Goal: Task Accomplishment & Management: Manage account settings

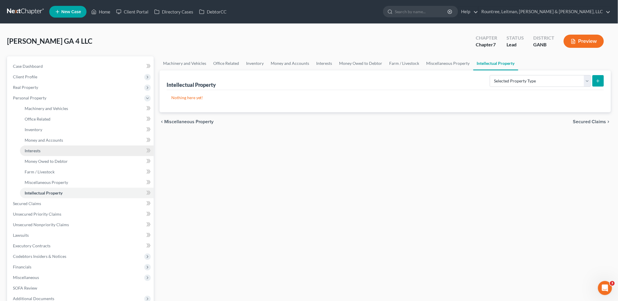
click at [63, 148] on link "Interests" at bounding box center [87, 150] width 134 height 11
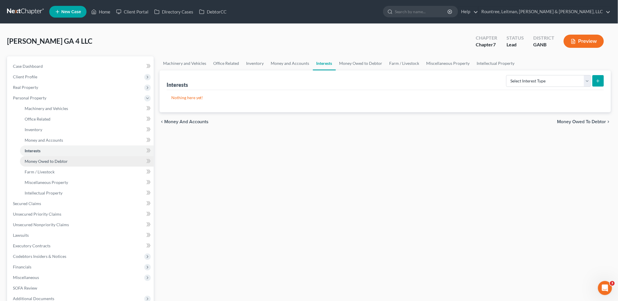
click at [73, 157] on link "Money Owed to Debtor" at bounding box center [87, 161] width 134 height 11
click at [69, 148] on link "Interests" at bounding box center [87, 150] width 134 height 11
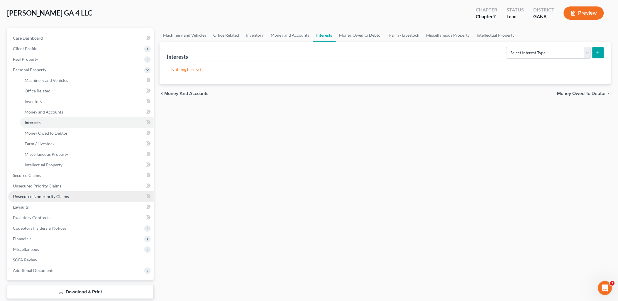
scroll to position [63, 0]
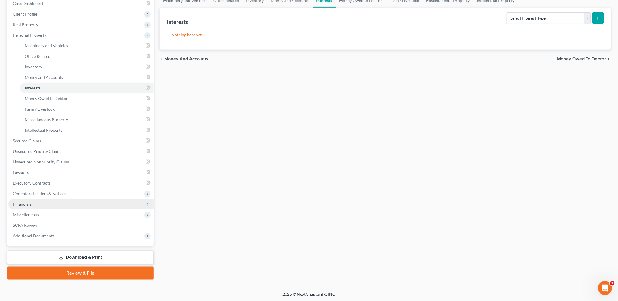
click at [55, 206] on span "Financials" at bounding box center [80, 204] width 145 height 11
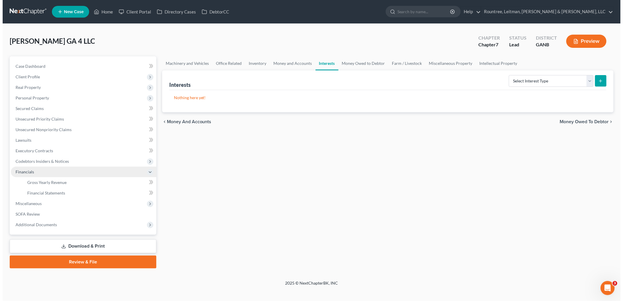
scroll to position [0, 0]
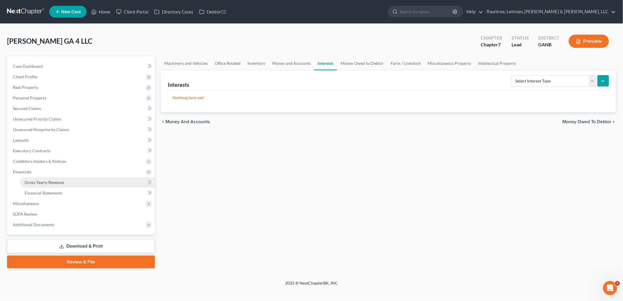
click at [56, 183] on span "Gross Yearly Revenue" at bounding box center [44, 182] width 39 height 5
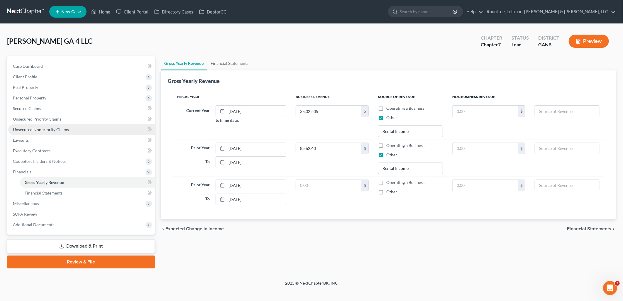
click at [51, 133] on link "Unsecured Nonpriority Claims" at bounding box center [81, 129] width 147 height 11
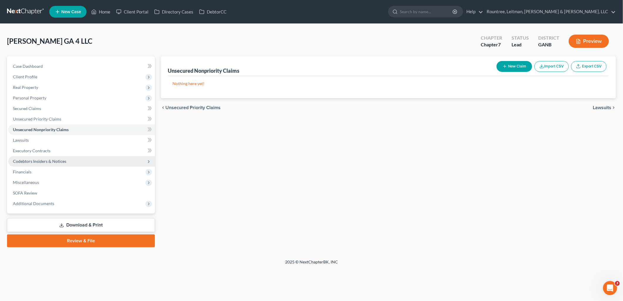
click at [43, 161] on span "Codebtors Insiders & Notices" at bounding box center [39, 161] width 53 height 5
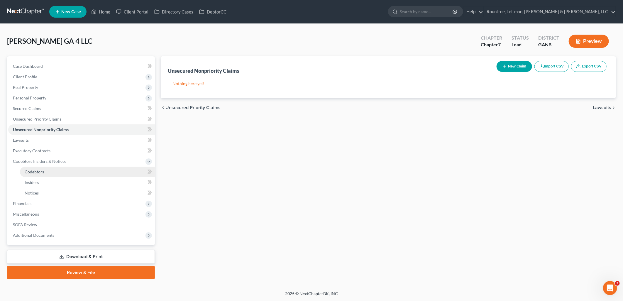
click at [40, 175] on link "Codebtors" at bounding box center [87, 172] width 135 height 11
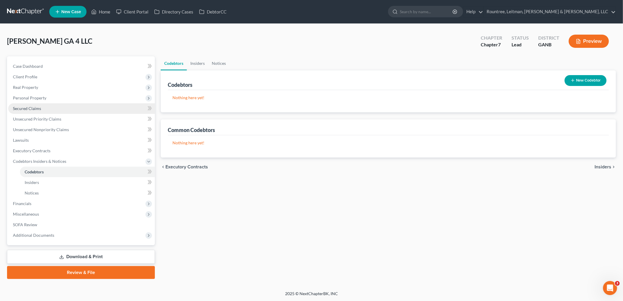
click at [38, 106] on span "Secured Claims" at bounding box center [27, 108] width 28 height 5
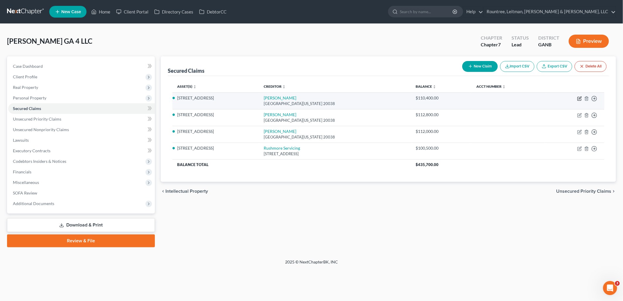
click at [580, 100] on icon "button" at bounding box center [579, 98] width 5 height 5
select select "8"
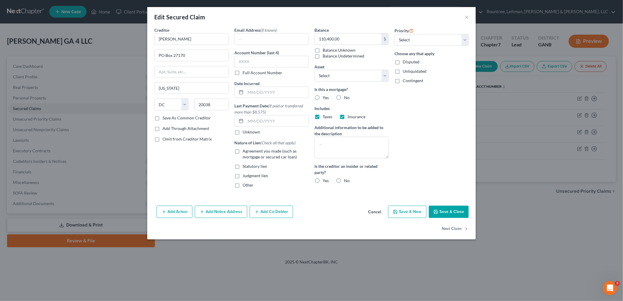
click at [243, 152] on label "Agreement you made (such as mortgage or secured car loan)" at bounding box center [276, 154] width 66 height 12
click at [245, 152] on input "Agreement you made (such as mortgage or secured car loan)" at bounding box center [247, 150] width 4 height 4
checkbox input "true"
click at [274, 209] on button "Add Co-Debtor" at bounding box center [271, 212] width 43 height 12
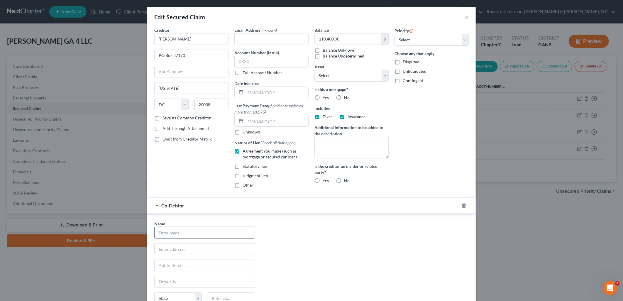
click at [193, 228] on input "text" at bounding box center [205, 232] width 100 height 11
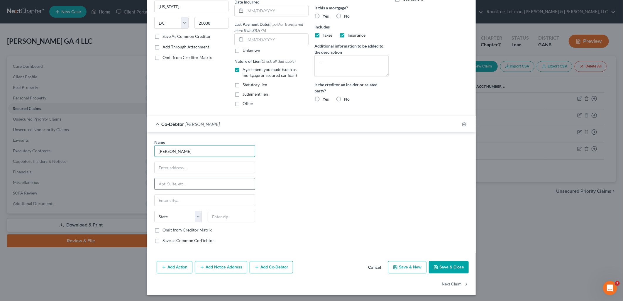
scroll to position [83, 0]
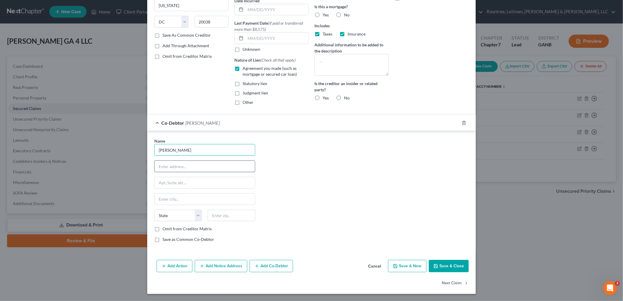
type input "Scott McLean"
click at [201, 171] on input "text" at bounding box center [205, 166] width 100 height 11
type input "5025 Manning Dr"
type input "Douglasville"
type input "30135"
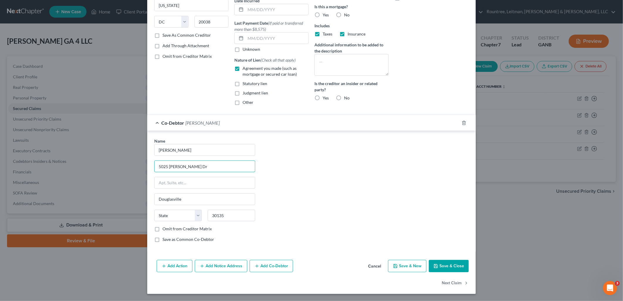
select select "10"
type input "PO Box 13269"
type input "Success Asset Management LLC"
select select
click at [276, 188] on div "Name * Scott McLean PO Box 13269 Douglasville State AL AK AR AZ CA CO CT DE DC …" at bounding box center [311, 192] width 320 height 109
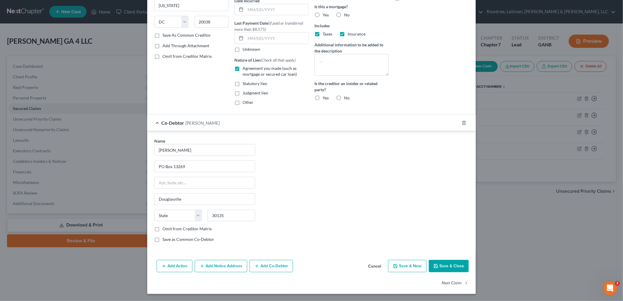
click at [162, 239] on label "Save as Common Co-Debtor" at bounding box center [188, 239] width 52 height 6
click at [165, 239] on input "Save as Common Co-Debtor" at bounding box center [167, 238] width 4 height 4
checkbox input "true"
click at [181, 218] on select "State AL AK AR AZ CA CO CT DE DC FL GA GU HI ID IL IN IA KS KY LA ME MD MA MI M…" at bounding box center [178, 216] width 48 height 12
select select "10"
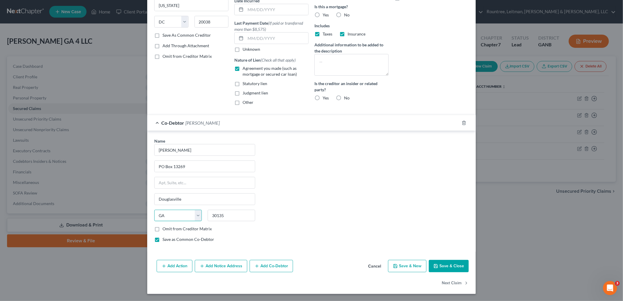
click at [154, 210] on select "State AL AK AR AZ CA CO CT DE DC FL GA GU HI ID IL IN IA KS KY LA ME MD MA MI M…" at bounding box center [178, 216] width 48 height 12
click at [356, 204] on div "Name * Scott McLean PO Box 13269 Douglasville State AL AK AR AZ CA CO CT DE DC …" at bounding box center [311, 192] width 320 height 109
click at [455, 267] on button "Save & Close" at bounding box center [449, 266] width 40 height 12
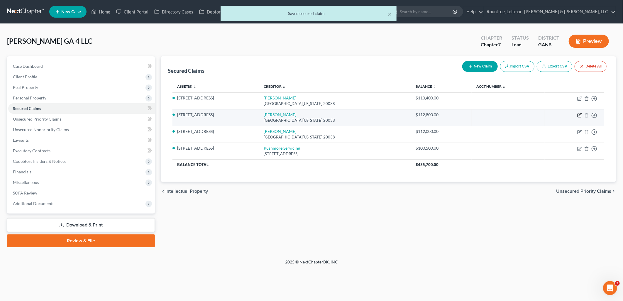
click at [579, 114] on icon "button" at bounding box center [579, 115] width 5 height 5
select select "8"
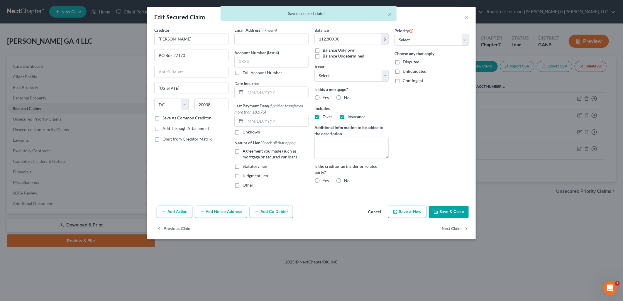
click at [243, 153] on label "Agreement you made (such as mortgage or secured car loan)" at bounding box center [276, 154] width 66 height 12
click at [245, 152] on input "Agreement you made (such as mortgage or secured car loan)" at bounding box center [247, 150] width 4 height 4
checkbox input "true"
click at [272, 202] on div "Creditor * Fay Servicing PO Box 27170 Washington State AL AK AR AZ CA CO CT DE …" at bounding box center [311, 115] width 329 height 176
click at [271, 211] on button "Add Co-Debtor" at bounding box center [271, 212] width 43 height 12
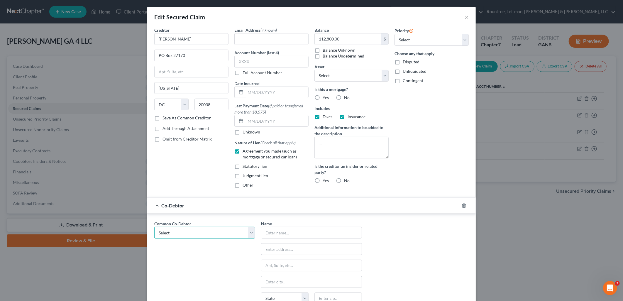
drag, startPoint x: 233, startPoint y: 233, endPoint x: 231, endPoint y: 236, distance: 3.3
click at [233, 233] on select "Select Scott McLean" at bounding box center [204, 233] width 101 height 12
select select "0"
click at [154, 227] on select "Select Scott McLean" at bounding box center [204, 233] width 101 height 12
type input "Scott McLean"
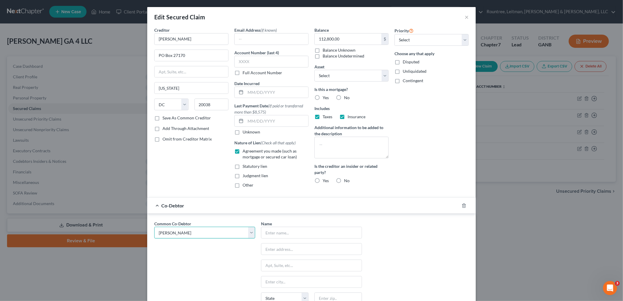
type input "PO Box 13269"
type input "Douglasville"
select select "10"
type input "30135"
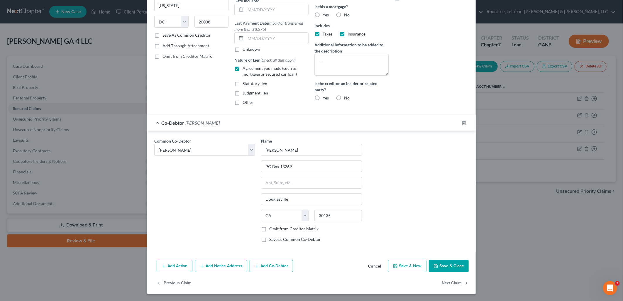
click at [344, 99] on label "No" at bounding box center [347, 98] width 6 height 6
click at [346, 99] on input "No" at bounding box center [348, 97] width 4 height 4
radio input "true"
click at [453, 272] on button "Save & Close" at bounding box center [449, 266] width 40 height 12
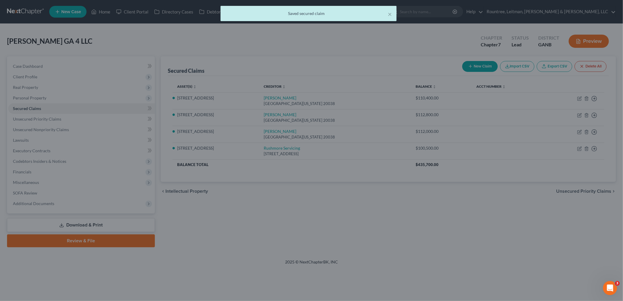
scroll to position [0, 0]
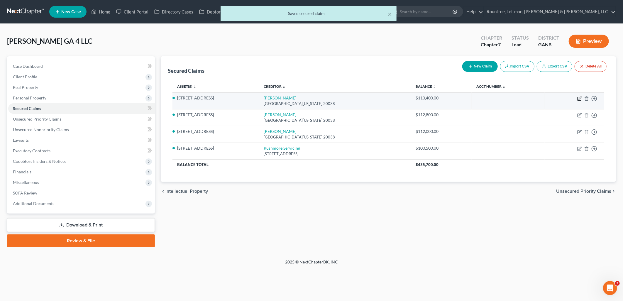
click at [580, 97] on icon "button" at bounding box center [580, 97] width 3 height 3
select select "8"
select select "10"
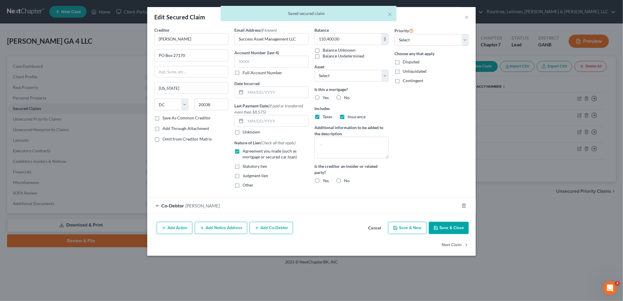
click at [333, 199] on div "Co-Debtor Scott McLean" at bounding box center [303, 206] width 312 height 16
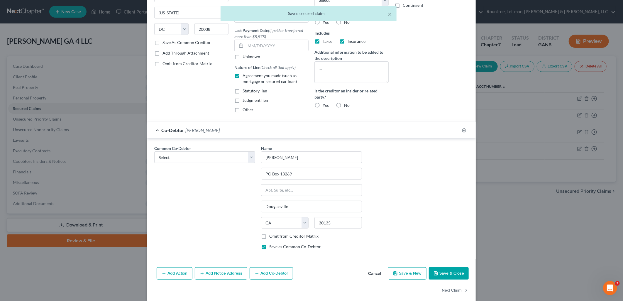
scroll to position [83, 0]
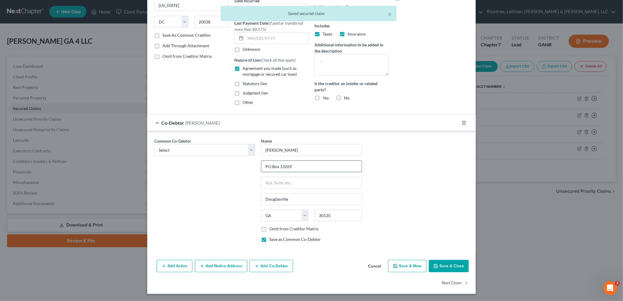
click at [333, 168] on input "PO Box 13269" at bounding box center [311, 166] width 100 height 11
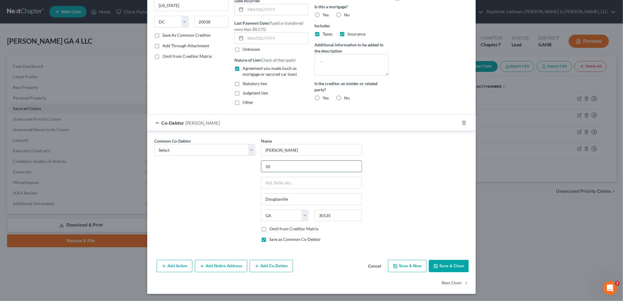
type input "5025 [PERSON_NAME] Dr"
click at [453, 267] on button "Save & Close" at bounding box center [449, 266] width 40 height 12
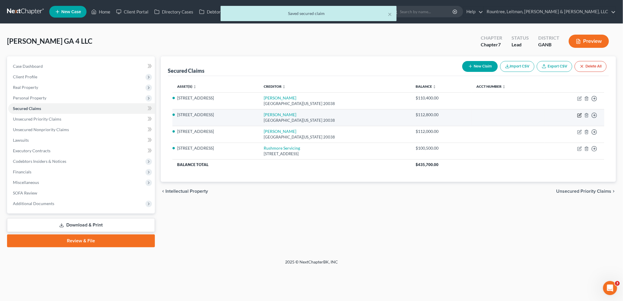
click at [577, 115] on icon "button" at bounding box center [579, 115] width 5 height 5
select select "8"
select select "10"
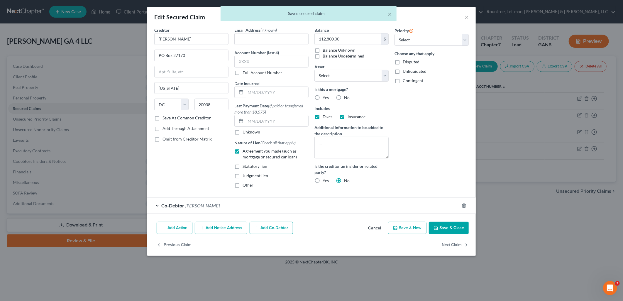
click at [247, 205] on div "Co-Debtor Scott McLean" at bounding box center [303, 206] width 312 height 16
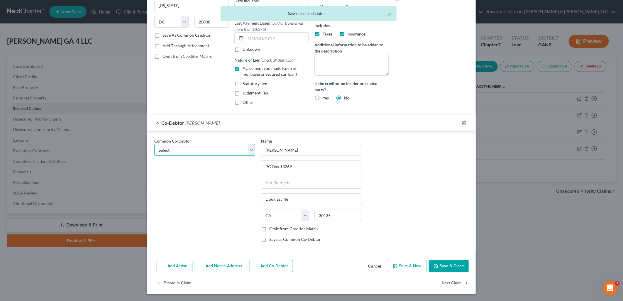
click at [230, 151] on select "Select Scott McLean" at bounding box center [204, 150] width 101 height 12
select select "0"
click at [154, 144] on select "Select Scott McLean" at bounding box center [204, 150] width 101 height 12
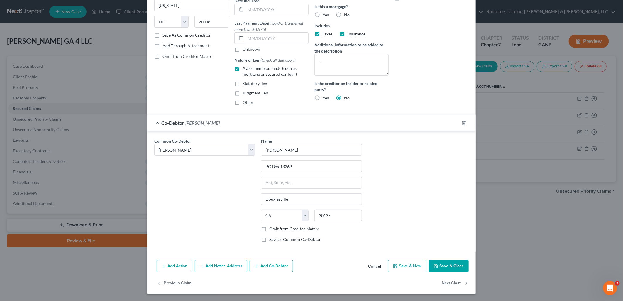
click at [402, 193] on div "Common Co-Debtor Select Scott McLean Name * Scott McLean PO Box 13269 Douglasvi…" at bounding box center [311, 192] width 320 height 109
click at [315, 163] on input "PO Box 13269" at bounding box center [311, 166] width 100 height 11
type input "5025 [PERSON_NAME] Dr"
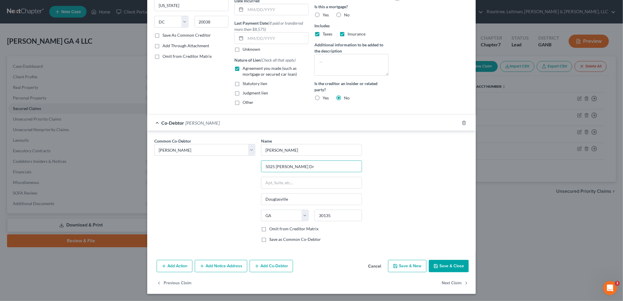
click at [434, 210] on div "Common Co-Debtor Select Scott McLean Name * Scott McLean 5025 Manning Dr Dougla…" at bounding box center [311, 192] width 320 height 109
click at [451, 266] on button "Save & Close" at bounding box center [449, 266] width 40 height 12
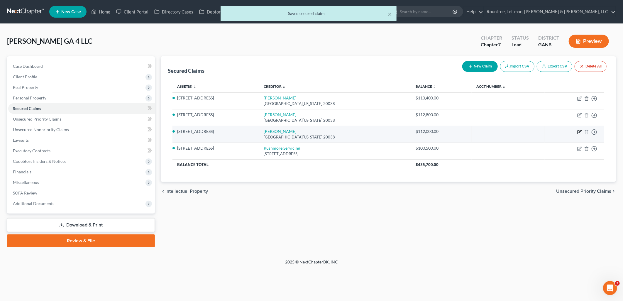
click at [579, 131] on icon "button" at bounding box center [580, 131] width 3 height 3
select select "8"
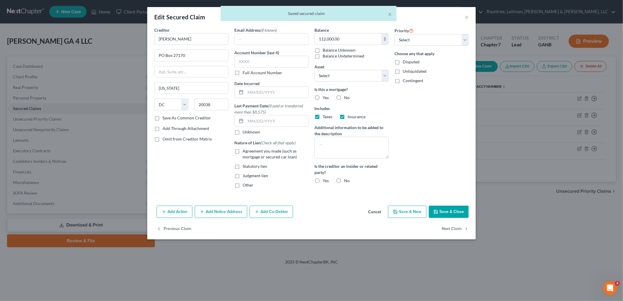
click at [243, 151] on label "Agreement you made (such as mortgage or secured car loan)" at bounding box center [276, 154] width 66 height 12
click at [245, 151] on input "Agreement you made (such as mortgage or secured car loan)" at bounding box center [247, 150] width 4 height 4
checkbox input "true"
click at [263, 210] on button "Add Co-Debtor" at bounding box center [271, 212] width 43 height 12
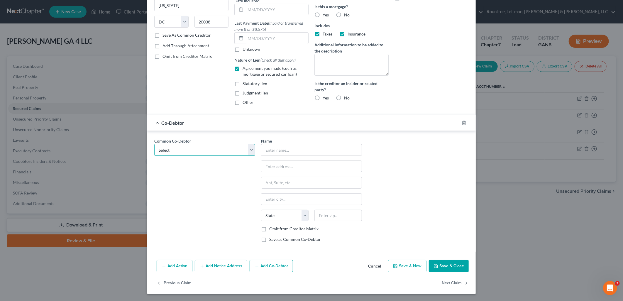
click at [225, 146] on select "Select Scott McLean" at bounding box center [204, 150] width 101 height 12
select select "0"
click at [154, 144] on select "Select Scott McLean" at bounding box center [204, 150] width 101 height 12
type input "Scott McLean"
type input "PO Box 13269"
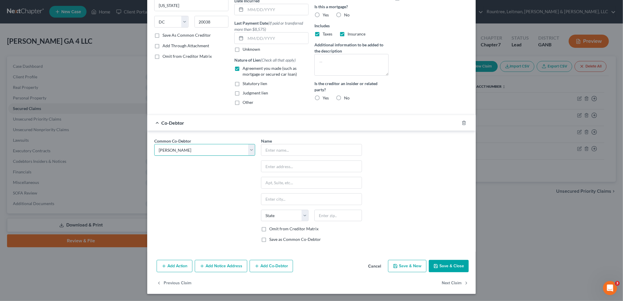
type input "Douglasville"
select select "10"
type input "30135"
click at [314, 169] on input "PO Box 13269" at bounding box center [311, 166] width 100 height 11
click at [316, 169] on input "PO Box 13269" at bounding box center [311, 166] width 100 height 11
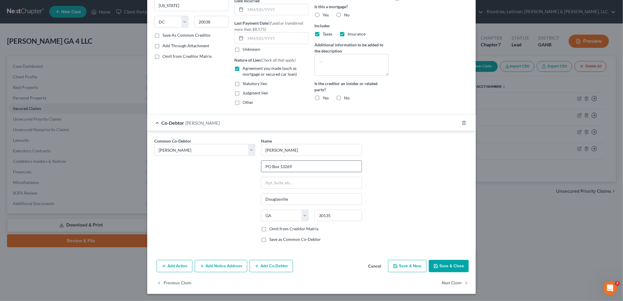
click at [316, 169] on input "PO Box 13269" at bounding box center [311, 166] width 100 height 11
type input "5025 [PERSON_NAME] Dr"
click at [392, 189] on div "Common Co-Debtor Select Scott McLean Name * Scott McLean 5025 Manning Dr Dougla…" at bounding box center [311, 192] width 320 height 109
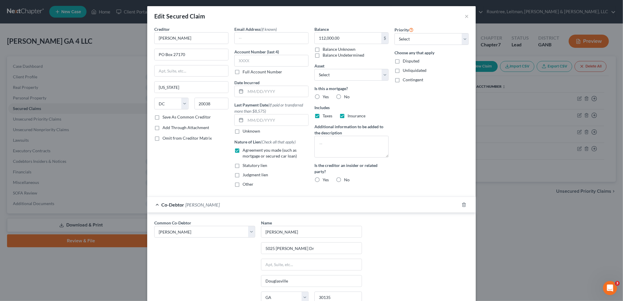
scroll to position [0, 0]
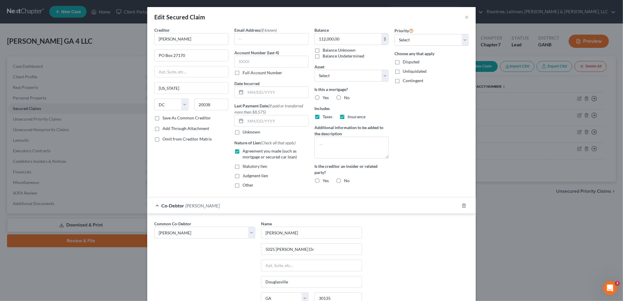
click at [323, 97] on label "Yes" at bounding box center [326, 98] width 6 height 6
click at [325, 97] on input "Yes" at bounding box center [327, 97] width 4 height 4
radio input "true"
click at [344, 179] on label "No" at bounding box center [347, 181] width 6 height 6
click at [346, 179] on input "No" at bounding box center [348, 180] width 4 height 4
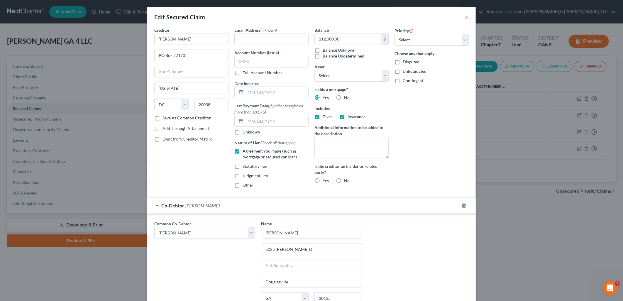
radio input "true"
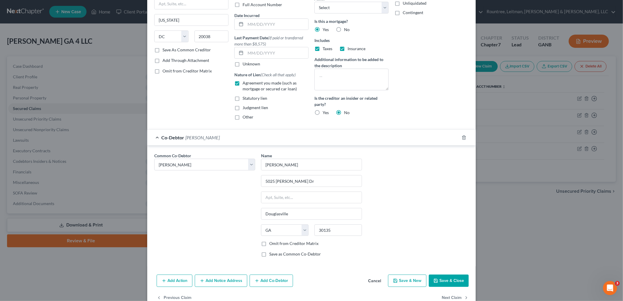
scroll to position [83, 0]
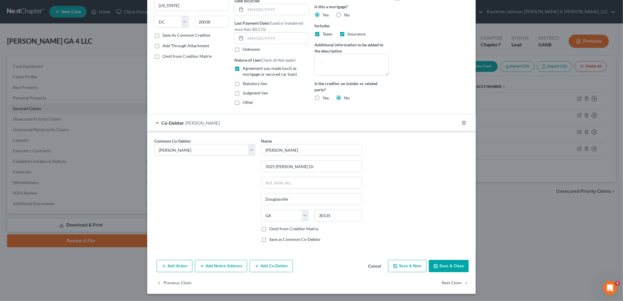
click at [445, 268] on button "Save & Close" at bounding box center [449, 266] width 40 height 12
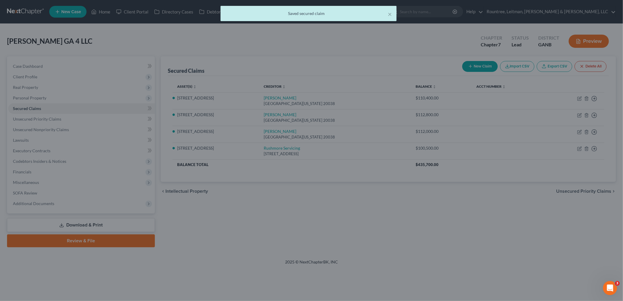
scroll to position [0, 0]
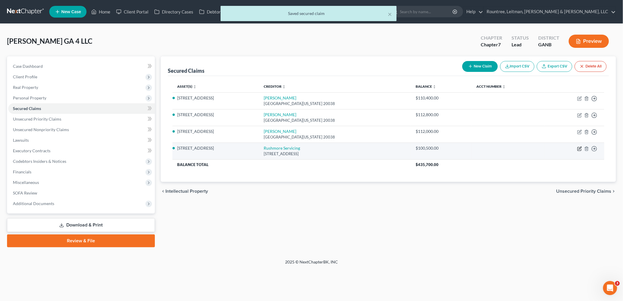
click at [580, 149] on icon "button" at bounding box center [580, 148] width 3 height 3
select select "45"
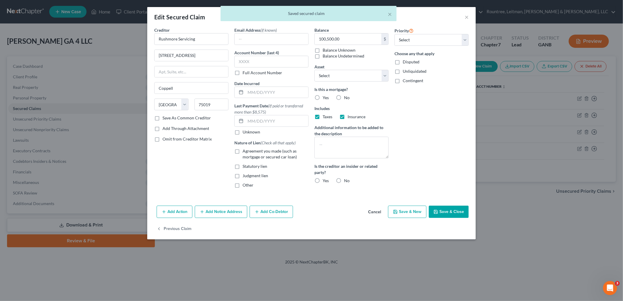
click at [243, 150] on label "Agreement you made (such as mortgage or secured car loan)" at bounding box center [276, 154] width 66 height 12
click at [245, 150] on input "Agreement you made (such as mortgage or secured car loan)" at bounding box center [247, 150] width 4 height 4
checkbox input "true"
click at [344, 179] on label "No" at bounding box center [347, 181] width 6 height 6
click at [346, 179] on input "No" at bounding box center [348, 180] width 4 height 4
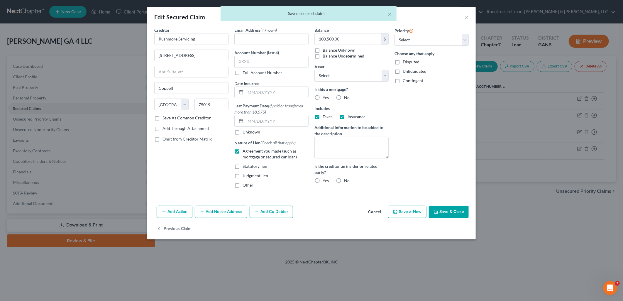
radio input "true"
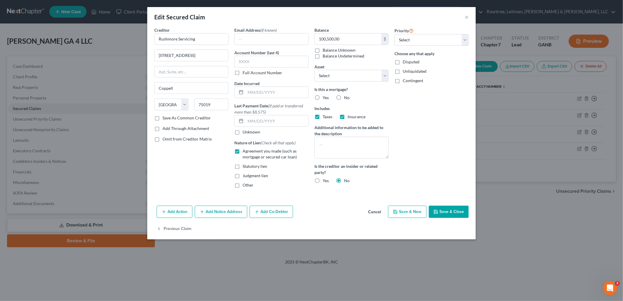
click at [323, 98] on label "Yes" at bounding box center [326, 98] width 6 height 6
click at [325, 98] on input "Yes" at bounding box center [327, 97] width 4 height 4
radio input "true"
click at [261, 214] on button "Add Co-Debtor" at bounding box center [271, 212] width 43 height 12
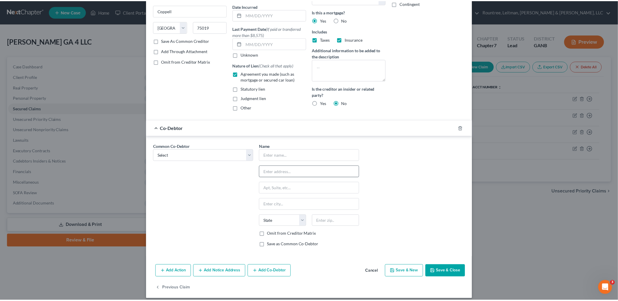
scroll to position [83, 0]
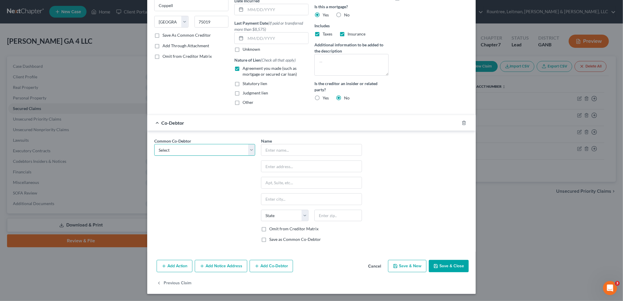
drag, startPoint x: 243, startPoint y: 146, endPoint x: 237, endPoint y: 156, distance: 11.9
click at [243, 146] on select "Select Scott McLean" at bounding box center [204, 150] width 101 height 12
drag, startPoint x: 222, startPoint y: 150, endPoint x: 218, endPoint y: 156, distance: 7.6
click at [222, 150] on select "Select Scott McLean" at bounding box center [204, 150] width 101 height 12
select select "0"
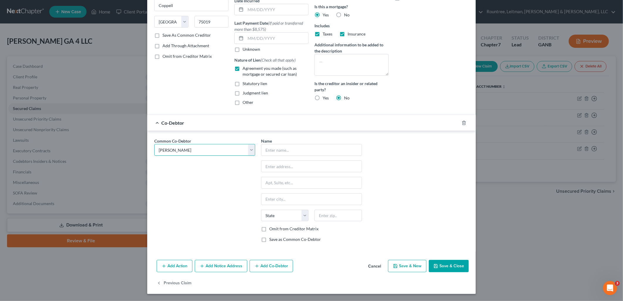
click at [154, 144] on select "Select Scott McLean" at bounding box center [204, 150] width 101 height 12
type input "Scott McLean"
type input "PO Box 13269"
type input "Douglasville"
select select "10"
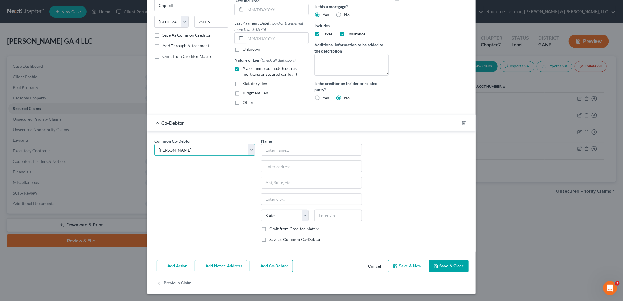
type input "30135"
click at [320, 172] on div "PO Box 13269" at bounding box center [311, 166] width 101 height 12
drag, startPoint x: 320, startPoint y: 172, endPoint x: 303, endPoint y: 169, distance: 17.1
click at [319, 172] on div "PO Box 13269" at bounding box center [311, 166] width 101 height 12
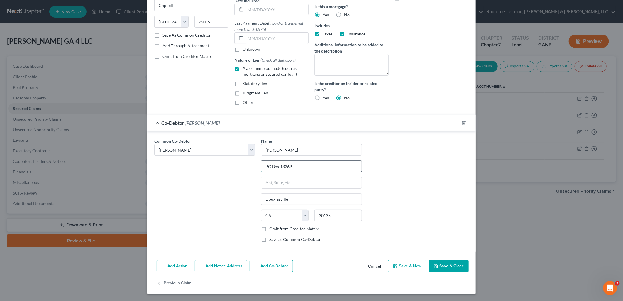
click at [303, 169] on input "PO Box 13269" at bounding box center [311, 166] width 100 height 11
type input "5025 [PERSON_NAME] Dr"
click at [454, 270] on button "Save & Close" at bounding box center [449, 266] width 40 height 12
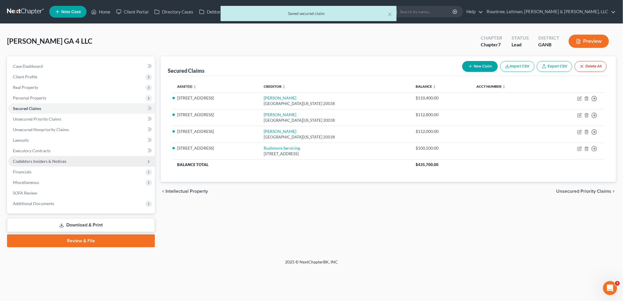
click at [70, 157] on span "Codebtors Insiders & Notices" at bounding box center [81, 161] width 147 height 11
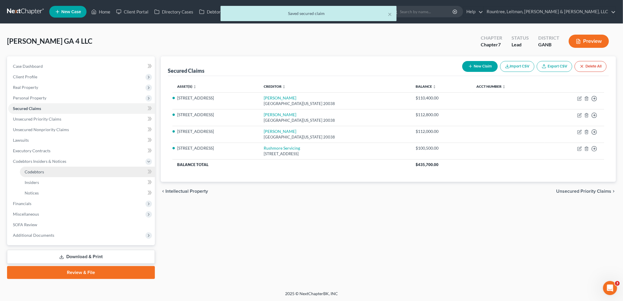
click at [60, 171] on link "Codebtors" at bounding box center [87, 172] width 135 height 11
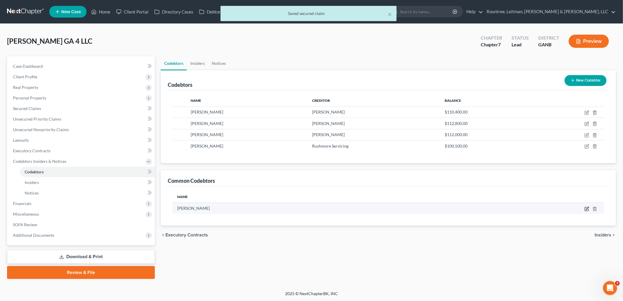
click at [587, 208] on icon "button" at bounding box center [587, 208] width 3 height 3
select select "10"
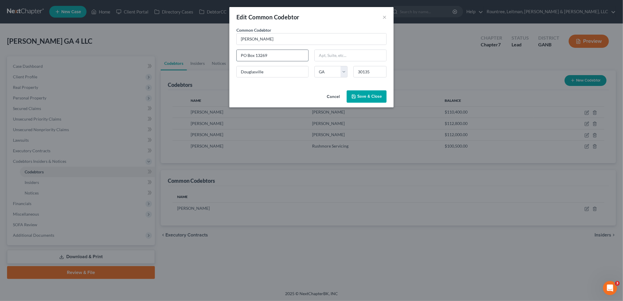
click at [294, 57] on input "PO Box 13269" at bounding box center [273, 55] width 72 height 11
type input "5025 [PERSON_NAME] Dr"
click at [371, 98] on span "Save & Close" at bounding box center [369, 96] width 25 height 5
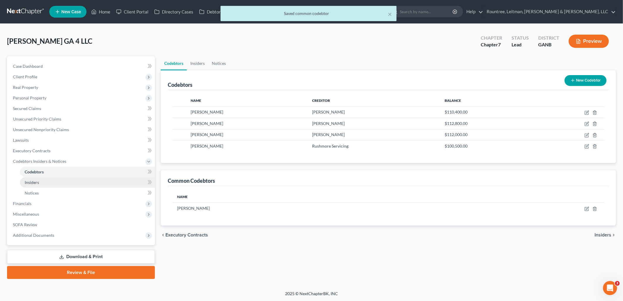
click at [87, 183] on link "Insiders" at bounding box center [87, 182] width 135 height 11
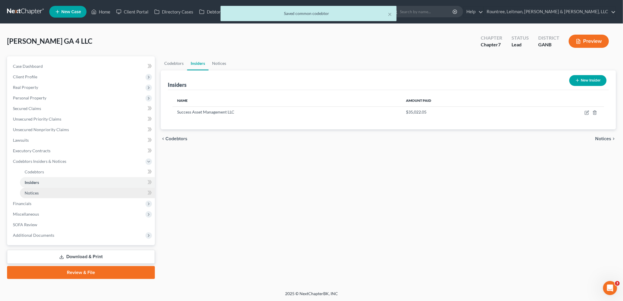
click at [77, 196] on link "Notices" at bounding box center [87, 193] width 135 height 11
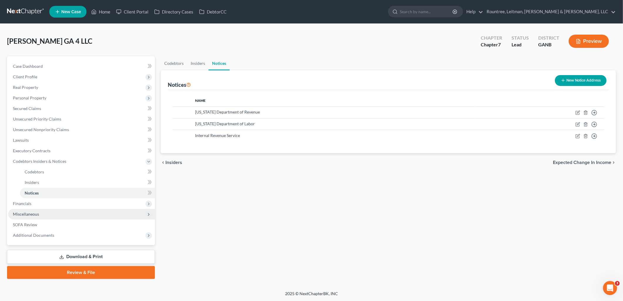
click at [67, 214] on span "Miscellaneous" at bounding box center [81, 214] width 147 height 11
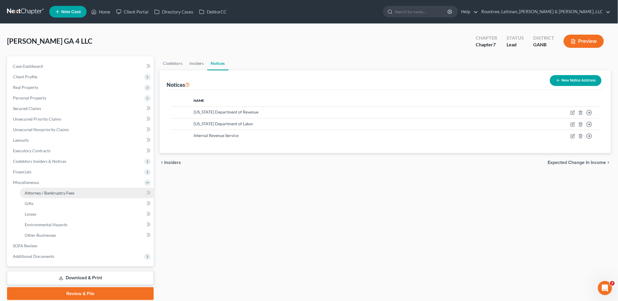
click at [62, 190] on span "Attorney / Bankruptcy Fees" at bounding box center [50, 192] width 50 height 5
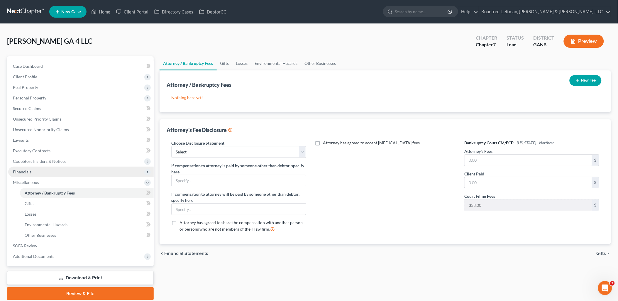
click at [60, 169] on span "Financials" at bounding box center [80, 172] width 145 height 11
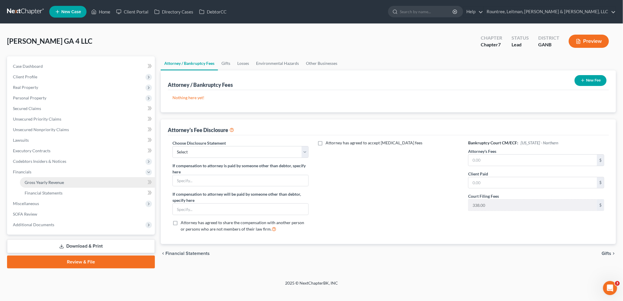
click at [50, 182] on span "Gross Yearly Revenue" at bounding box center [44, 182] width 39 height 5
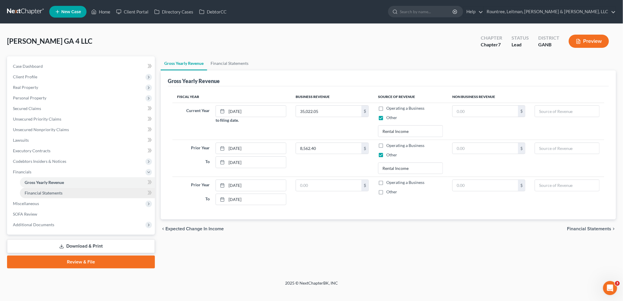
click at [55, 196] on link "Financial Statements" at bounding box center [87, 193] width 135 height 11
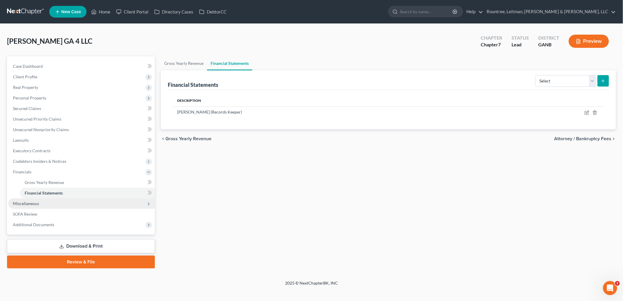
click at [52, 204] on span "Miscellaneous" at bounding box center [81, 203] width 147 height 11
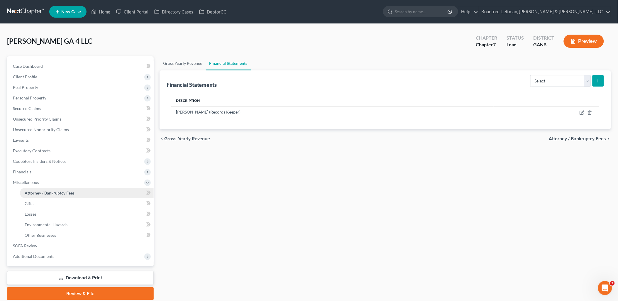
click at [51, 194] on span "Attorney / Bankruptcy Fees" at bounding box center [50, 192] width 50 height 5
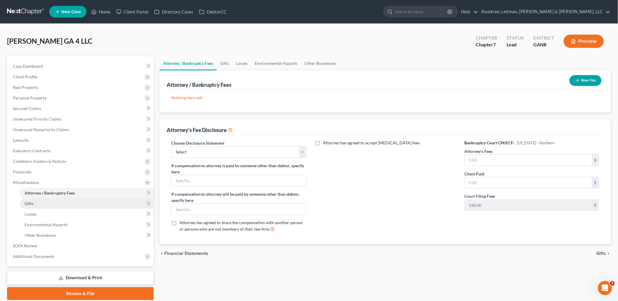
click at [52, 205] on link "Gifts" at bounding box center [87, 203] width 134 height 11
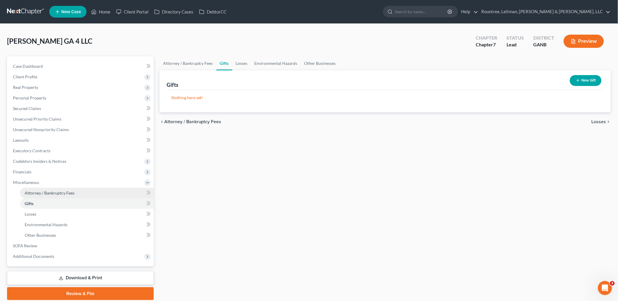
click at [55, 195] on link "Attorney / Bankruptcy Fees" at bounding box center [87, 193] width 134 height 11
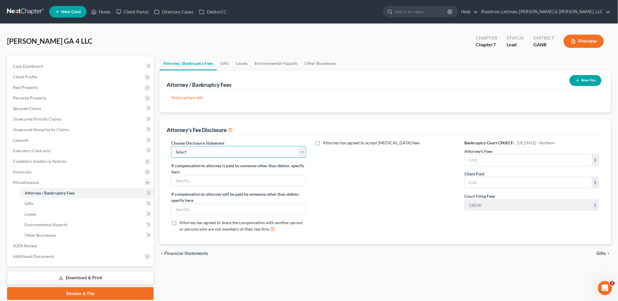
drag, startPoint x: 241, startPoint y: 151, endPoint x: 236, endPoint y: 156, distance: 6.7
click at [240, 151] on select "Select Star Chain Chapter 13 - Hourly Chapter 11 Chapter 13 Disclosure Statemen…" at bounding box center [238, 152] width 135 height 12
select select "4"
click at [171, 146] on select "Select Star Chain Chapter 13 - Hourly Chapter 11 Chapter 13 Disclosure Statemen…" at bounding box center [238, 152] width 135 height 12
click at [210, 182] on input "text" at bounding box center [239, 180] width 134 height 11
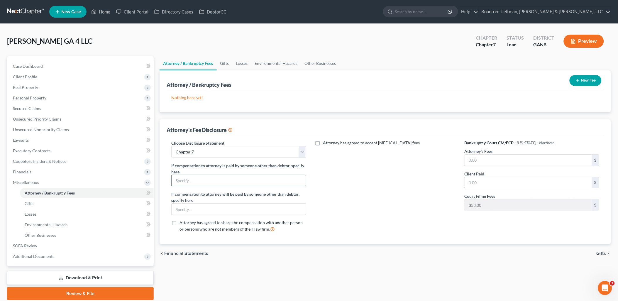
type input "Success Asset Management, LLC"
click at [515, 157] on input "text" at bounding box center [528, 160] width 127 height 11
type input "3,500"
click at [532, 182] on input "text" at bounding box center [528, 182] width 127 height 11
type input "3,500"
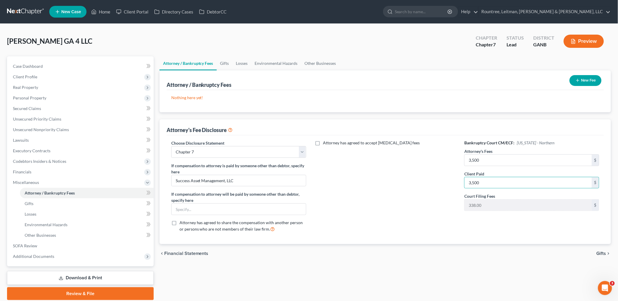
click at [577, 76] on button "New Fee" at bounding box center [586, 80] width 32 height 11
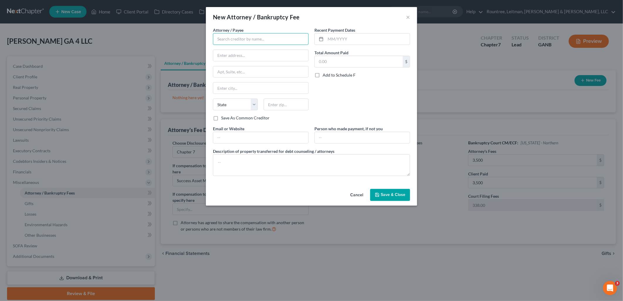
click at [294, 43] on input "text" at bounding box center [261, 39] width 96 height 12
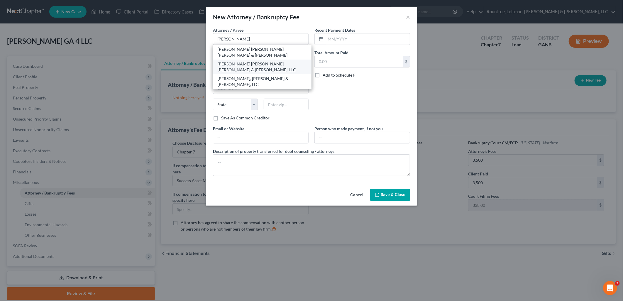
click at [273, 61] on div "Rountree Leitman Klein & Geer, LLC" at bounding box center [262, 67] width 89 height 12
type input "Rountree Leitman Klein & Geer, LLC"
type input "2987 Clairmont Rd"
type input "Suite 350"
type input "Atlanta"
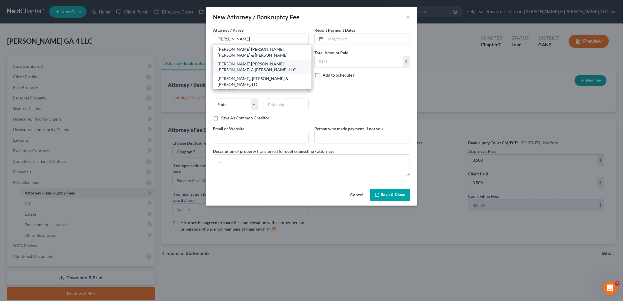
select select "10"
type input "30329"
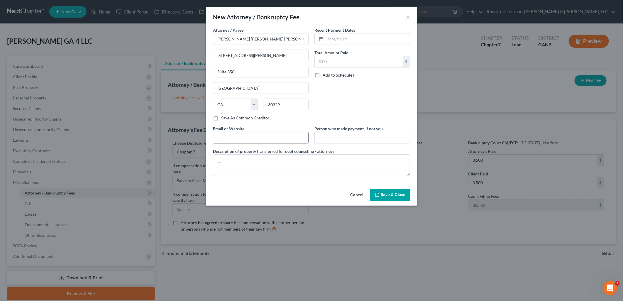
click at [275, 135] on input "text" at bounding box center [260, 137] width 95 height 11
type input "https://www.rlkglaw.com/"
drag, startPoint x: 342, startPoint y: 136, endPoint x: 345, endPoint y: 134, distance: 3.2
click at [342, 136] on input "text" at bounding box center [362, 137] width 95 height 11
type input "Success Asset Management, LLC"
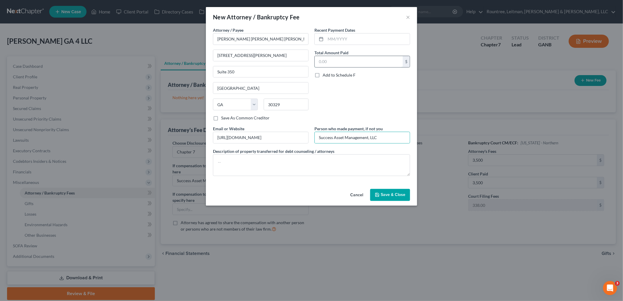
click at [356, 62] on input "text" at bounding box center [359, 61] width 88 height 11
type input "3,838"
click at [359, 40] on input "text" at bounding box center [368, 38] width 84 height 11
type input "07/2025"
click at [385, 200] on button "Save & Close" at bounding box center [390, 195] width 40 height 12
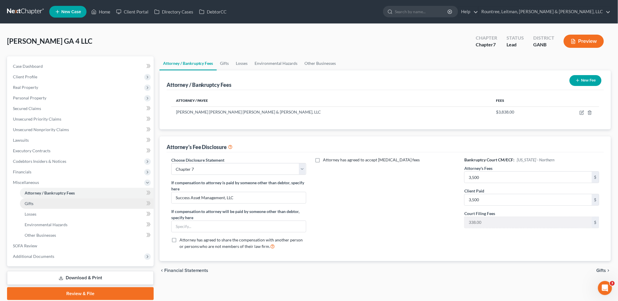
click at [93, 204] on link "Gifts" at bounding box center [87, 203] width 134 height 11
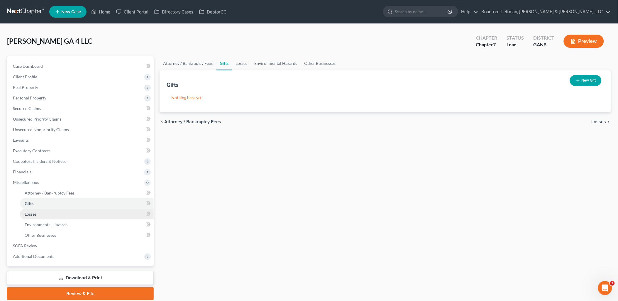
click at [84, 214] on link "Losses" at bounding box center [87, 214] width 134 height 11
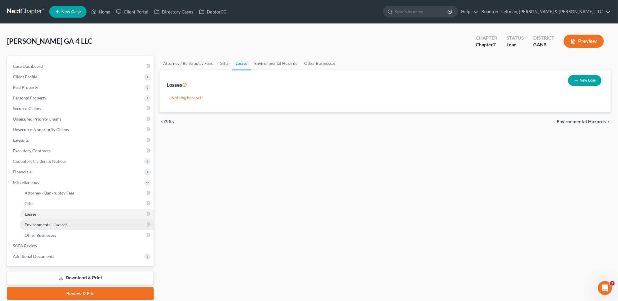
click at [78, 224] on link "Environmental Hazards" at bounding box center [87, 224] width 134 height 11
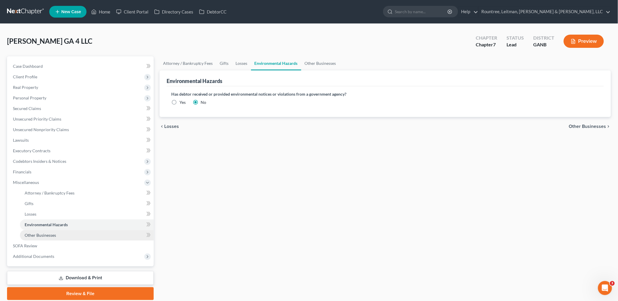
click at [72, 232] on link "Other Businesses" at bounding box center [87, 235] width 134 height 11
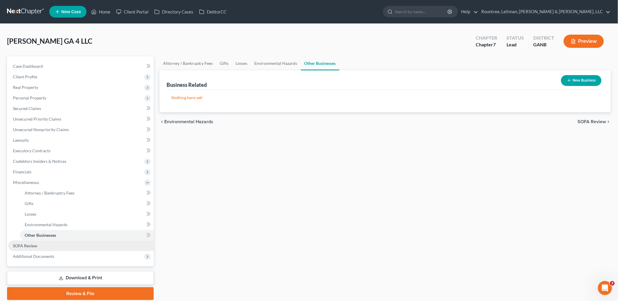
click at [60, 242] on link "SOFA Review" at bounding box center [80, 246] width 145 height 11
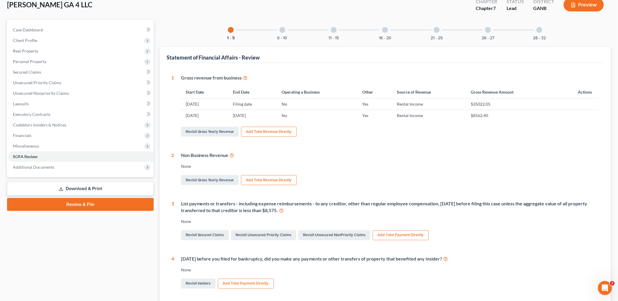
scroll to position [33, 0]
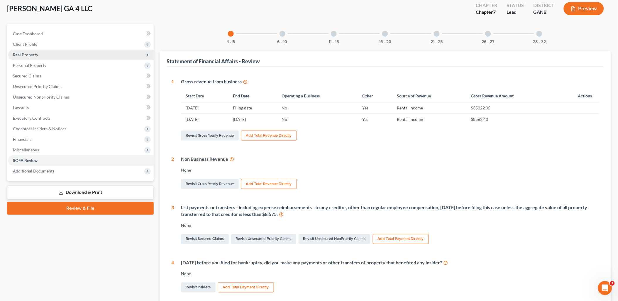
click at [64, 50] on span "Real Property" at bounding box center [80, 55] width 145 height 11
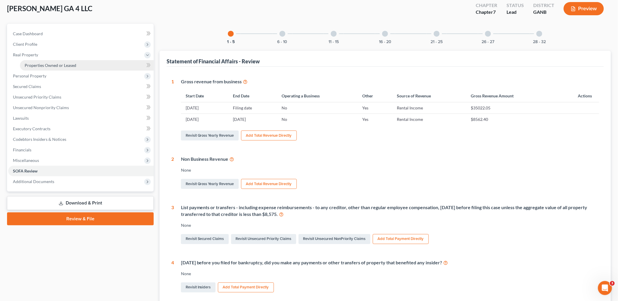
click at [65, 69] on link "Properties Owned or Leased" at bounding box center [87, 65] width 134 height 11
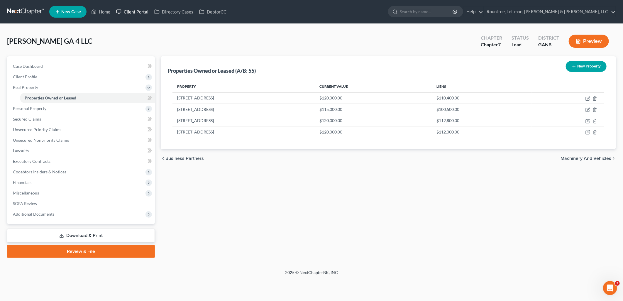
click at [140, 12] on link "Client Portal" at bounding box center [132, 11] width 38 height 11
click at [58, 165] on link "Executory Contracts" at bounding box center [81, 161] width 147 height 11
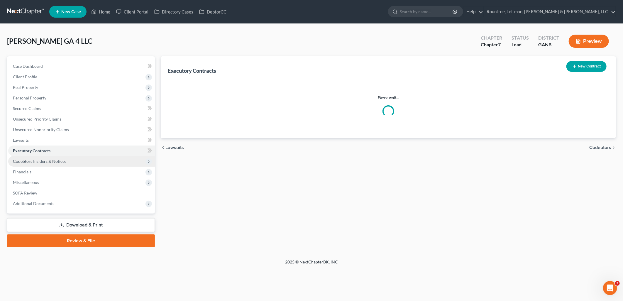
click at [57, 164] on span "Codebtors Insiders & Notices" at bounding box center [39, 161] width 53 height 5
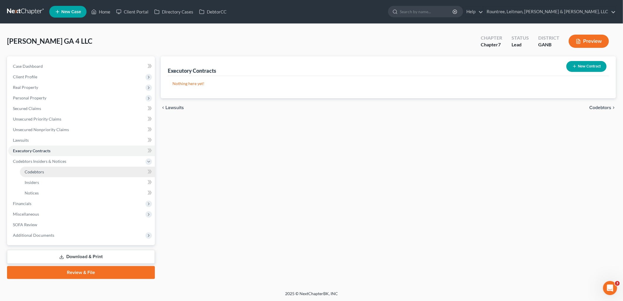
click at [59, 168] on link "Codebtors" at bounding box center [87, 172] width 135 height 11
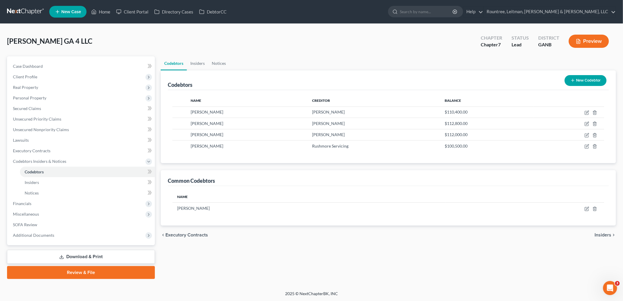
click at [125, 254] on link "Download & Print" at bounding box center [81, 257] width 148 height 14
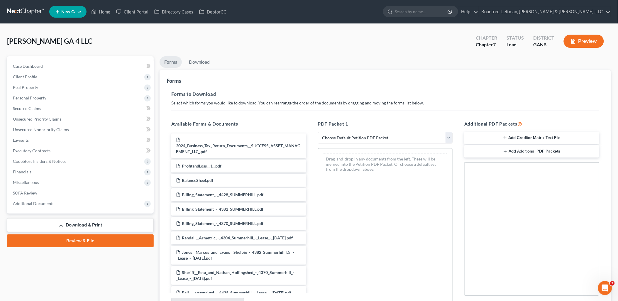
click at [351, 137] on select "Choose Default Petition PDF Packet Complete Bankruptcy Petition (all forms and …" at bounding box center [385, 138] width 135 height 12
select select "5"
click at [318, 132] on select "Choose Default Petition PDF Packet Complete Bankruptcy Petition (all forms and …" at bounding box center [385, 138] width 135 height 12
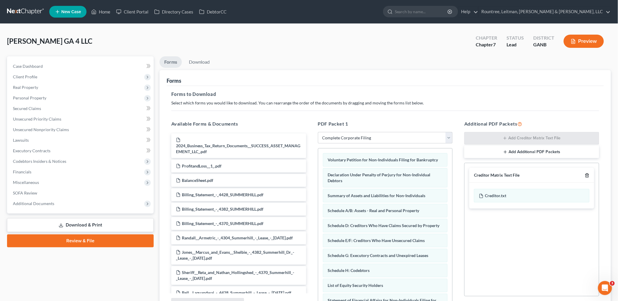
click at [586, 174] on icon "button" at bounding box center [587, 175] width 5 height 5
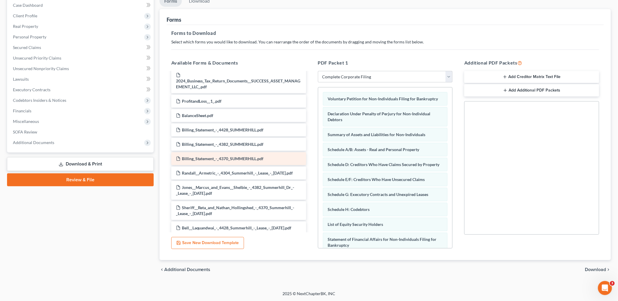
scroll to position [7, 0]
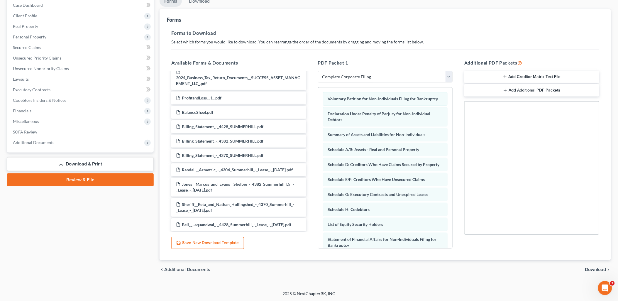
click at [594, 271] on span "Download" at bounding box center [595, 269] width 21 height 5
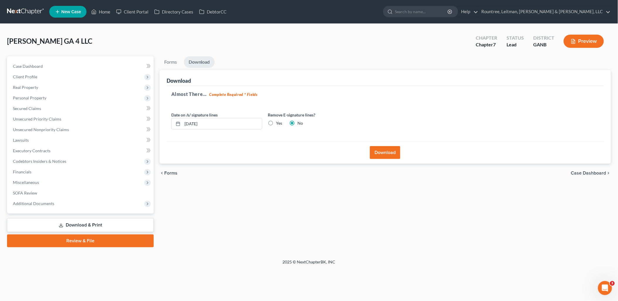
scroll to position [0, 0]
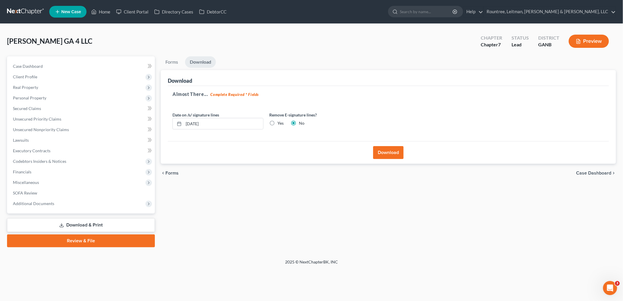
click at [388, 153] on button "Download" at bounding box center [388, 152] width 31 height 13
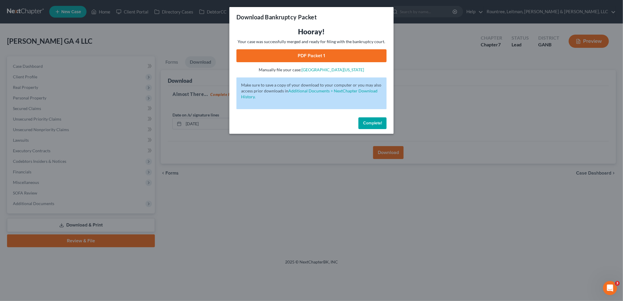
click at [326, 55] on link "PDF Packet 1" at bounding box center [311, 55] width 150 height 13
click at [156, 45] on div "Download Bankruptcy Packet Hooray! Your case was successfully merged and ready …" at bounding box center [311, 150] width 623 height 301
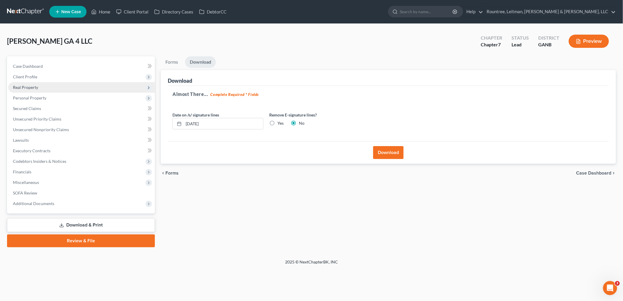
click at [52, 86] on span "Real Property" at bounding box center [81, 87] width 147 height 11
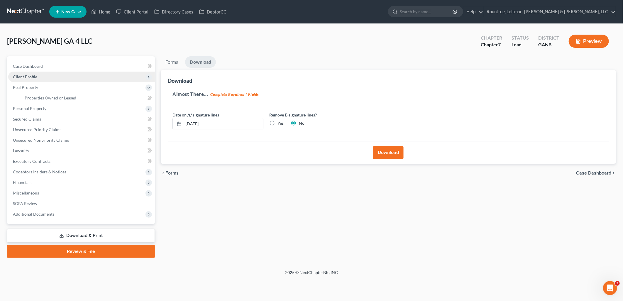
click at [46, 76] on span "Client Profile" at bounding box center [81, 77] width 147 height 11
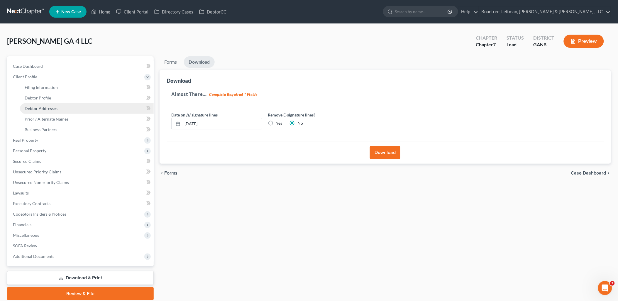
click at [48, 110] on span "Debtor Addresses" at bounding box center [41, 108] width 33 height 5
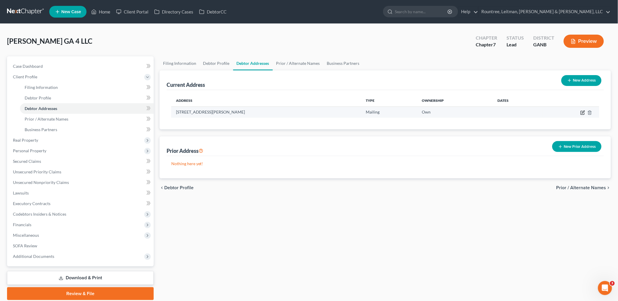
click at [581, 113] on icon "button" at bounding box center [582, 112] width 5 height 5
select select "10"
select select "47"
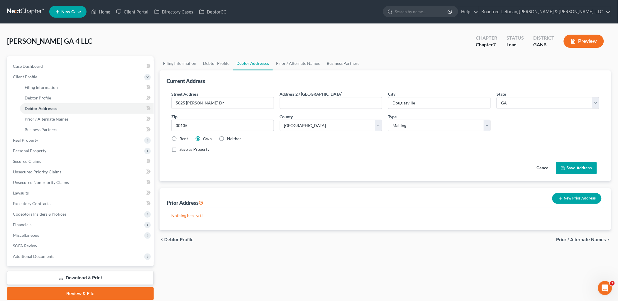
click at [429, 133] on div "Street Address * 5025 Manning Dr Address 2 / PO Box City * Douglasville State *…" at bounding box center [385, 124] width 434 height 66
click at [429, 132] on div "Street Address * 5025 Manning Dr Address 2 / PO Box City * Douglasville State *…" at bounding box center [385, 124] width 434 height 66
click at [427, 126] on select "Select Business Mailing Location of Assets" at bounding box center [439, 126] width 103 height 12
select select "0"
click at [388, 120] on select "Select Business Mailing Location of Assets" at bounding box center [439, 126] width 103 height 12
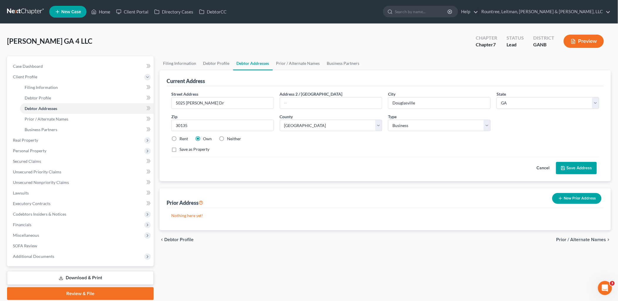
click at [227, 139] on label "Neither" at bounding box center [234, 139] width 14 height 6
click at [230, 139] on input "Neither" at bounding box center [232, 138] width 4 height 4
radio input "true"
click at [573, 165] on button "Save Address" at bounding box center [576, 168] width 41 height 12
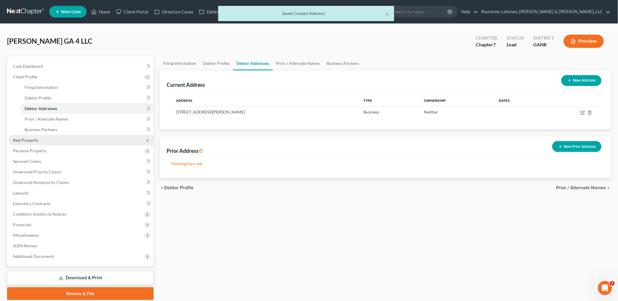
click at [66, 141] on span "Real Property" at bounding box center [80, 140] width 145 height 11
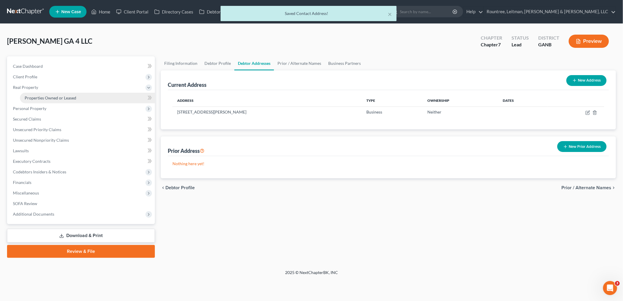
click at [54, 98] on span "Properties Owned or Leased" at bounding box center [51, 97] width 52 height 5
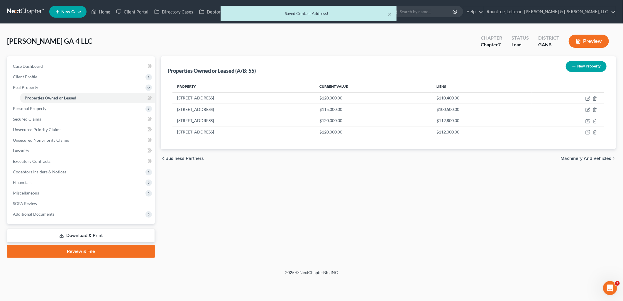
click at [116, 232] on link "Download & Print" at bounding box center [81, 236] width 148 height 14
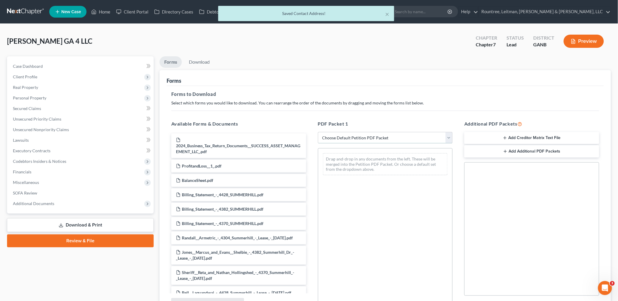
click at [377, 140] on select "Choose Default Petition PDF Packet Complete Bankruptcy Petition (all forms and …" at bounding box center [385, 138] width 135 height 12
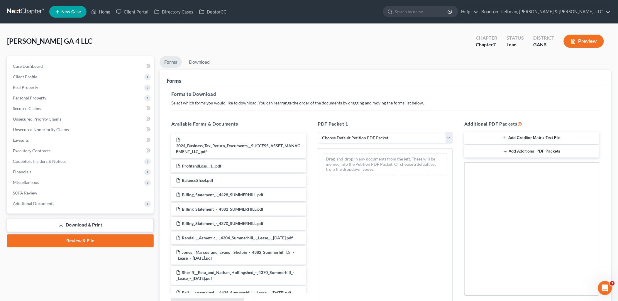
select select "5"
click at [318, 132] on select "Choose Default Petition PDF Packet Complete Bankruptcy Petition (all forms and …" at bounding box center [385, 138] width 135 height 12
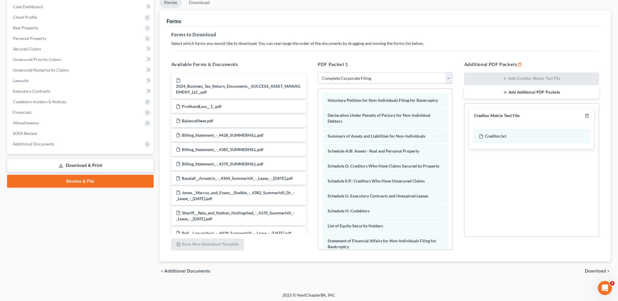
scroll to position [61, 0]
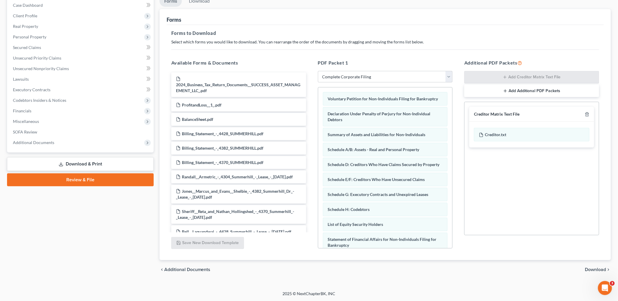
drag, startPoint x: 590, startPoint y: 270, endPoint x: 517, endPoint y: 220, distance: 87.8
click at [590, 270] on span "Download" at bounding box center [595, 269] width 21 height 5
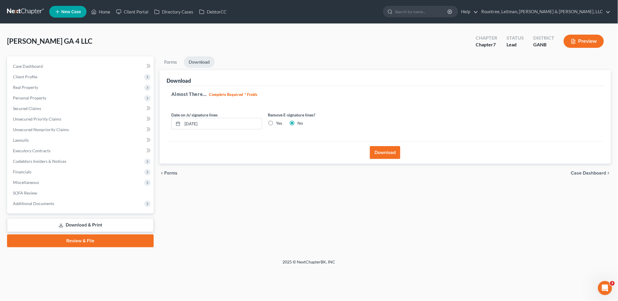
scroll to position [0, 0]
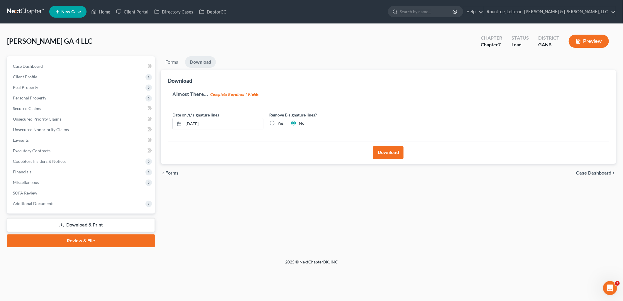
click at [385, 151] on button "Download" at bounding box center [388, 152] width 31 height 13
click at [50, 78] on span "Client Profile" at bounding box center [81, 77] width 147 height 11
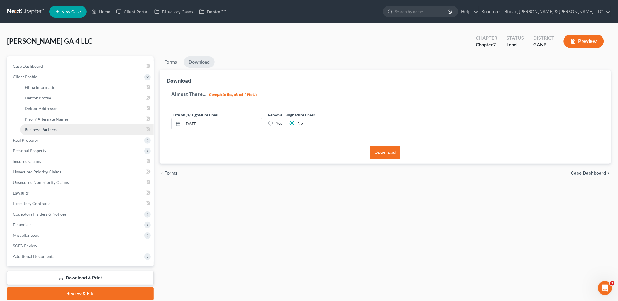
click at [50, 128] on span "Business Partners" at bounding box center [41, 129] width 33 height 5
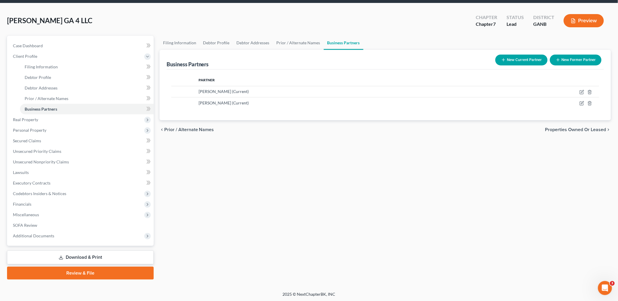
click at [94, 254] on link "Download & Print" at bounding box center [80, 257] width 147 height 14
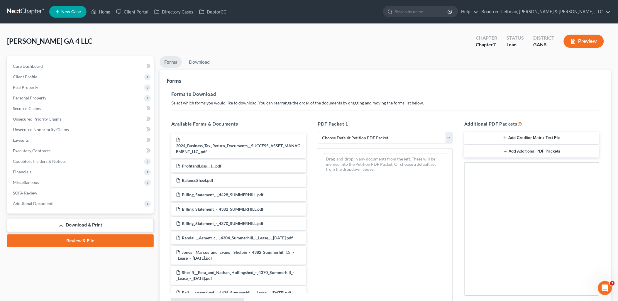
click at [380, 131] on div "PDF Packet 1 Choose Default Petition PDF Packet Complete Bankruptcy Petition (a…" at bounding box center [385, 215] width 147 height 199
click at [379, 134] on select "Choose Default Petition PDF Packet Complete Bankruptcy Petition (all forms and …" at bounding box center [385, 138] width 135 height 12
select select "5"
click at [318, 132] on select "Choose Default Petition PDF Packet Complete Bankruptcy Petition (all forms and …" at bounding box center [385, 138] width 135 height 12
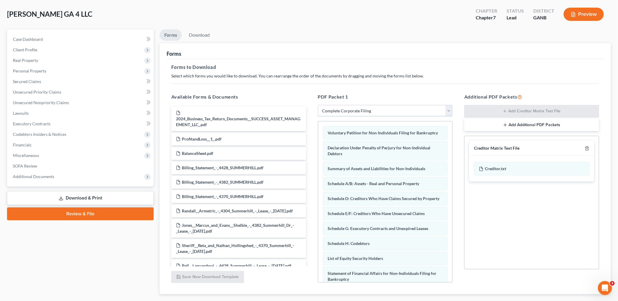
scroll to position [61, 0]
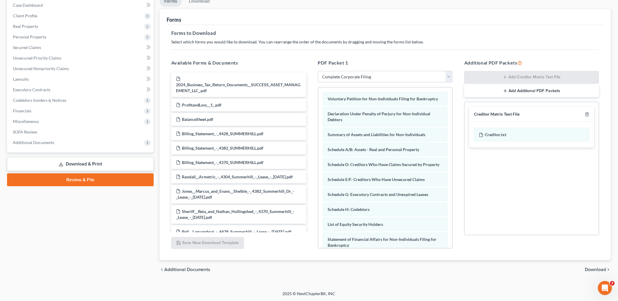
click at [585, 267] on span "Download" at bounding box center [595, 269] width 21 height 5
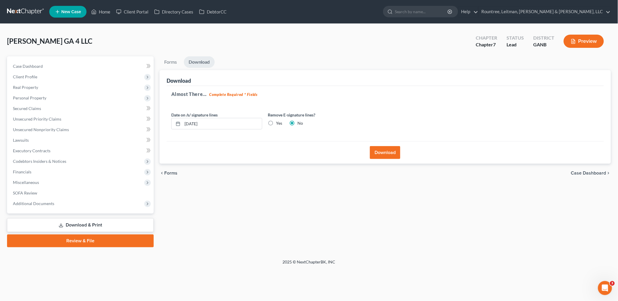
scroll to position [0, 0]
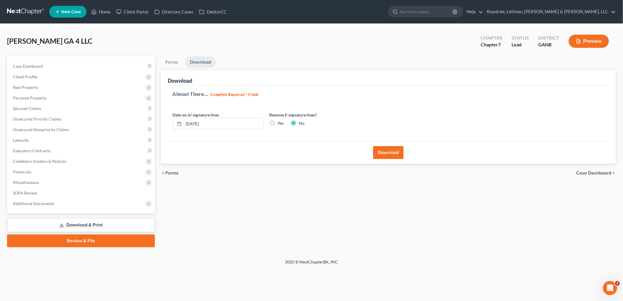
click at [396, 154] on button "Download" at bounding box center [388, 152] width 31 height 13
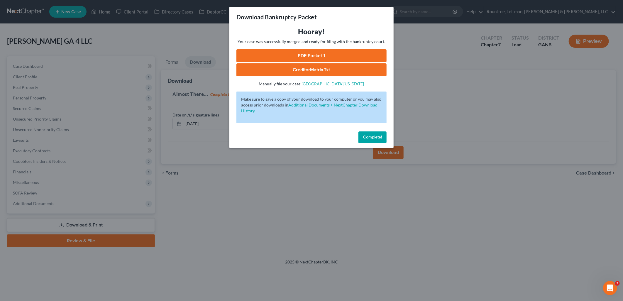
drag, startPoint x: 326, startPoint y: 54, endPoint x: 345, endPoint y: 60, distance: 19.9
click at [326, 54] on link "PDF Packet 1" at bounding box center [311, 55] width 150 height 13
click at [109, 63] on div "Download Bankruptcy Packet Hooray! Your case was successfully merged and ready …" at bounding box center [311, 150] width 623 height 301
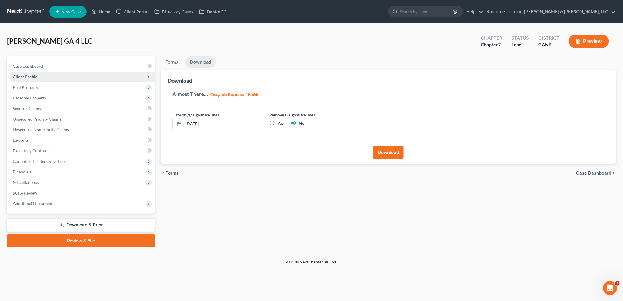
click at [59, 77] on span "Client Profile" at bounding box center [81, 77] width 147 height 11
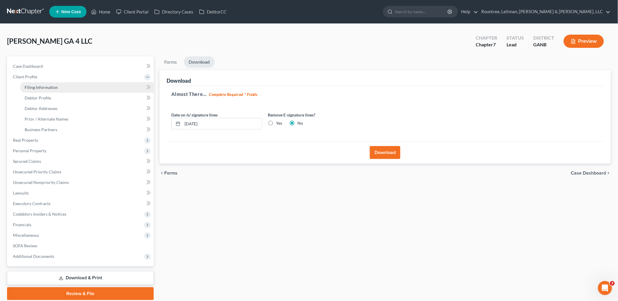
click at [59, 89] on link "Filing Information" at bounding box center [87, 87] width 134 height 11
select select "3"
select select "1"
select select "0"
select select "19"
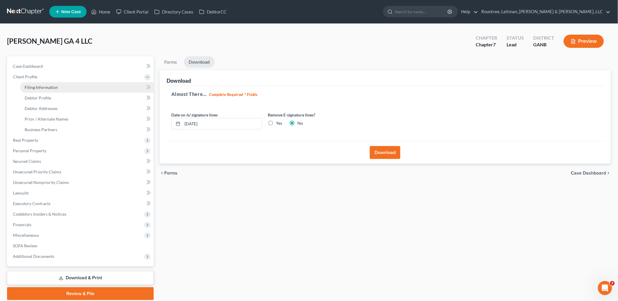
select select "3"
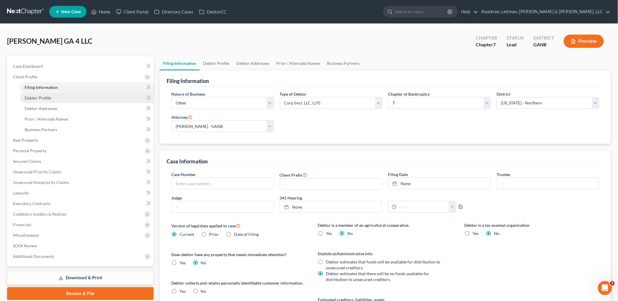
click at [58, 96] on link "Debtor Profile" at bounding box center [87, 98] width 134 height 11
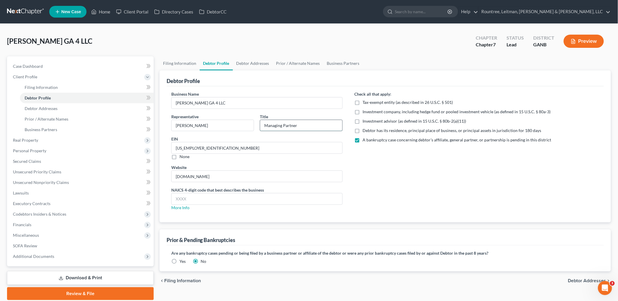
click at [305, 121] on input "Managing Partner" at bounding box center [301, 125] width 82 height 11
type input "Managing Member"
click at [370, 165] on div "Check all that apply: Tax-exempt entity (as described in 26 U.S.C. § 501) Inves…" at bounding box center [476, 153] width 257 height 124
click at [363, 129] on label "Debtor has its residence, principal place of business, or principal assets in j…" at bounding box center [452, 131] width 179 height 6
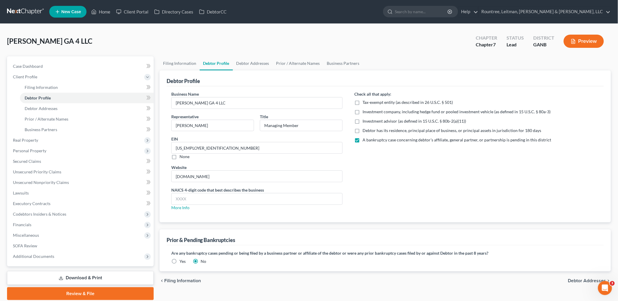
click at [365, 129] on input "Debtor has its residence, principal place of business, or principal assets in j…" at bounding box center [367, 130] width 4 height 4
checkbox input "true"
click at [363, 140] on label "A bankruptcy case concerning debtor’s affiliate, general partner, or partnershi…" at bounding box center [457, 140] width 189 height 6
click at [365, 140] on input "A bankruptcy case concerning debtor’s affiliate, general partner, or partnershi…" at bounding box center [367, 139] width 4 height 4
click at [363, 140] on label "A bankruptcy case concerning debtor’s affiliate, general partner, or partnershi…" at bounding box center [457, 140] width 189 height 6
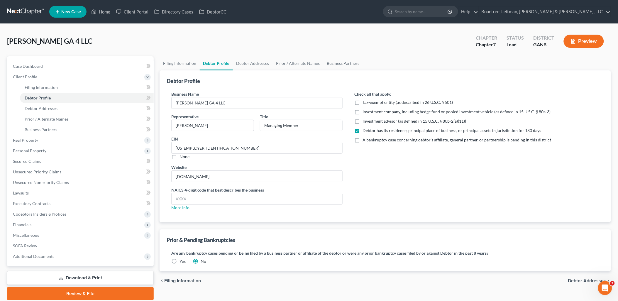
click at [365, 140] on input "A bankruptcy case concerning debtor’s affiliate, general partner, or partnershi…" at bounding box center [367, 139] width 4 height 4
checkbox input "true"
click at [40, 150] on span "Personal Property" at bounding box center [29, 150] width 33 height 5
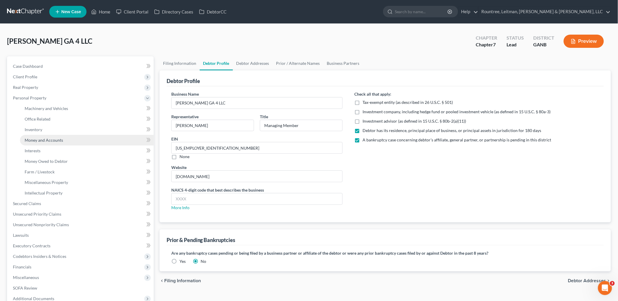
click at [57, 140] on span "Money and Accounts" at bounding box center [44, 140] width 38 height 5
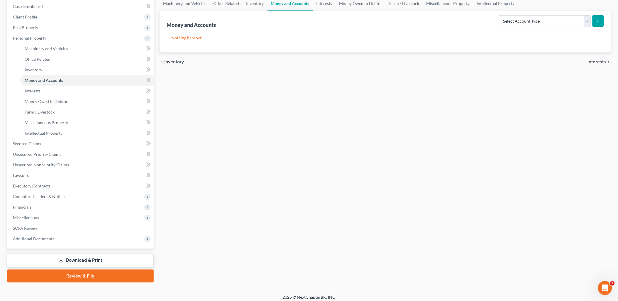
scroll to position [63, 0]
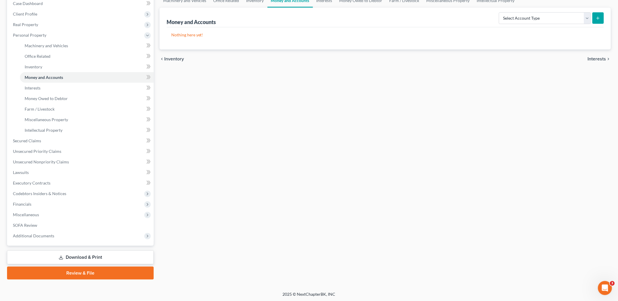
click at [83, 253] on link "Download & Print" at bounding box center [80, 257] width 147 height 14
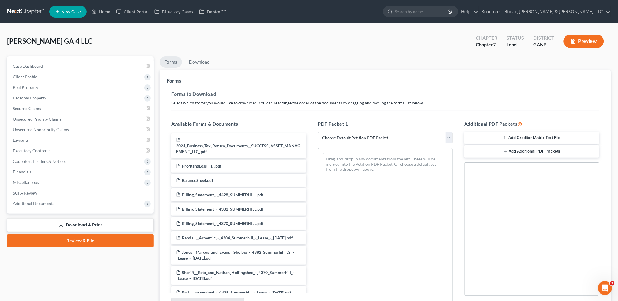
click at [365, 137] on select "Choose Default Petition PDF Packet Complete Bankruptcy Petition (all forms and …" at bounding box center [385, 138] width 135 height 12
select select "5"
click at [318, 132] on select "Choose Default Petition PDF Packet Complete Bankruptcy Petition (all forms and …" at bounding box center [385, 138] width 135 height 12
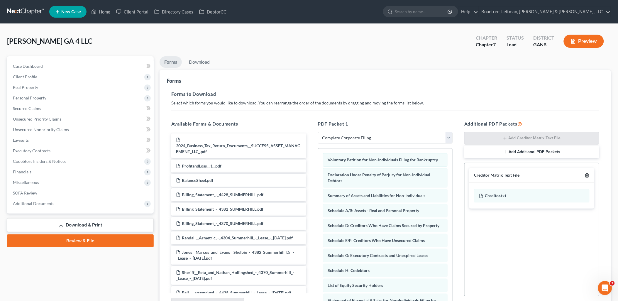
click at [588, 176] on icon "button" at bounding box center [587, 175] width 5 height 5
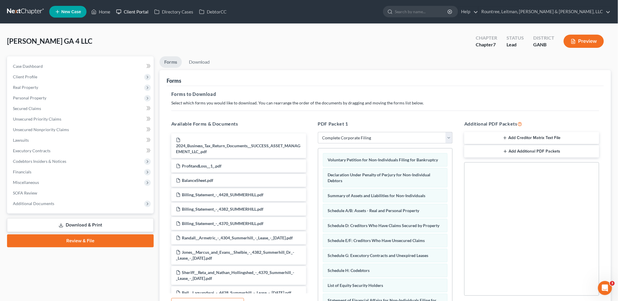
drag, startPoint x: 130, startPoint y: 13, endPoint x: 137, endPoint y: 15, distance: 7.0
click at [130, 13] on link "Client Portal" at bounding box center [132, 11] width 38 height 11
click at [131, 12] on link "Client Portal" at bounding box center [132, 11] width 38 height 11
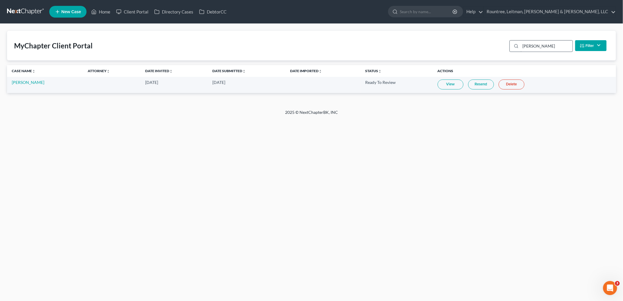
click at [541, 48] on input "clem" at bounding box center [547, 45] width 52 height 11
type input "toro"
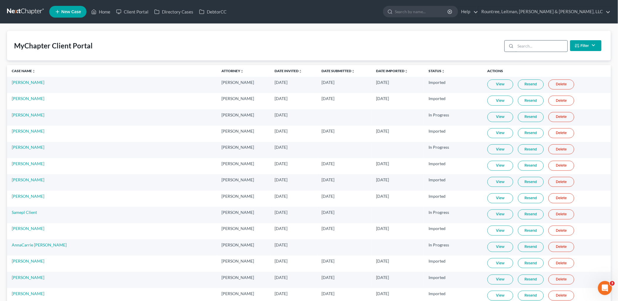
click at [530, 43] on input "search" at bounding box center [542, 45] width 52 height 11
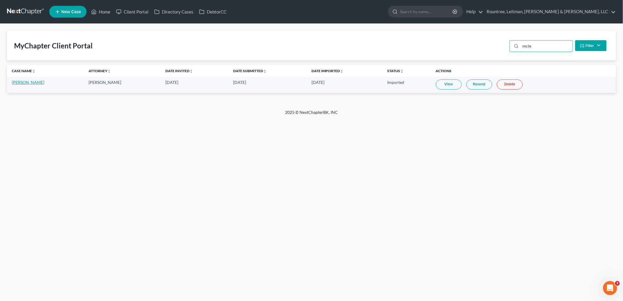
type input "mcle"
click at [40, 82] on link "[PERSON_NAME]" at bounding box center [28, 82] width 33 height 5
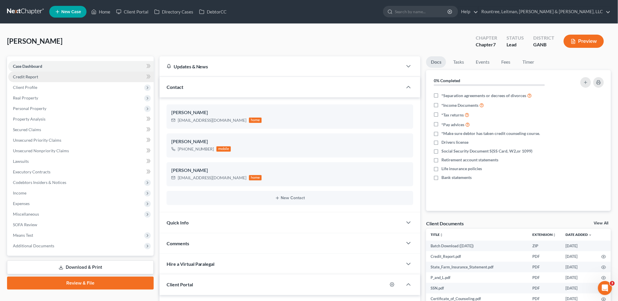
click at [79, 77] on link "Credit Report" at bounding box center [80, 77] width 145 height 11
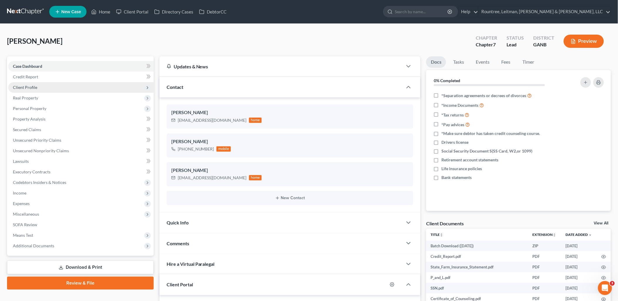
click at [72, 88] on span "Client Profile" at bounding box center [80, 87] width 145 height 11
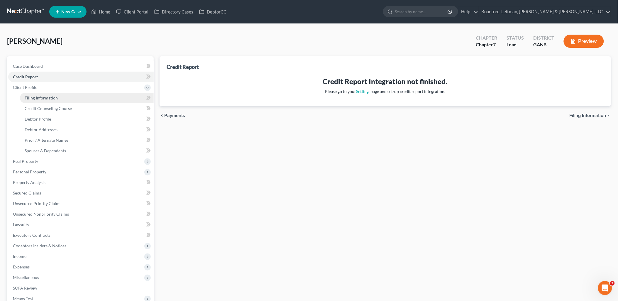
click at [69, 97] on link "Filing Information" at bounding box center [87, 98] width 134 height 11
select select "0"
select select "3"
select select "0"
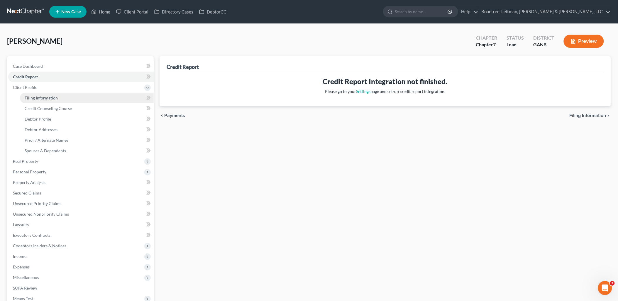
select select "10"
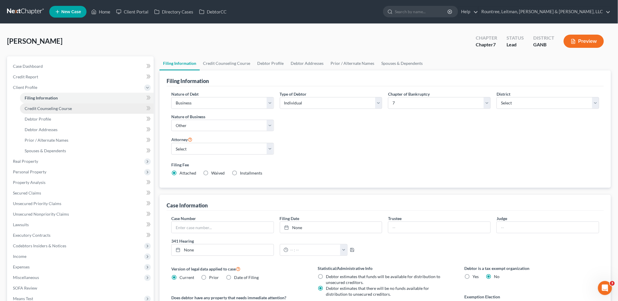
click at [66, 107] on span "Credit Counseling Course" at bounding box center [48, 108] width 47 height 5
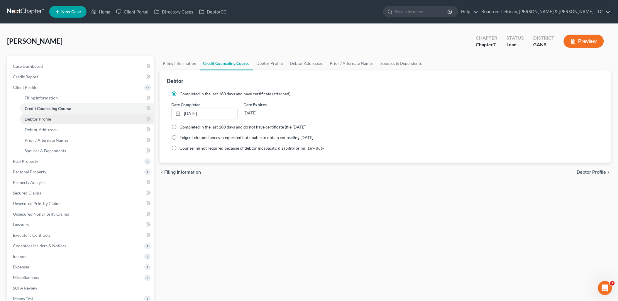
click at [64, 116] on link "Debtor Profile" at bounding box center [87, 119] width 134 height 11
select select "1"
select select "3"
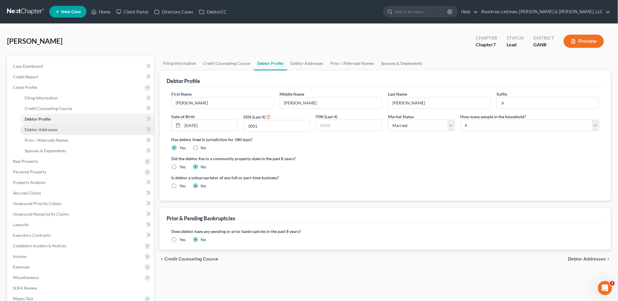
click at [60, 131] on link "Debtor Addresses" at bounding box center [87, 129] width 134 height 11
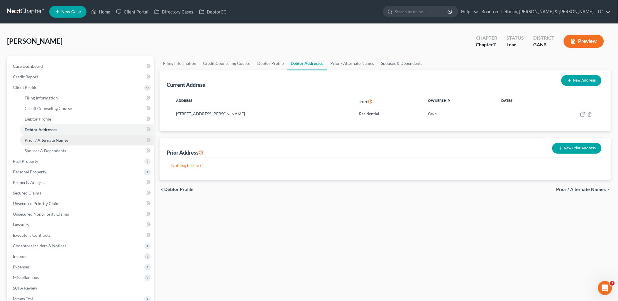
click at [63, 138] on span "Prior / Alternate Names" at bounding box center [47, 140] width 44 height 5
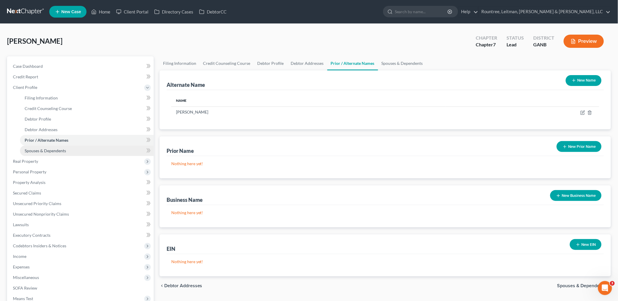
click at [63, 149] on span "Spouses & Dependents" at bounding box center [45, 150] width 41 height 5
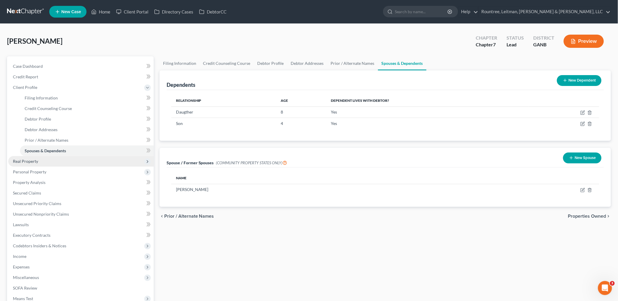
click at [61, 162] on span "Real Property" at bounding box center [80, 161] width 145 height 11
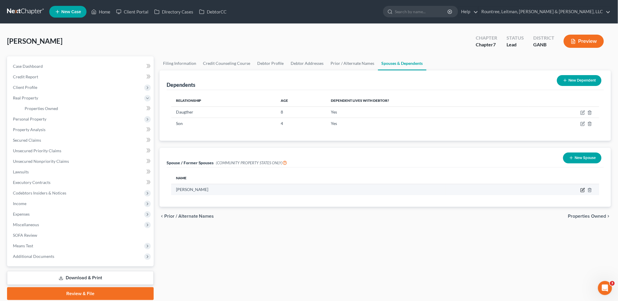
click at [582, 189] on icon "button" at bounding box center [582, 190] width 5 height 5
select select "0"
select select "10"
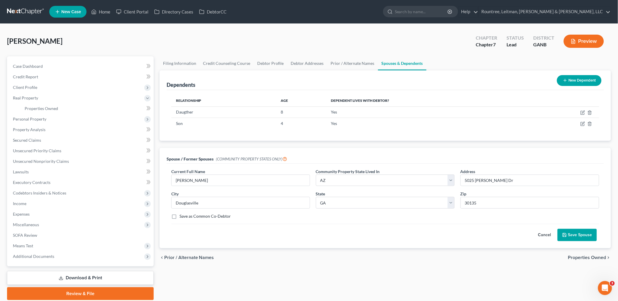
click at [549, 241] on button "Cancel" at bounding box center [545, 235] width 26 height 12
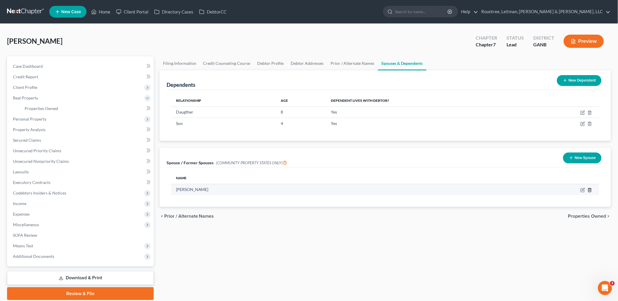
click at [591, 191] on icon "button" at bounding box center [589, 190] width 3 height 4
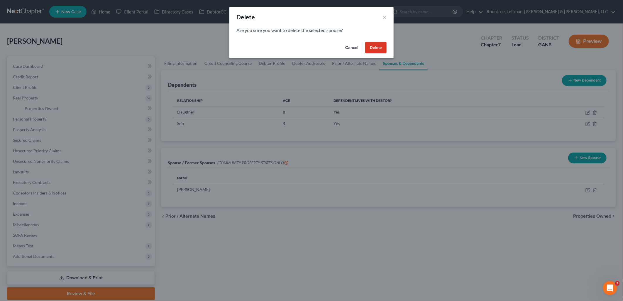
click at [382, 48] on button "Delete" at bounding box center [375, 48] width 21 height 12
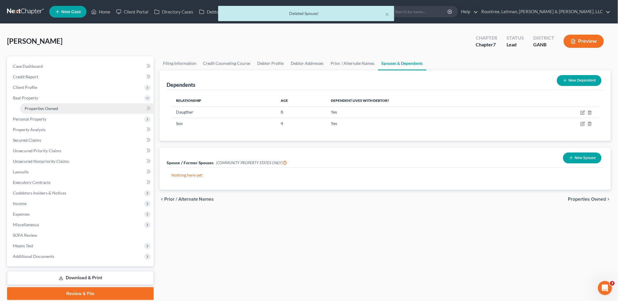
click at [63, 110] on link "Properties Owned" at bounding box center [87, 108] width 134 height 11
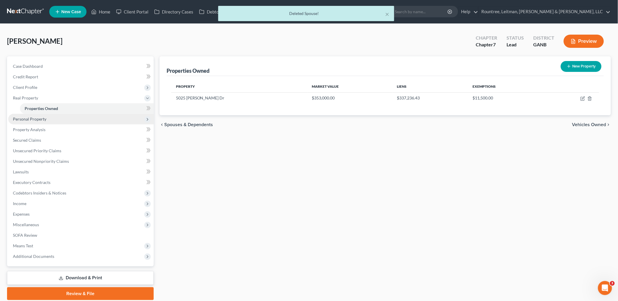
click at [59, 120] on span "Personal Property" at bounding box center [80, 119] width 145 height 11
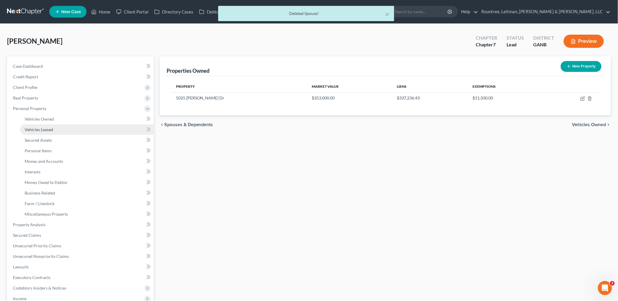
click at [57, 127] on link "Vehicles Leased" at bounding box center [87, 129] width 134 height 11
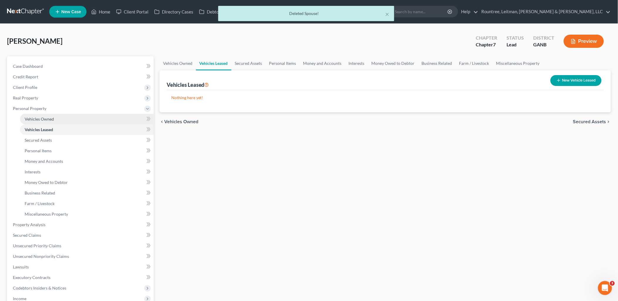
click at [57, 119] on link "Vehicles Owned" at bounding box center [87, 119] width 134 height 11
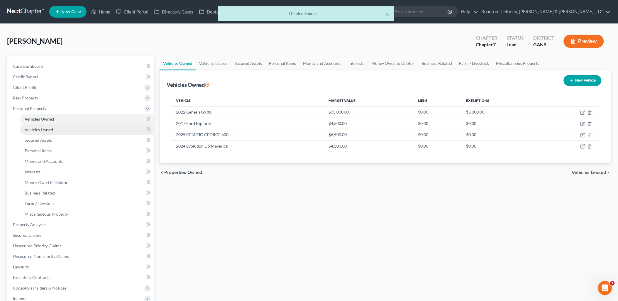
click at [57, 131] on link "Vehicles Leased" at bounding box center [87, 129] width 134 height 11
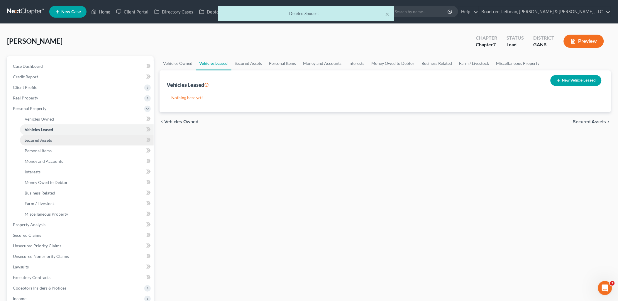
click at [55, 140] on link "Secured Assets" at bounding box center [87, 140] width 134 height 11
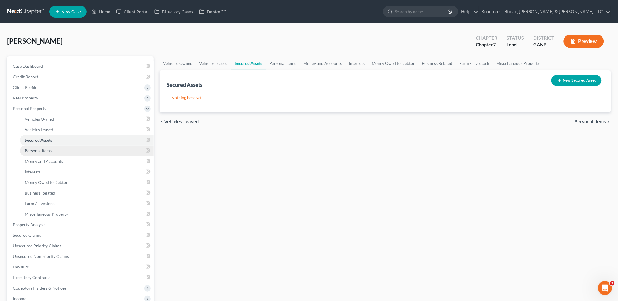
click at [54, 152] on link "Personal Items" at bounding box center [87, 150] width 134 height 11
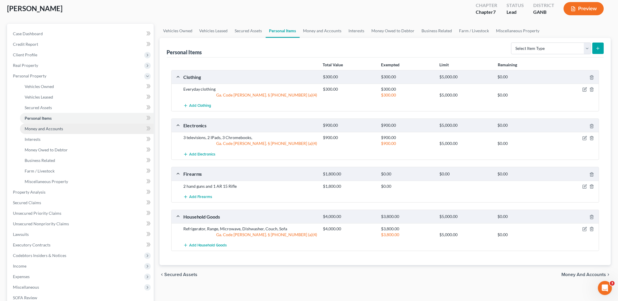
click at [57, 128] on span "Money and Accounts" at bounding box center [44, 128] width 38 height 5
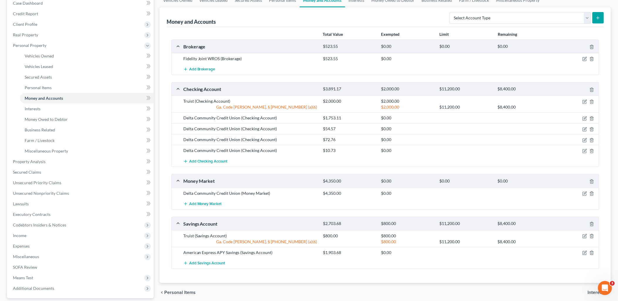
scroll to position [65, 0]
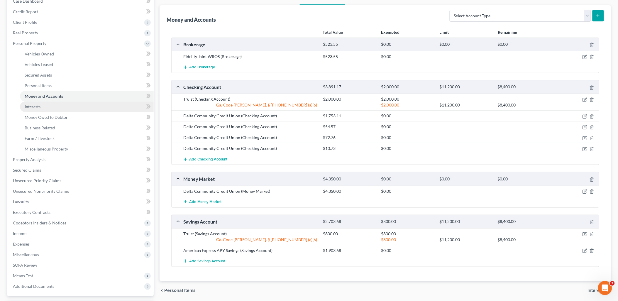
click at [70, 104] on link "Interests" at bounding box center [87, 106] width 134 height 11
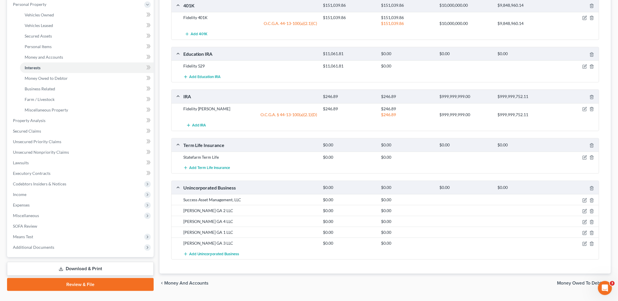
scroll to position [118, 0]
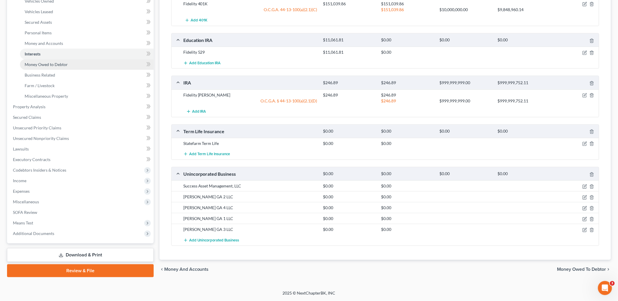
click at [60, 63] on span "Money Owed to Debtor" at bounding box center [46, 64] width 43 height 5
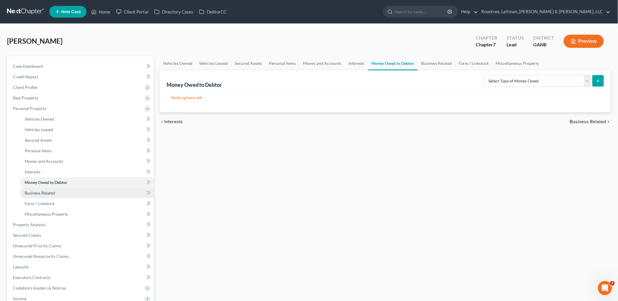
click at [50, 194] on span "Business Related" at bounding box center [40, 192] width 31 height 5
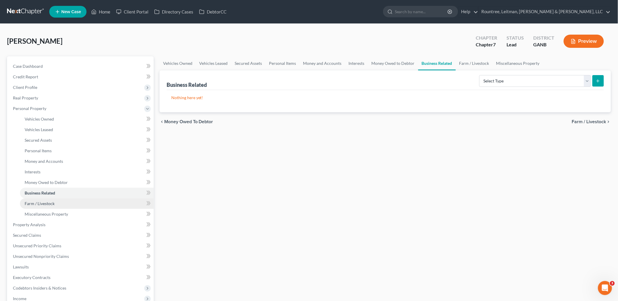
click at [51, 206] on link "Farm / Livestock" at bounding box center [87, 203] width 134 height 11
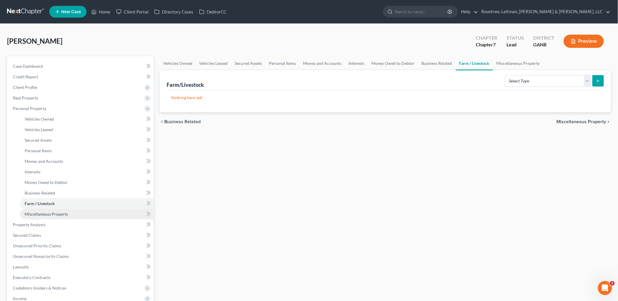
click at [53, 216] on span "Miscellaneous Property" at bounding box center [46, 213] width 43 height 5
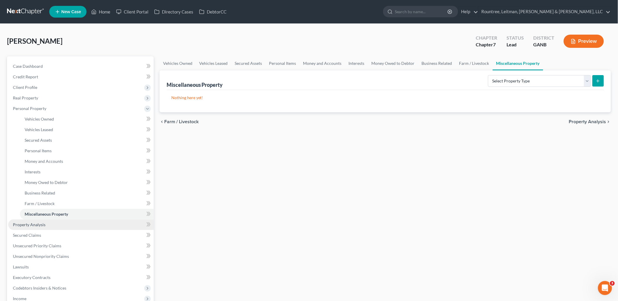
click at [52, 225] on link "Property Analysis" at bounding box center [80, 224] width 145 height 11
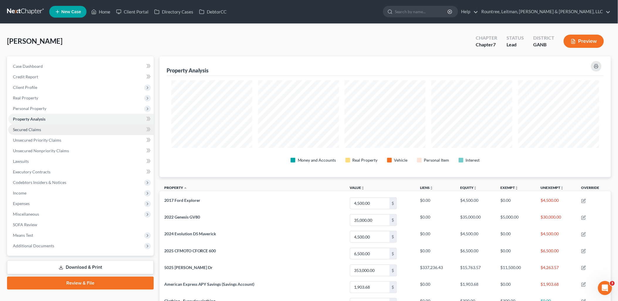
scroll to position [121, 452]
click at [39, 129] on span "Secured Claims" at bounding box center [27, 129] width 28 height 5
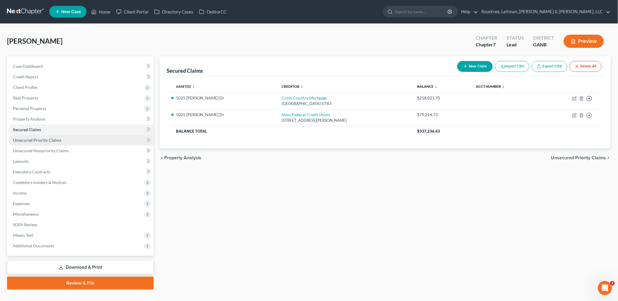
click at [46, 138] on span "Unsecured Priority Claims" at bounding box center [37, 140] width 48 height 5
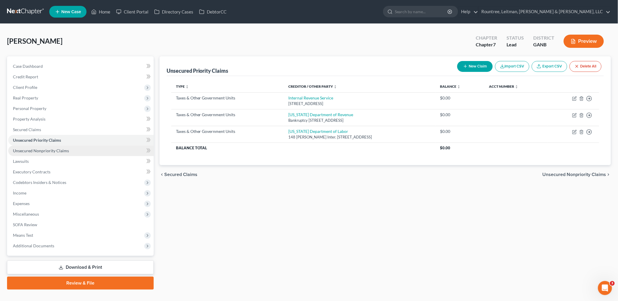
click at [52, 148] on span "Unsecured Nonpriority Claims" at bounding box center [41, 150] width 56 height 5
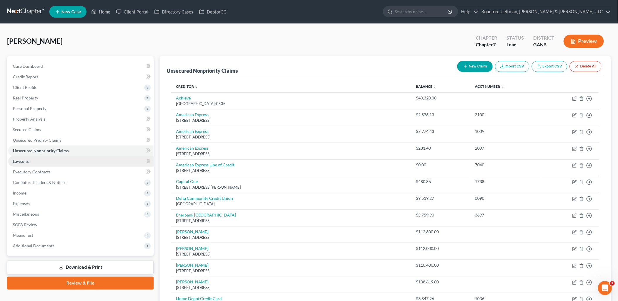
click at [57, 158] on link "Lawsuits" at bounding box center [80, 161] width 145 height 11
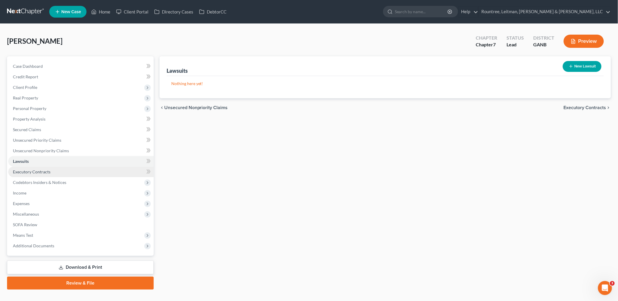
click at [57, 169] on link "Executory Contracts" at bounding box center [80, 172] width 145 height 11
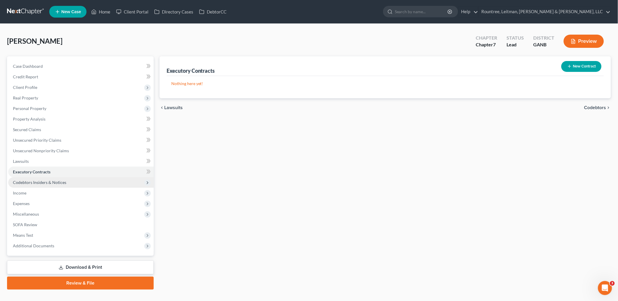
click at [62, 181] on span "Codebtors Insiders & Notices" at bounding box center [39, 182] width 53 height 5
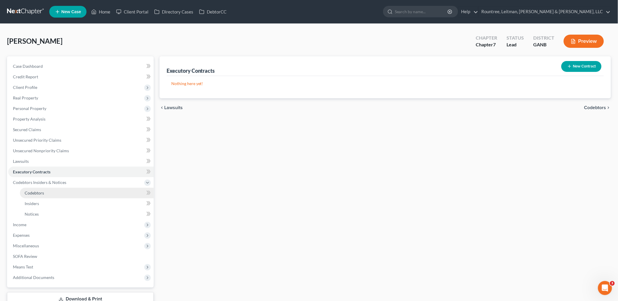
click at [60, 191] on link "Codebtors" at bounding box center [87, 193] width 134 height 11
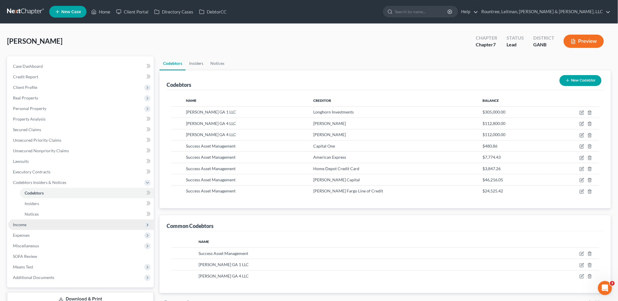
click at [38, 221] on span "Income" at bounding box center [80, 224] width 145 height 11
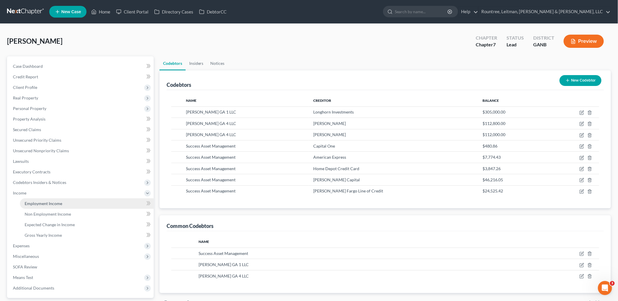
click at [55, 204] on span "Employment Income" at bounding box center [44, 203] width 38 height 5
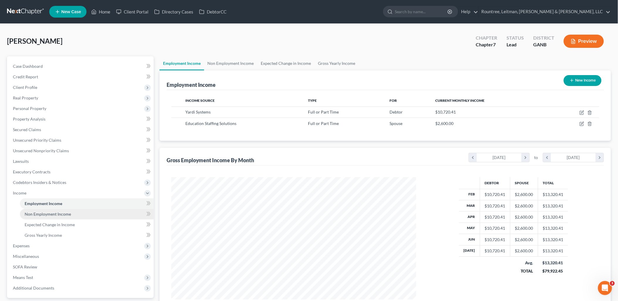
scroll to position [122, 257]
click at [57, 214] on span "Non Employment Income" at bounding box center [48, 213] width 46 height 5
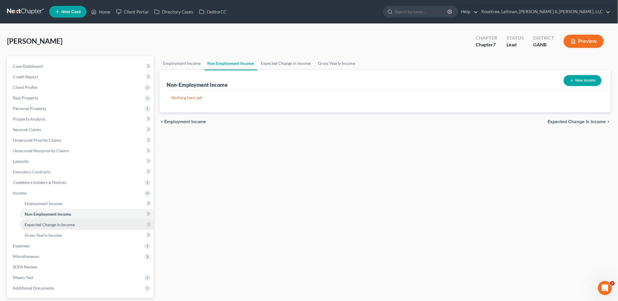
click at [62, 225] on span "Expected Change in Income" at bounding box center [50, 224] width 50 height 5
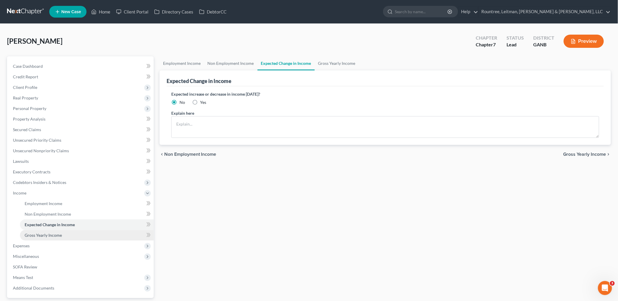
click at [56, 238] on link "Gross Yearly Income" at bounding box center [87, 235] width 134 height 11
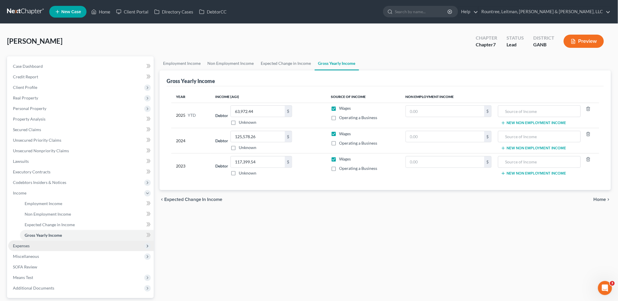
click at [46, 244] on span "Expenses" at bounding box center [80, 246] width 145 height 11
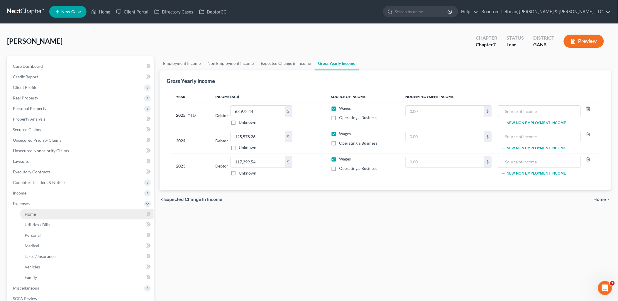
click at [44, 218] on link "Home" at bounding box center [87, 214] width 134 height 11
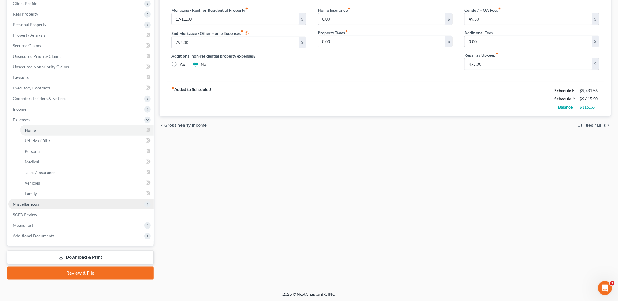
click at [42, 204] on span "Miscellaneous" at bounding box center [80, 204] width 145 height 11
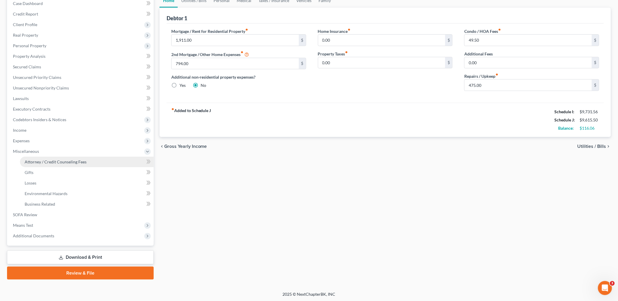
click at [57, 162] on span "Attorney / Credit Counseling Fees" at bounding box center [56, 161] width 62 height 5
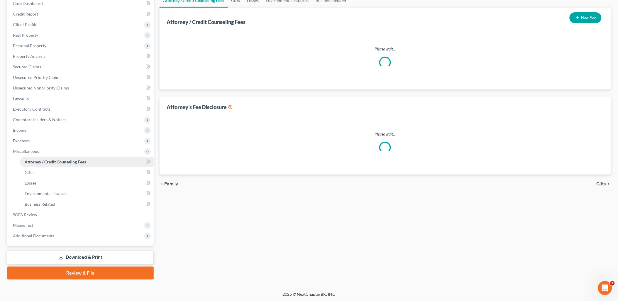
scroll to position [1, 0]
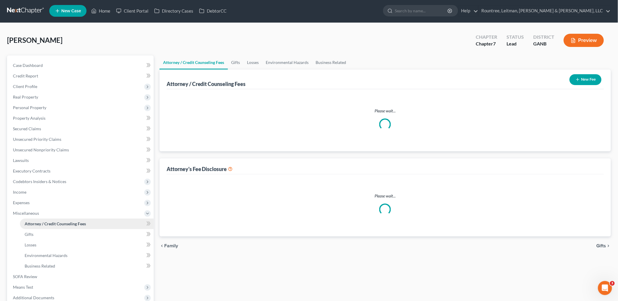
select select "4"
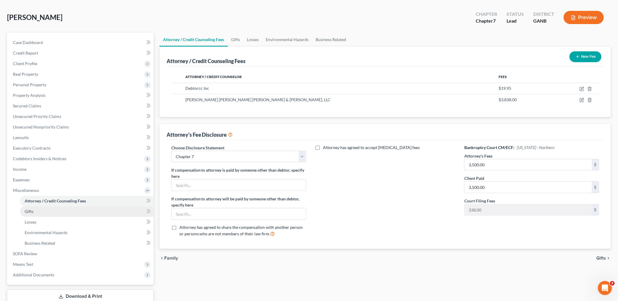
scroll to position [63, 0]
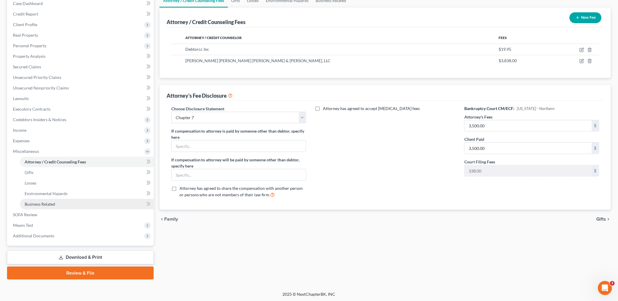
click at [53, 204] on span "Business Related" at bounding box center [40, 204] width 31 height 5
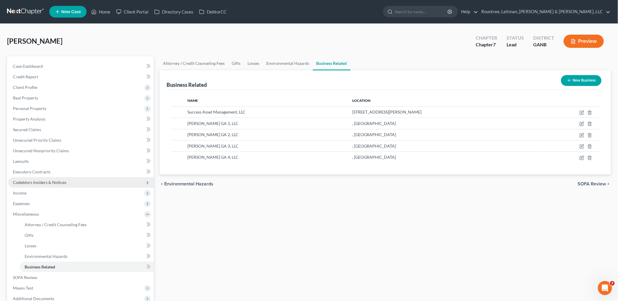
click at [60, 181] on span "Codebtors Insiders & Notices" at bounding box center [39, 182] width 53 height 5
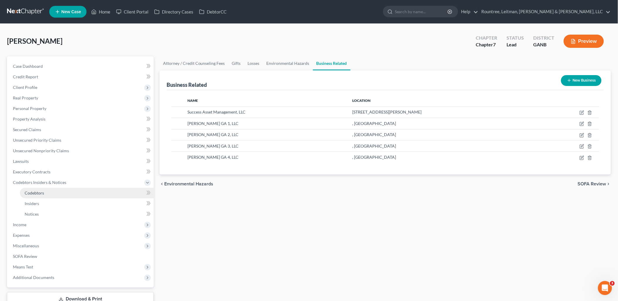
click at [51, 191] on link "Codebtors" at bounding box center [87, 193] width 134 height 11
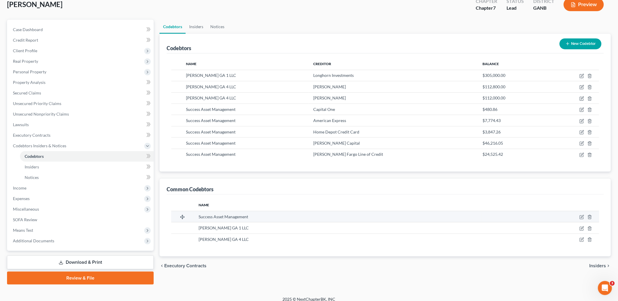
scroll to position [42, 0]
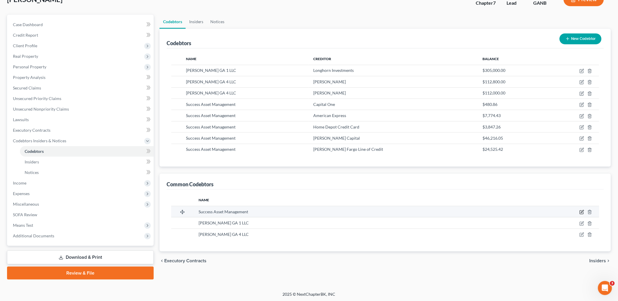
click at [582, 213] on icon "button" at bounding box center [582, 212] width 5 height 5
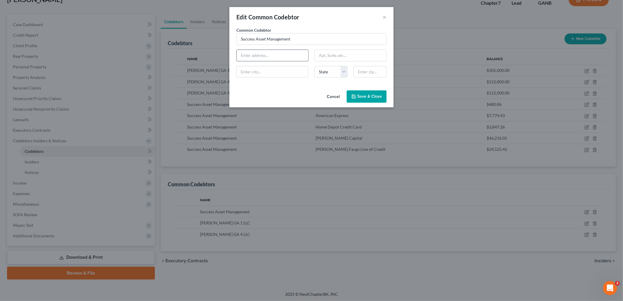
click at [274, 59] on input "text" at bounding box center [273, 55] width 72 height 11
click at [300, 39] on input "Success Asset Management" at bounding box center [312, 38] width 150 height 11
type input "Success Asset Management LLC"
click at [312, 22] on div "Edit Common Codebtor ×" at bounding box center [311, 17] width 164 height 20
click at [285, 57] on input "text" at bounding box center [273, 55] width 72 height 11
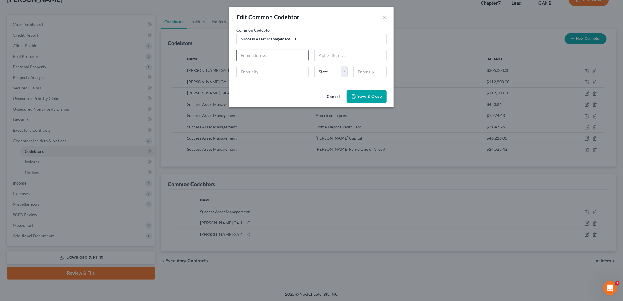
type input "5025 [PERSON_NAME] Dr"
type input "Douglasville"
type input "30135"
select select "10"
select select
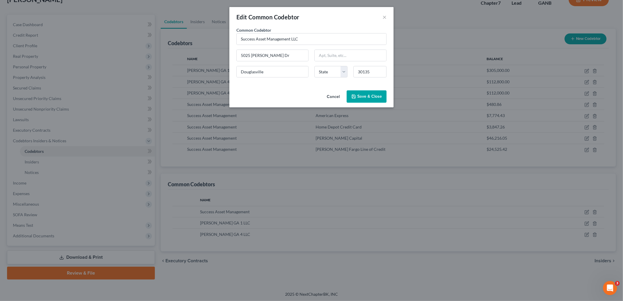
click at [376, 98] on span "Save & Close" at bounding box center [369, 96] width 25 height 5
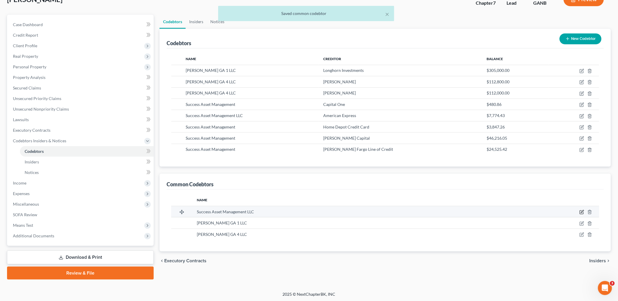
click at [581, 213] on icon "button" at bounding box center [582, 212] width 5 height 5
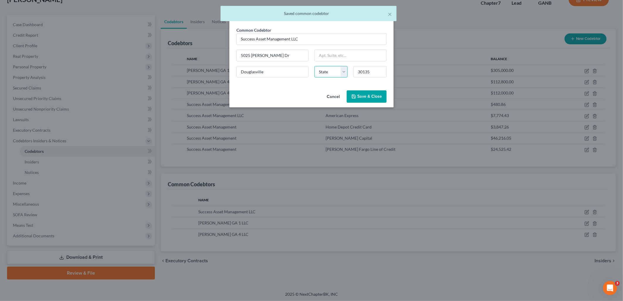
click at [336, 71] on select "State AL AK AR AZ CA CO CT DE DC FL GA GU HI ID IL IN IA KS KY LA ME MD MA MI M…" at bounding box center [330, 72] width 33 height 12
select select "10"
click at [314, 66] on select "State AL AK AR AZ CA CO CT DE DC FL GA GU HI ID IL IN IA KS KY LA ME MD MA MI M…" at bounding box center [330, 72] width 33 height 12
click at [367, 94] on span "Save & Close" at bounding box center [369, 96] width 25 height 5
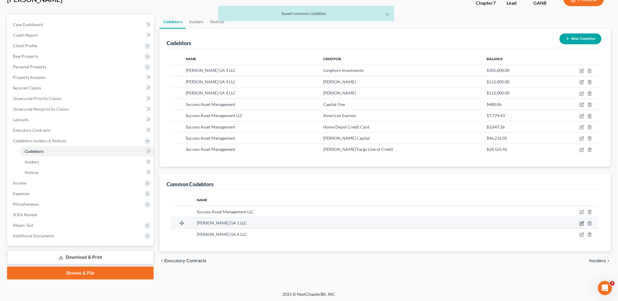
click at [584, 222] on icon "button" at bounding box center [582, 223] width 5 height 5
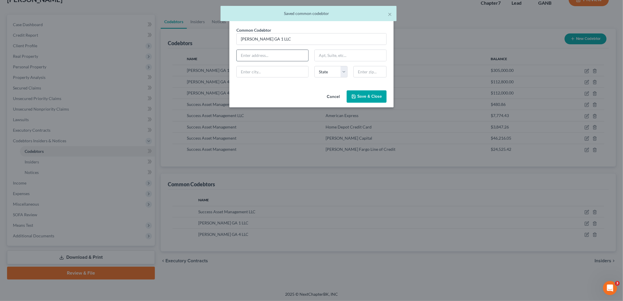
click at [291, 57] on input "text" at bounding box center [273, 55] width 72 height 11
type input "5025 [PERSON_NAME] Dr"
type input "Douglasville"
type input "30135"
select select "10"
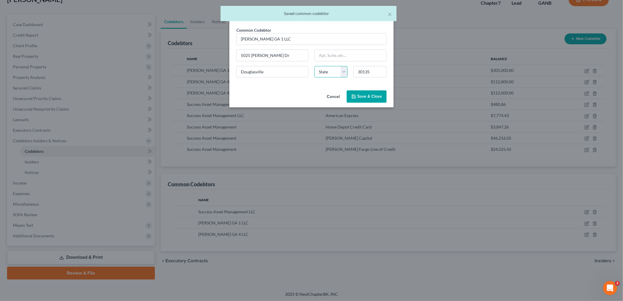
click at [326, 72] on select "State AL AK AR AZ CA CO CT DE DC FL GA GU HI ID IL IN IA KS KY LA ME MD MA MI M…" at bounding box center [330, 72] width 33 height 12
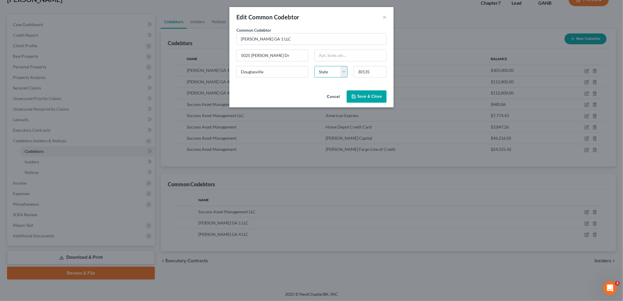
select select "10"
click at [314, 66] on select "State AL AK AR AZ CA CO CT DE DC FL GA GU HI ID IL IN IA KS KY LA ME MD MA MI M…" at bounding box center [330, 72] width 33 height 12
click at [378, 97] on span "Save & Close" at bounding box center [369, 96] width 25 height 5
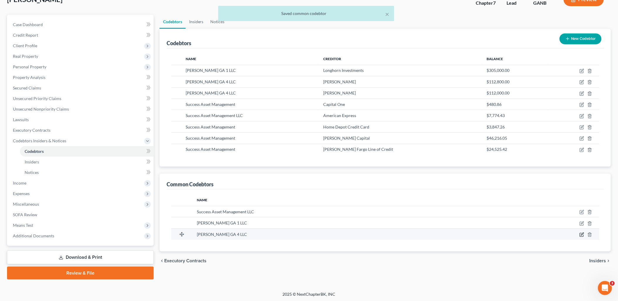
click at [582, 234] on icon "button" at bounding box center [582, 234] width 5 height 5
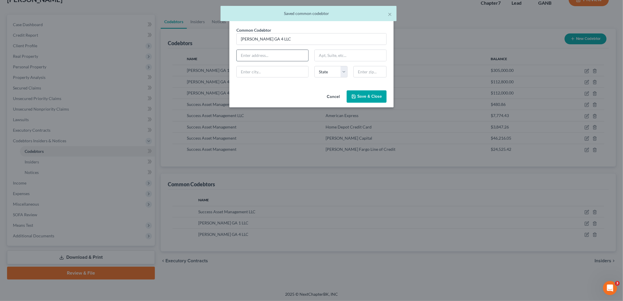
click at [280, 54] on input "text" at bounding box center [273, 55] width 72 height 11
type input "5025 [PERSON_NAME] Dr"
type input "Douglasville"
type input "30135"
select select "10"
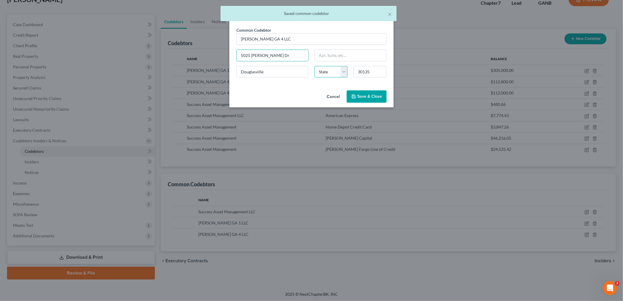
click at [332, 73] on select "State AL AK AR AZ CA CO CT DE DC FL GA GU HI ID IL IN IA KS KY LA ME MD MA MI M…" at bounding box center [330, 72] width 33 height 12
select select "10"
click at [314, 66] on select "State AL AK AR AZ CA CO CT DE DC FL GA GU HI ID IL IN IA KS KY LA ME MD MA MI M…" at bounding box center [330, 72] width 33 height 12
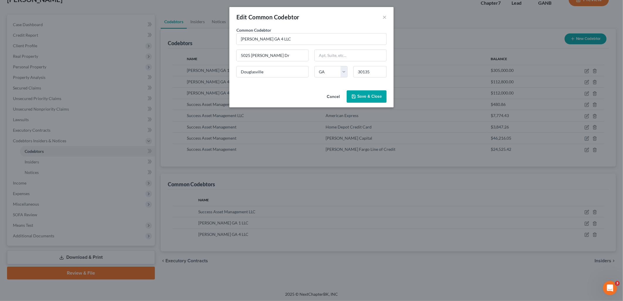
click at [374, 98] on span "Save & Close" at bounding box center [369, 96] width 25 height 5
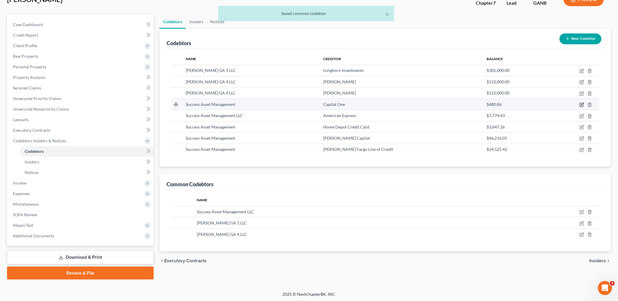
click at [581, 106] on icon "button" at bounding box center [582, 104] width 5 height 5
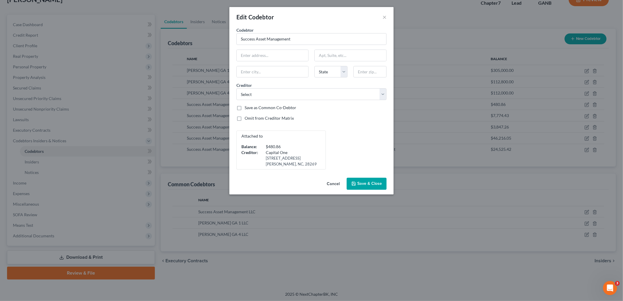
click at [335, 183] on button "Cancel" at bounding box center [333, 184] width 22 height 12
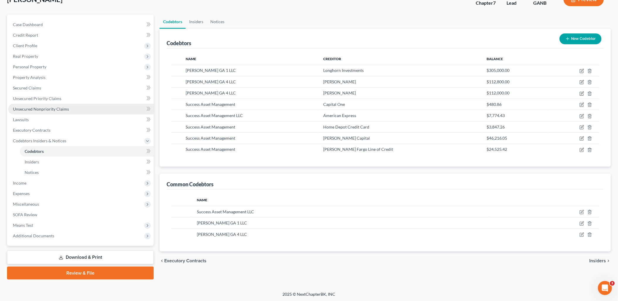
click at [68, 104] on link "Unsecured Nonpriority Claims" at bounding box center [80, 109] width 145 height 11
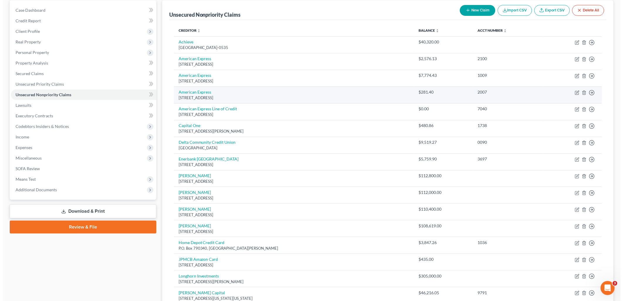
scroll to position [65, 0]
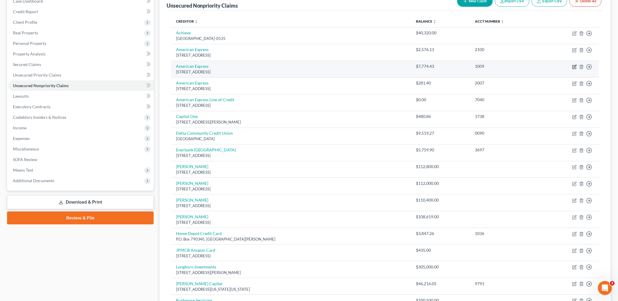
click at [573, 66] on icon "button" at bounding box center [574, 67] width 5 height 5
select select "45"
select select "14"
select select "0"
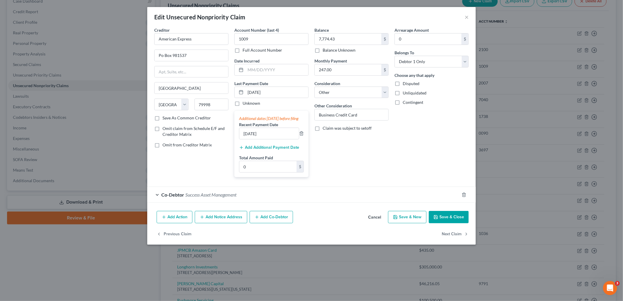
click at [296, 194] on div "Co-Debtor Success Asset Management" at bounding box center [303, 195] width 312 height 16
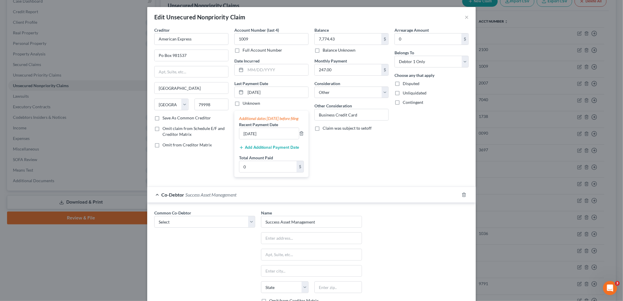
click at [288, 198] on div "Co-Debtor Success Asset Management" at bounding box center [303, 195] width 312 height 16
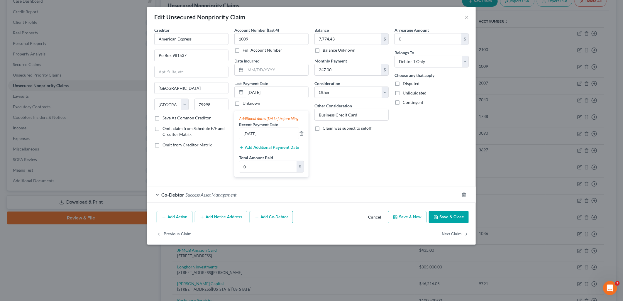
click at [267, 200] on div "Co-Debtor Success Asset Management" at bounding box center [303, 195] width 312 height 16
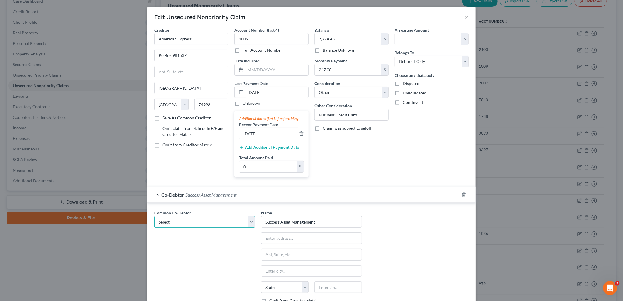
drag, startPoint x: 235, startPoint y: 223, endPoint x: 235, endPoint y: 226, distance: 3.3
click at [235, 223] on select "Select Success Asset Management LLC SAM GA 1 LLC SAM GA 4 LLC" at bounding box center [204, 222] width 101 height 12
select select "0"
click at [154, 222] on select "Select Success Asset Management LLC SAM GA 1 LLC SAM GA 4 LLC" at bounding box center [204, 222] width 101 height 12
type input "Success Asset Management LLC"
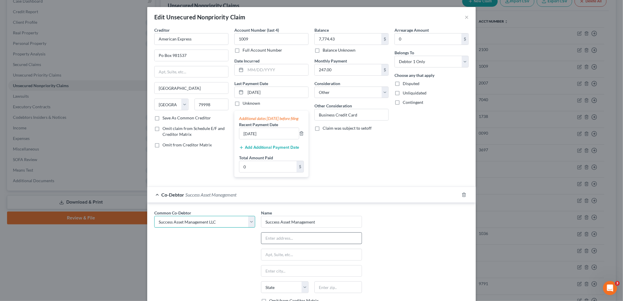
type input "5025 [PERSON_NAME] Dr"
type input "Douglasville"
select select "10"
type input "30135"
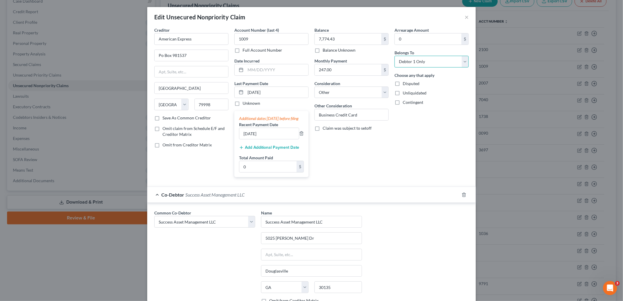
click at [434, 62] on select "Select Debtor 1 Only Debtor 2 Only Debtor 1 And Debtor 2 Only At Least One Of T…" at bounding box center [432, 62] width 74 height 12
select select "3"
click at [395, 56] on select "Select Debtor 1 Only Debtor 2 Only Debtor 1 And Debtor 2 Only At Least One Of T…" at bounding box center [432, 62] width 74 height 12
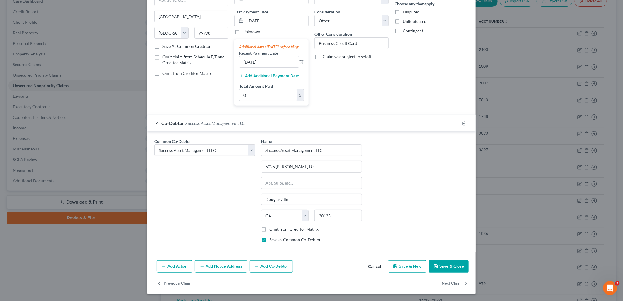
scroll to position [78, 0]
click at [450, 265] on button "Save & Close" at bounding box center [449, 266] width 40 height 12
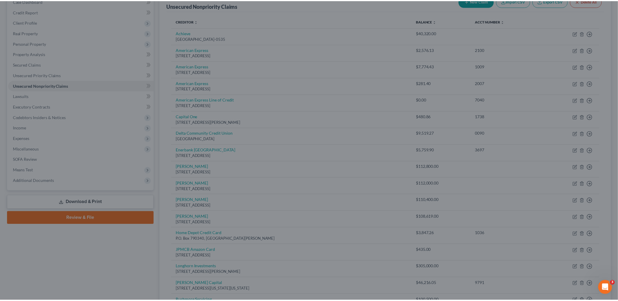
scroll to position [0, 0]
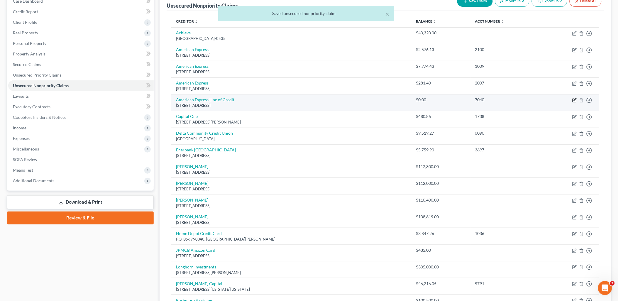
click at [574, 101] on icon "button" at bounding box center [574, 100] width 5 height 5
select select "45"
select select "14"
select select "0"
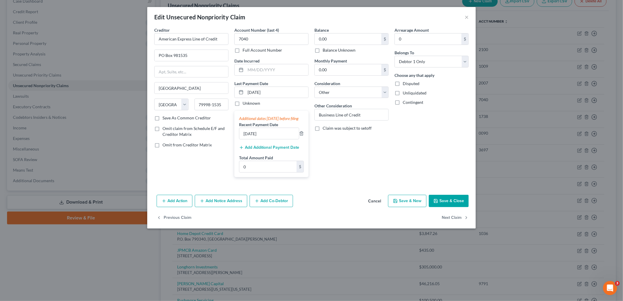
click at [370, 207] on button "Cancel" at bounding box center [374, 201] width 22 height 12
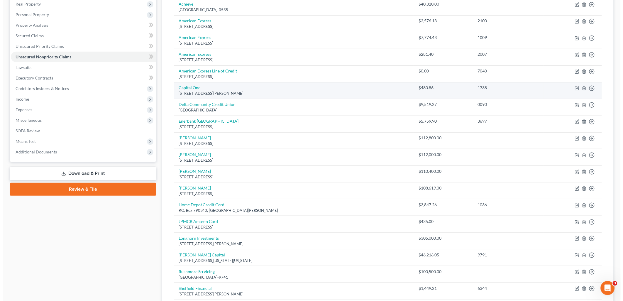
scroll to position [98, 0]
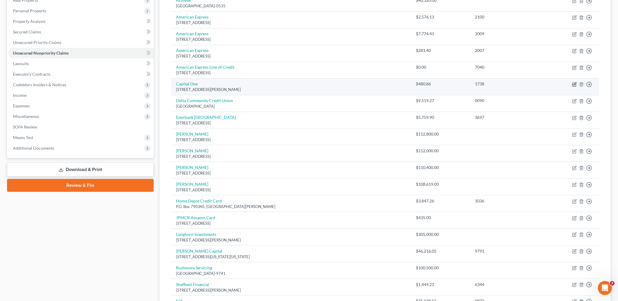
click at [574, 84] on icon "button" at bounding box center [575, 83] width 3 height 3
select select "28"
select select "14"
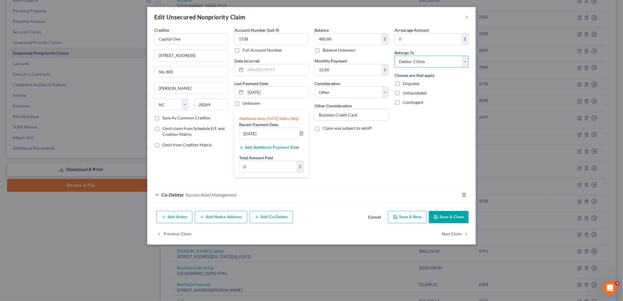
click at [418, 57] on select "Select Debtor 1 Only Debtor 2 Only Debtor 1 And Debtor 2 Only At Least One Of T…" at bounding box center [432, 62] width 74 height 12
select select "3"
click at [395, 56] on select "Select Debtor 1 Only Debtor 2 Only Debtor 1 And Debtor 2 Only At Least One Of T…" at bounding box center [432, 62] width 74 height 12
click at [254, 202] on div "Co-Debtor Success Asset Management" at bounding box center [303, 195] width 312 height 16
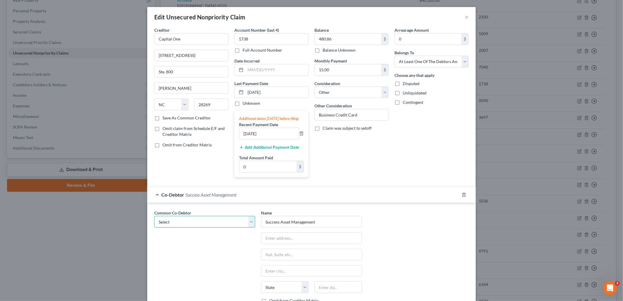
click at [224, 227] on select "Select Success Asset Management LLC SAM GA 1 LLC SAM GA 4 LLC" at bounding box center [204, 222] width 101 height 12
select select "0"
click at [154, 222] on select "Select Success Asset Management LLC SAM GA 1 LLC SAM GA 4 LLC" at bounding box center [204, 222] width 101 height 12
type input "Success Asset Management LLC"
type input "5025 [PERSON_NAME] Dr"
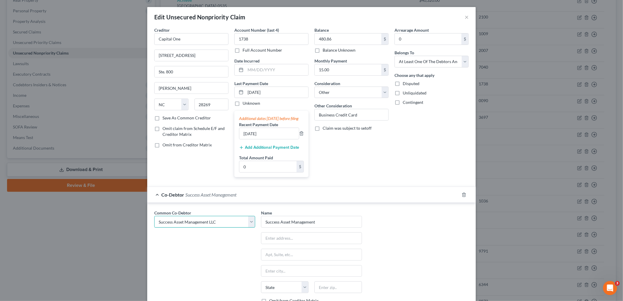
type input "Douglasville"
select select "10"
type input "30135"
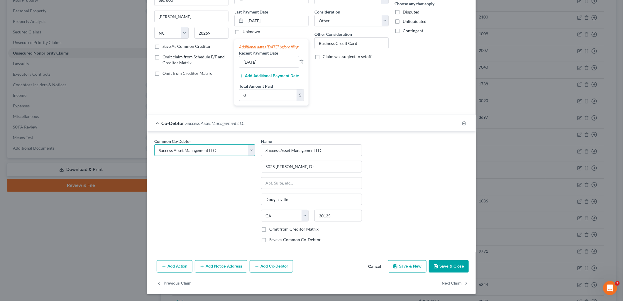
scroll to position [78, 0]
click at [447, 265] on button "Save & Close" at bounding box center [449, 266] width 40 height 12
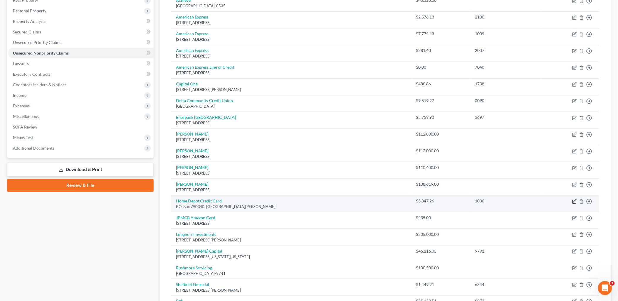
click at [575, 200] on icon "button" at bounding box center [574, 201] width 5 height 5
select select "26"
select select "14"
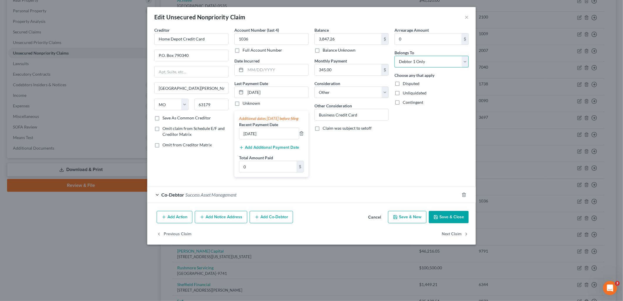
click at [435, 65] on select "Select Debtor 1 Only Debtor 2 Only Debtor 1 And Debtor 2 Only At Least One Of T…" at bounding box center [432, 62] width 74 height 12
select select "3"
click at [395, 56] on select "Select Debtor 1 Only Debtor 2 Only Debtor 1 And Debtor 2 Only At Least One Of T…" at bounding box center [432, 62] width 74 height 12
click at [260, 198] on div "Co-Debtor Success Asset Management" at bounding box center [303, 195] width 312 height 16
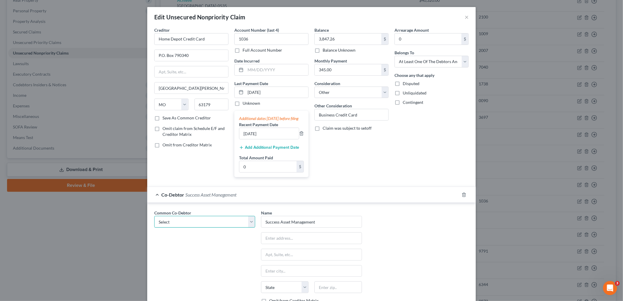
click at [229, 228] on select "Select Success Asset Management LLC SAM GA 1 LLC SAM GA 4 LLC" at bounding box center [204, 222] width 101 height 12
select select "0"
click at [154, 222] on select "Select Success Asset Management LLC SAM GA 1 LLC SAM GA 4 LLC" at bounding box center [204, 222] width 101 height 12
type input "Success Asset Management LLC"
type input "5025 [PERSON_NAME] Dr"
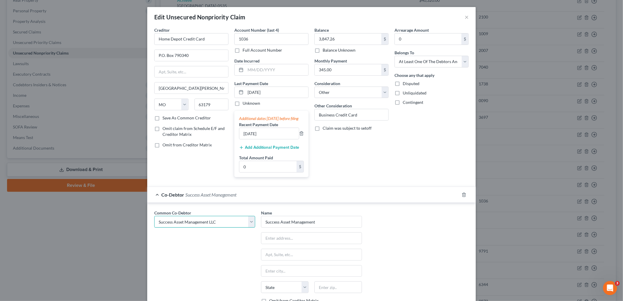
type input "Douglasville"
select select "10"
type input "30135"
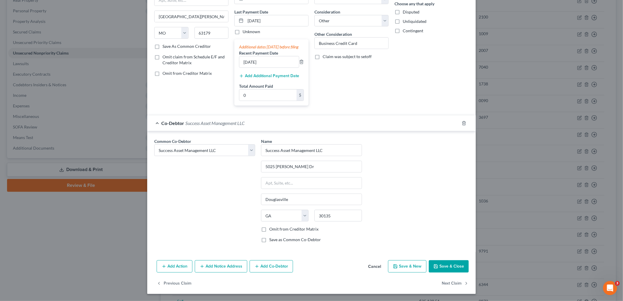
click at [449, 268] on button "Save & Close" at bounding box center [449, 266] width 40 height 12
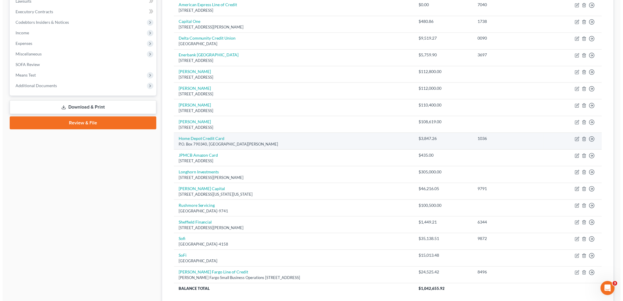
scroll to position [163, 0]
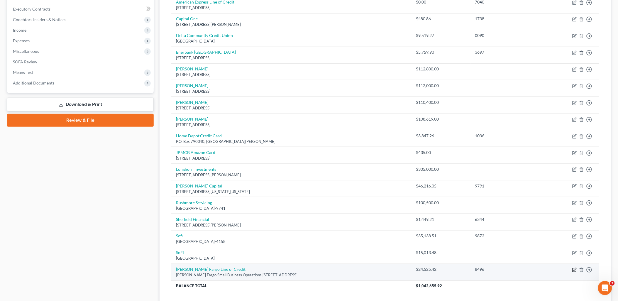
click at [574, 269] on icon "button" at bounding box center [574, 269] width 5 height 5
select select "3"
select select "14"
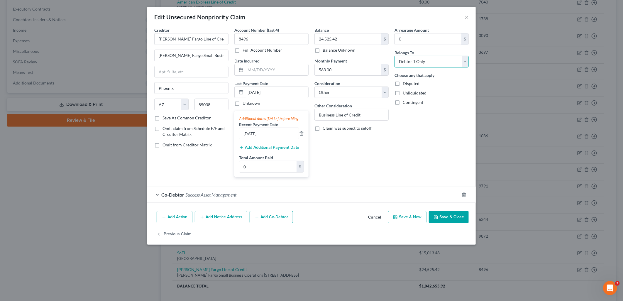
click at [408, 59] on select "Select Debtor 1 Only Debtor 2 Only Debtor 1 And Debtor 2 Only At Least One Of T…" at bounding box center [432, 62] width 74 height 12
select select "3"
click at [395, 56] on select "Select Debtor 1 Only Debtor 2 Only Debtor 1 And Debtor 2 Only At Least One Of T…" at bounding box center [432, 62] width 74 height 12
click at [223, 202] on div "Co-Debtor Success Asset Management" at bounding box center [303, 195] width 312 height 16
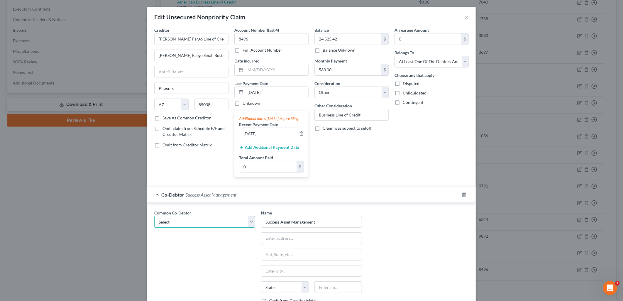
click at [210, 228] on select "Select Success Asset Management LLC SAM GA 1 LLC SAM GA 4 LLC" at bounding box center [204, 222] width 101 height 12
select select "0"
click at [154, 222] on select "Select Success Asset Management LLC SAM GA 1 LLC SAM GA 4 LLC" at bounding box center [204, 222] width 101 height 12
type input "Success Asset Management LLC"
type input "5025 [PERSON_NAME] Dr"
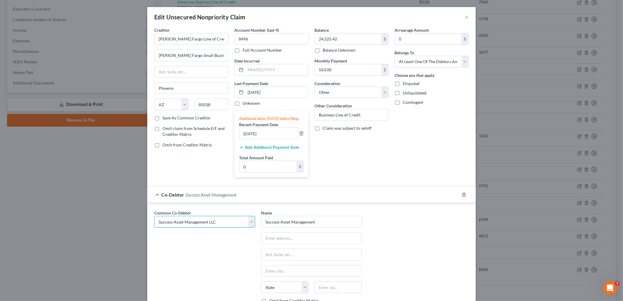
type input "Douglasville"
select select "10"
type input "30135"
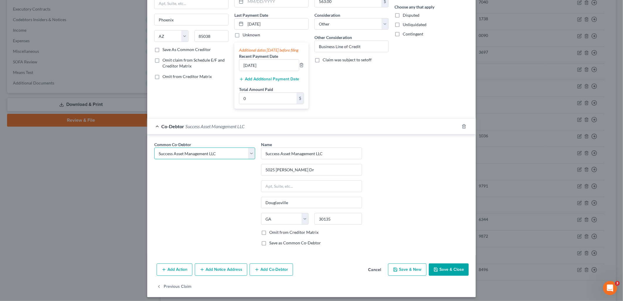
scroll to position [78, 0]
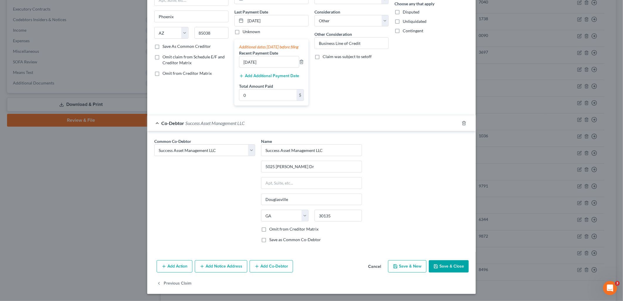
click at [463, 268] on button "Save & Close" at bounding box center [449, 266] width 40 height 12
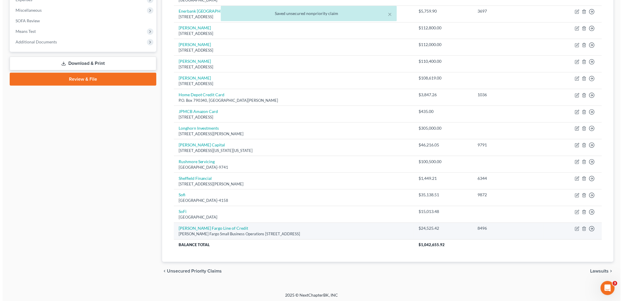
scroll to position [206, 0]
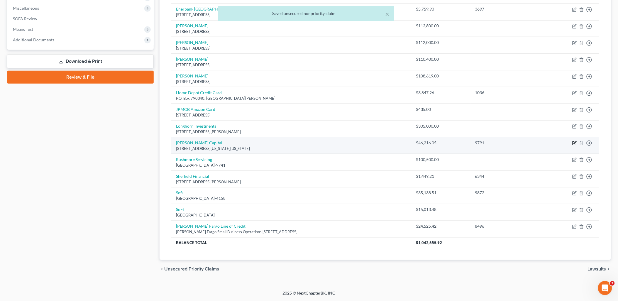
click at [572, 144] on icon "button" at bounding box center [574, 143] width 5 height 5
select select "35"
select select "14"
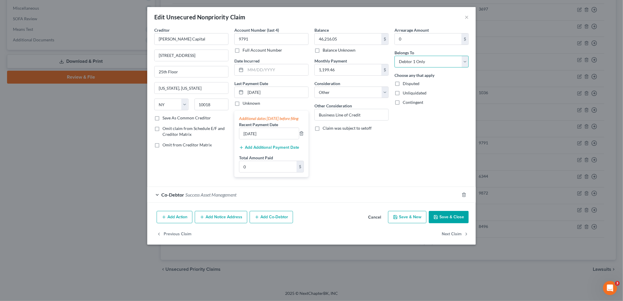
click at [415, 63] on select "Select Debtor 1 Only Debtor 2 Only Debtor 1 And Debtor 2 Only At Least One Of T…" at bounding box center [432, 62] width 74 height 12
select select "3"
click at [395, 56] on select "Select Debtor 1 Only Debtor 2 Only Debtor 1 And Debtor 2 Only At Least One Of T…" at bounding box center [432, 62] width 74 height 12
drag, startPoint x: 267, startPoint y: 197, endPoint x: 265, endPoint y: 199, distance: 3.3
click at [267, 197] on div "Co-Debtor Success Asset Management" at bounding box center [303, 195] width 312 height 16
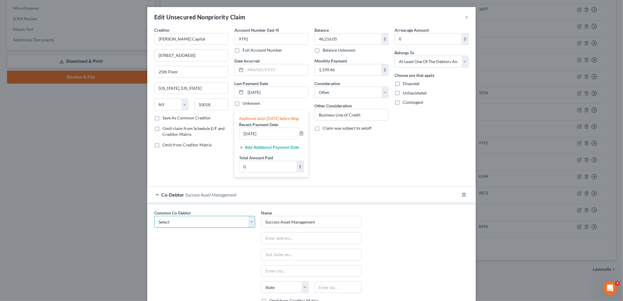
click at [237, 228] on select "Select Success Asset Management LLC SAM GA 1 LLC SAM GA 4 LLC" at bounding box center [204, 222] width 101 height 12
select select "0"
click at [154, 222] on select "Select Success Asset Management LLC SAM GA 1 LLC SAM GA 4 LLC" at bounding box center [204, 222] width 101 height 12
type input "Success Asset Management LLC"
type input "5025 [PERSON_NAME] Dr"
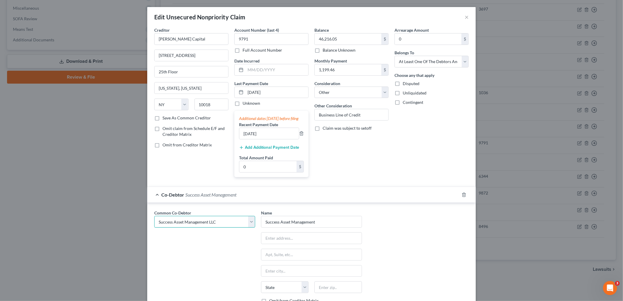
type input "Douglasville"
select select "10"
type input "30135"
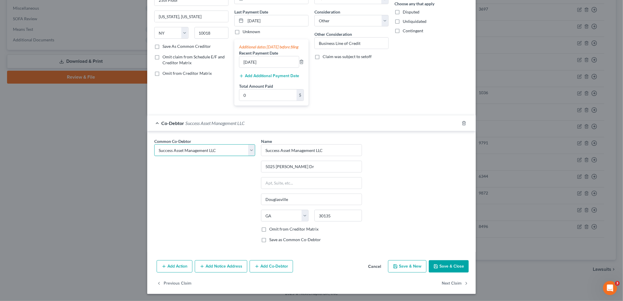
scroll to position [78, 0]
click at [445, 268] on button "Save & Close" at bounding box center [449, 266] width 40 height 12
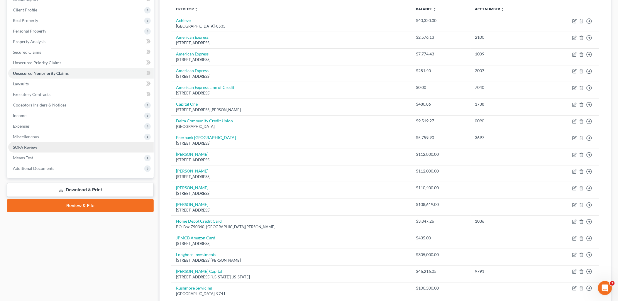
scroll to position [11, 0]
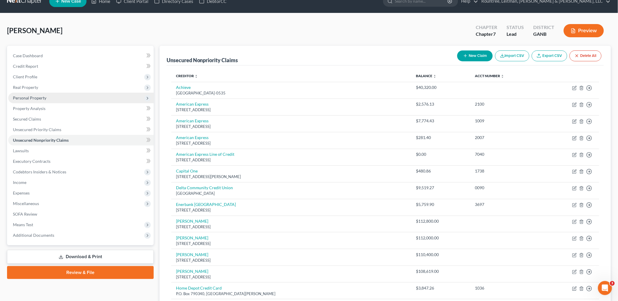
click at [50, 94] on span "Personal Property" at bounding box center [80, 98] width 145 height 11
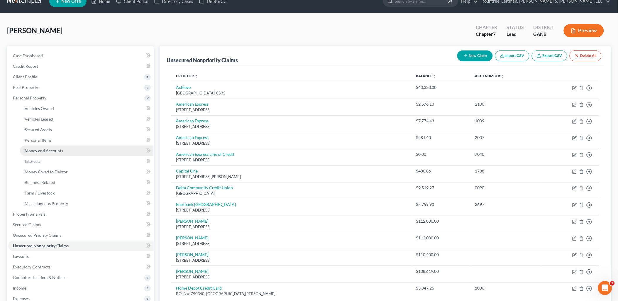
click at [49, 150] on span "Money and Accounts" at bounding box center [44, 150] width 38 height 5
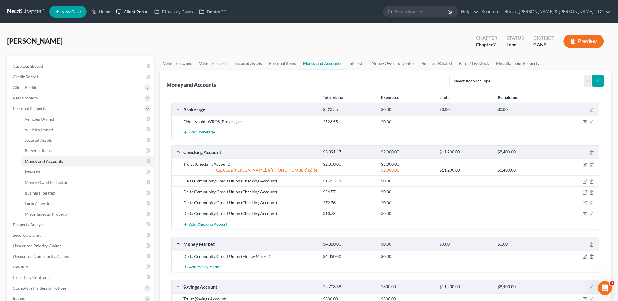
click at [138, 16] on link "Client Portal" at bounding box center [132, 11] width 38 height 11
click at [85, 172] on link "Interests" at bounding box center [87, 172] width 134 height 11
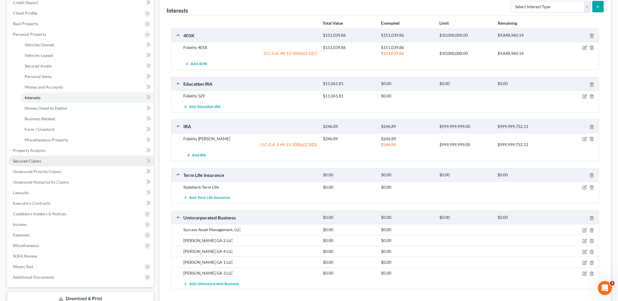
scroll to position [98, 0]
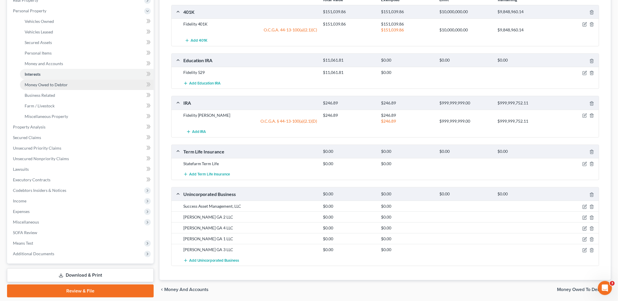
click at [63, 86] on span "Money Owed to Debtor" at bounding box center [46, 84] width 43 height 5
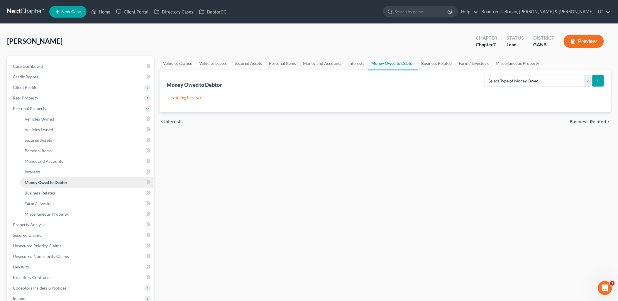
click at [61, 187] on link "Money Owed to Debtor" at bounding box center [87, 182] width 134 height 11
click at [54, 162] on span "Money and Accounts" at bounding box center [44, 161] width 38 height 5
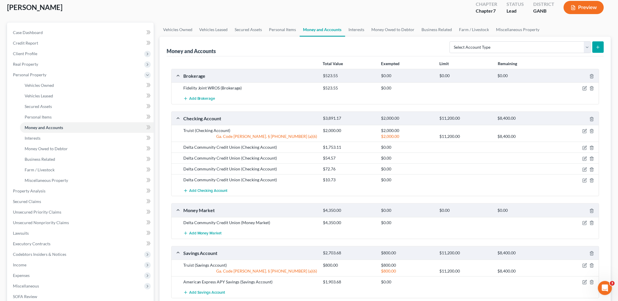
scroll to position [33, 0]
click at [584, 133] on icon "button" at bounding box center [585, 132] width 5 height 5
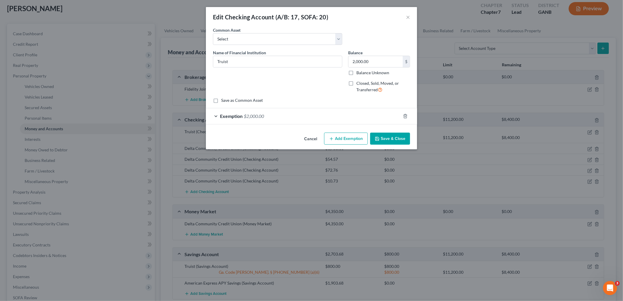
click at [304, 138] on button "Cancel" at bounding box center [310, 139] width 22 height 12
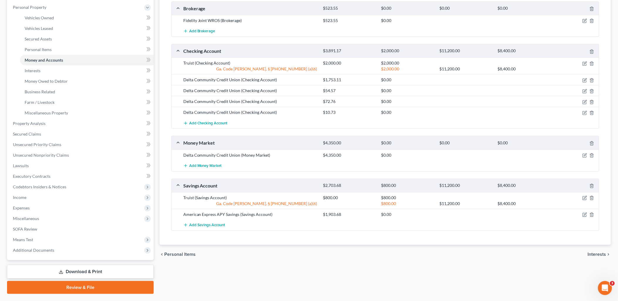
scroll to position [116, 0]
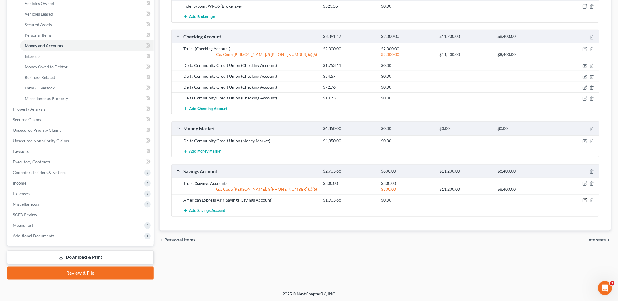
click at [584, 201] on icon "button" at bounding box center [585, 200] width 5 height 5
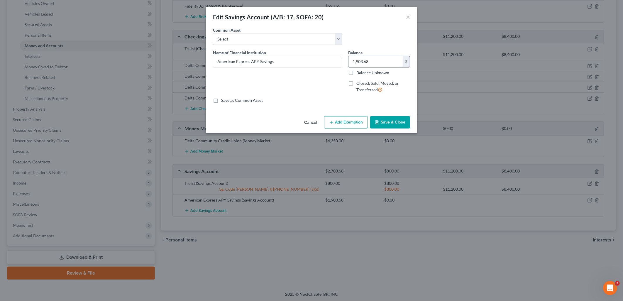
click at [380, 63] on input "1,903.68" at bounding box center [375, 61] width 54 height 11
type input "0.00"
click at [399, 128] on button "Save & Close" at bounding box center [390, 122] width 40 height 12
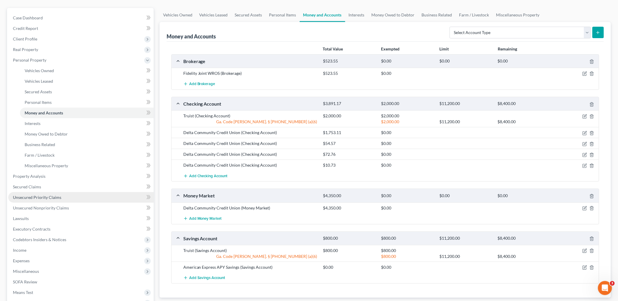
scroll to position [33, 0]
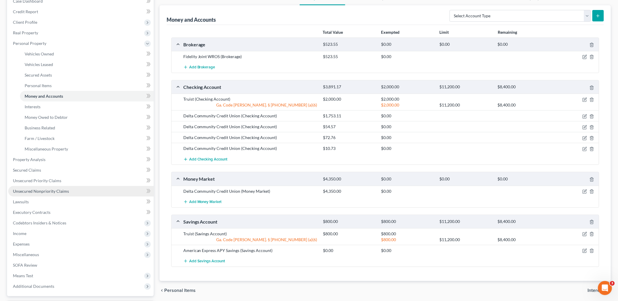
click at [60, 189] on span "Unsecured Nonpriority Claims" at bounding box center [41, 191] width 56 height 5
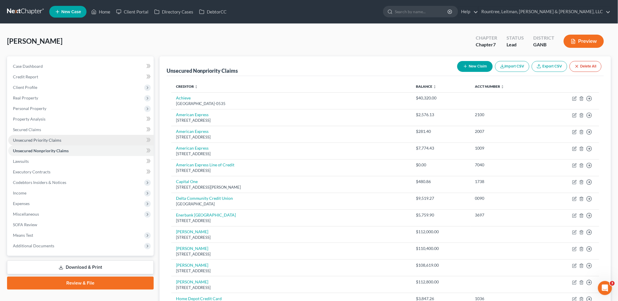
click at [84, 135] on link "Unsecured Priority Claims" at bounding box center [80, 140] width 145 height 11
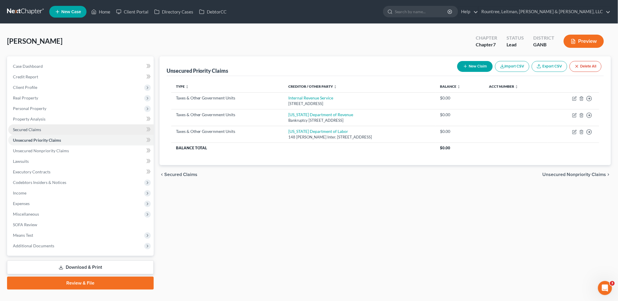
click at [74, 131] on link "Secured Claims" at bounding box center [80, 129] width 145 height 11
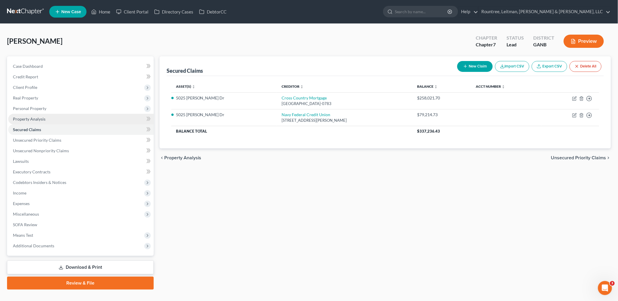
click at [63, 118] on link "Property Analysis" at bounding box center [80, 119] width 145 height 11
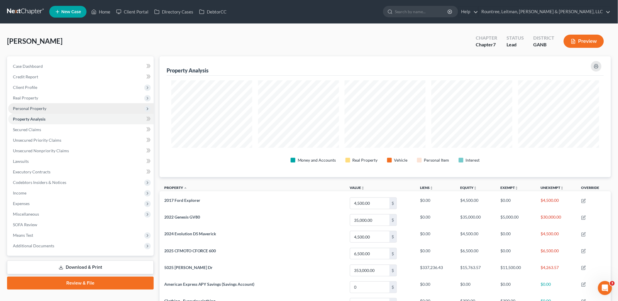
scroll to position [121, 452]
click at [61, 103] on span "Personal Property" at bounding box center [80, 108] width 145 height 11
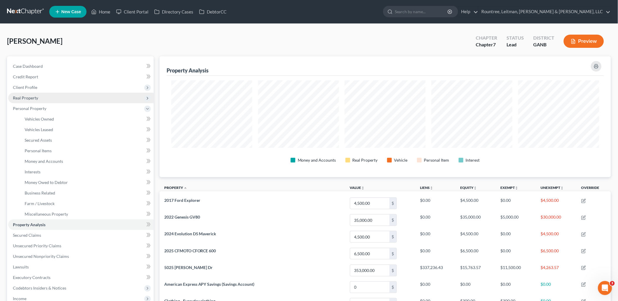
click at [58, 96] on span "Real Property" at bounding box center [80, 98] width 145 height 11
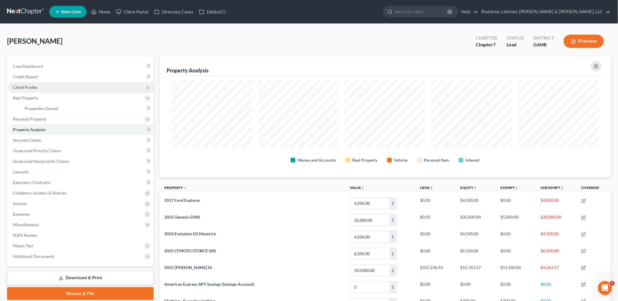
click at [57, 89] on span "Client Profile" at bounding box center [80, 87] width 145 height 11
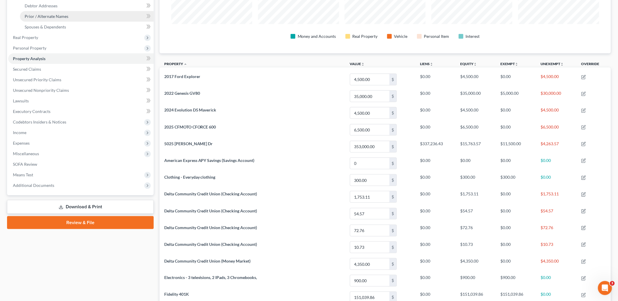
scroll to position [130, 0]
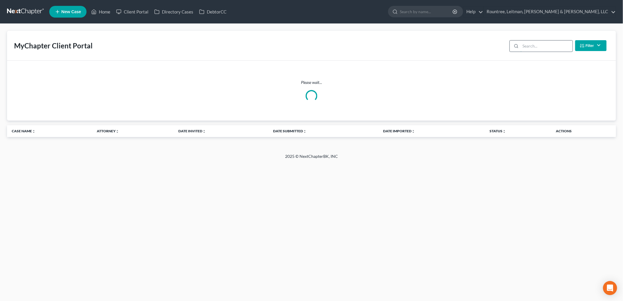
click at [526, 46] on input "search" at bounding box center [547, 45] width 52 height 11
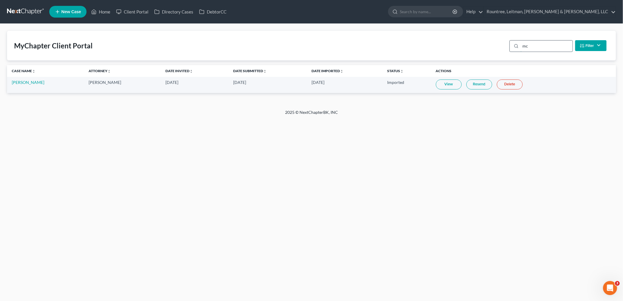
type input "m"
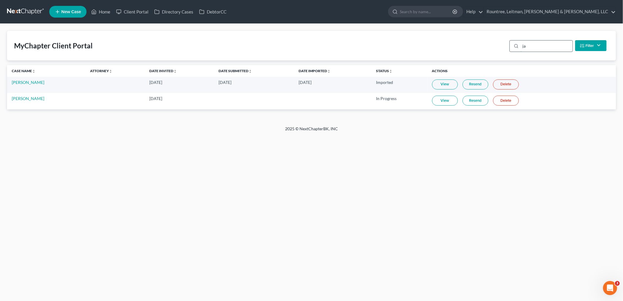
type input "j"
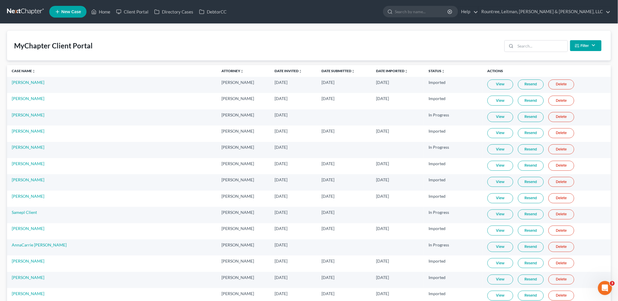
click at [370, 40] on div "MyChapter Client Portal Filter Status Filter... Invited In Progress Ready To Re…" at bounding box center [309, 46] width 604 height 30
click at [522, 48] on input "search" at bounding box center [542, 45] width 52 height 11
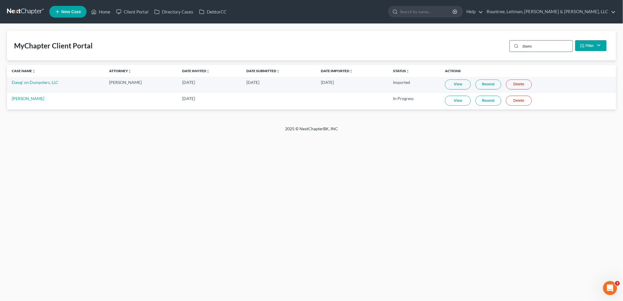
type input "dawso"
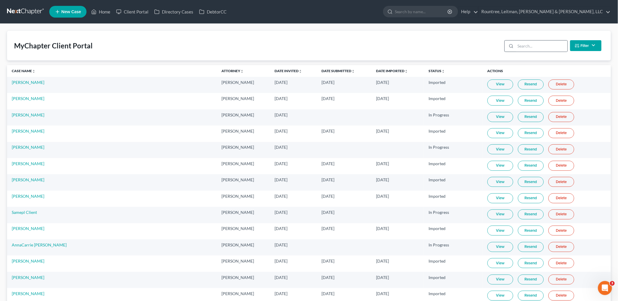
click at [511, 44] on icon at bounding box center [511, 46] width 5 height 5
click at [526, 48] on input "search" at bounding box center [542, 45] width 52 height 11
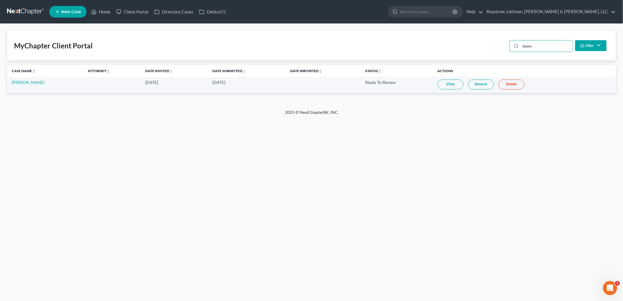
type input "daws"
click at [442, 81] on link "View" at bounding box center [451, 84] width 26 height 10
click at [544, 45] on input "daws" at bounding box center [547, 45] width 52 height 11
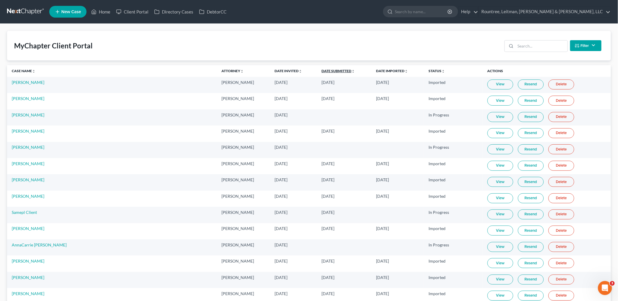
click at [322, 70] on link "Date Submitted unfold_more expand_more expand_less" at bounding box center [338, 71] width 33 height 4
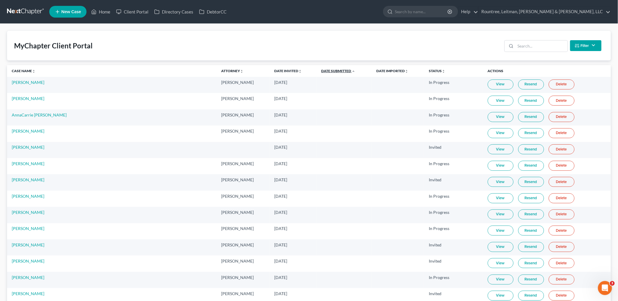
click at [321, 70] on link "Date Submitted unfold_more expand_more expand_less" at bounding box center [338, 71] width 34 height 4
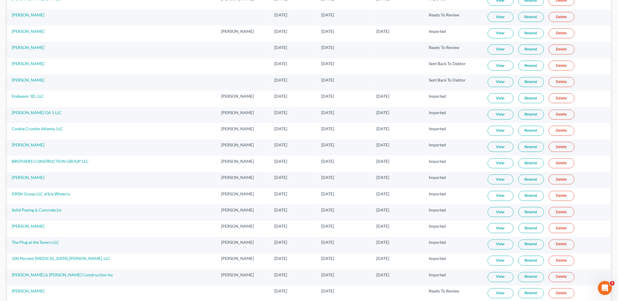
scroll to position [228, 0]
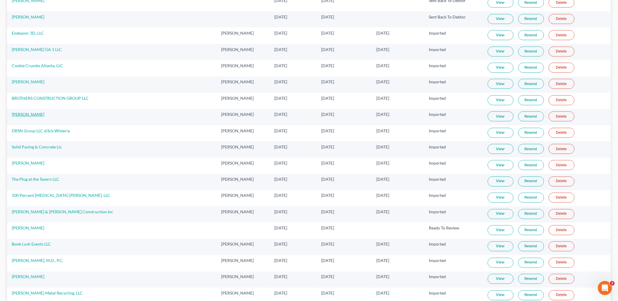
click at [31, 114] on link "Dareen Anderson" at bounding box center [28, 114] width 33 height 5
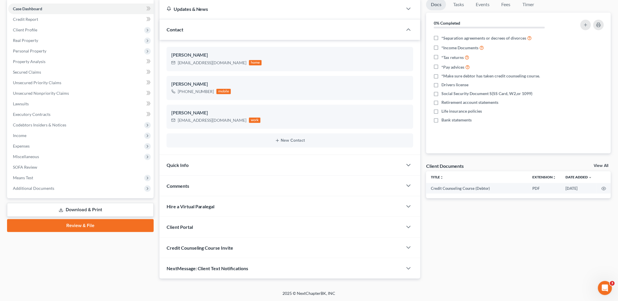
scroll to position [57, 0]
click at [59, 137] on span "Income" at bounding box center [80, 136] width 145 height 11
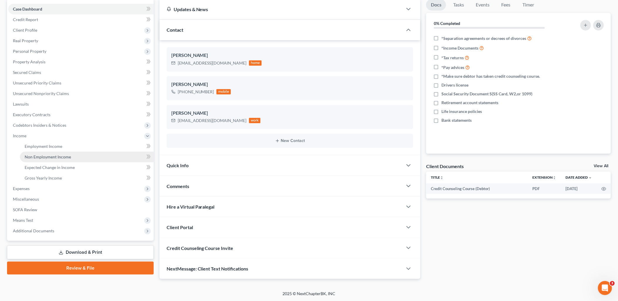
click at [59, 154] on span "Non Employment Income" at bounding box center [48, 156] width 46 height 5
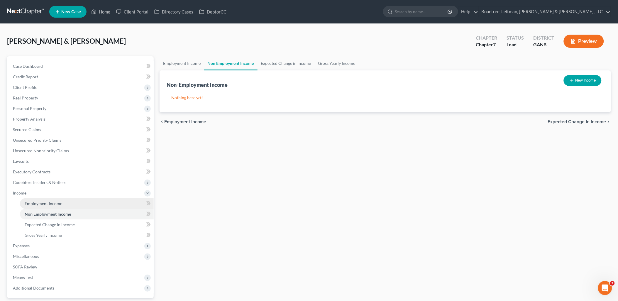
click at [61, 204] on span "Employment Income" at bounding box center [44, 203] width 38 height 5
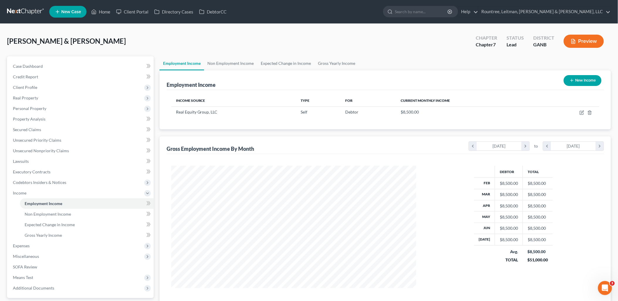
scroll to position [122, 257]
click at [50, 233] on span "Gross Yearly Income" at bounding box center [43, 235] width 37 height 5
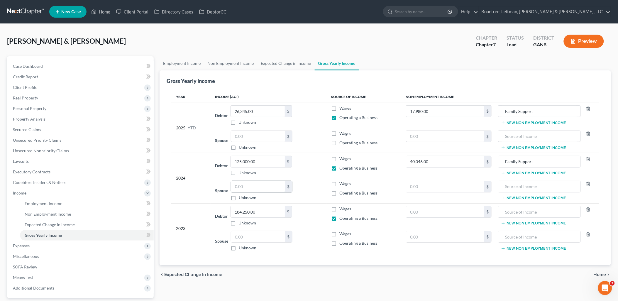
click at [275, 189] on input "text" at bounding box center [258, 186] width 54 height 11
click at [275, 189] on input "45,000" at bounding box center [258, 186] width 54 height 11
type input "48,000"
click at [270, 241] on input "text" at bounding box center [258, 236] width 54 height 11
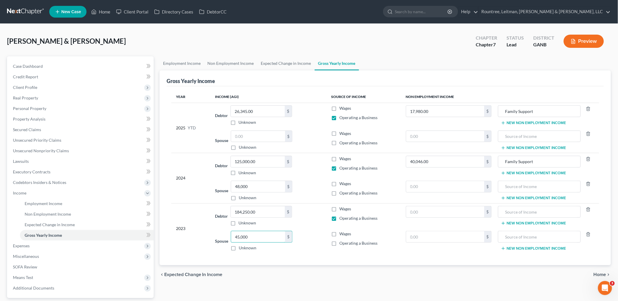
type input "45,000"
click at [339, 184] on label "Wages" at bounding box center [345, 184] width 12 height 6
click at [342, 184] on input "Wages" at bounding box center [344, 183] width 4 height 4
checkbox input "true"
click at [339, 235] on label "Wages" at bounding box center [345, 234] width 12 height 6
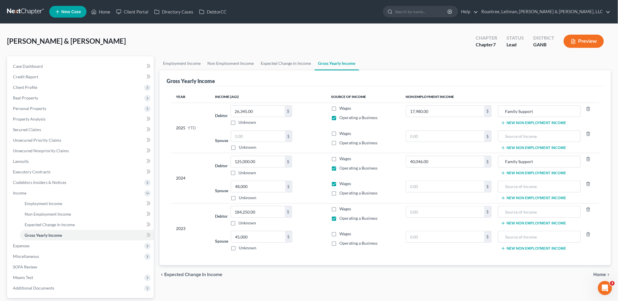
click at [342, 235] on input "Wages" at bounding box center [344, 233] width 4 height 4
checkbox input "true"
click at [247, 135] on input "text" at bounding box center [258, 136] width 54 height 11
type input "0.00"
click at [313, 147] on div "Spouse 0.00 $ Unknown Balance Undetermined 0.00 $ Unknown" at bounding box center [268, 141] width 106 height 20
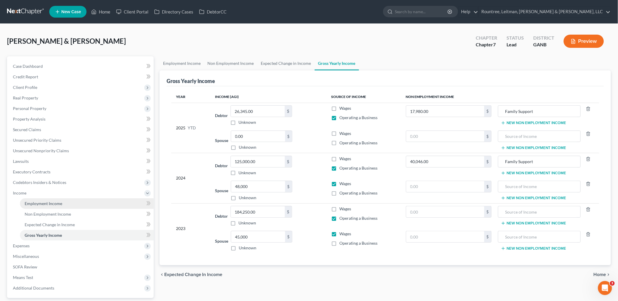
click at [86, 204] on link "Employment Income" at bounding box center [87, 203] width 134 height 11
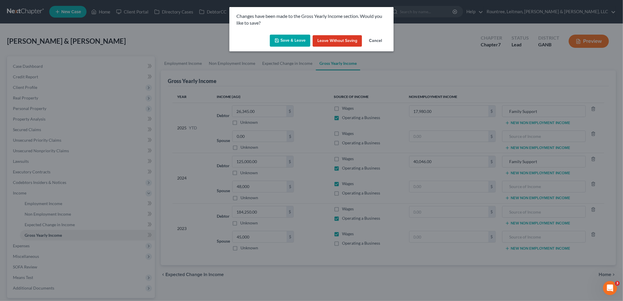
click at [294, 41] on button "Save & Leave" at bounding box center [290, 41] width 40 height 12
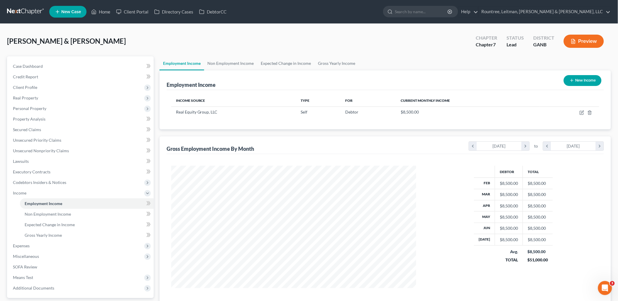
scroll to position [122, 257]
click at [63, 147] on link "Unsecured Nonpriority Claims" at bounding box center [80, 150] width 145 height 11
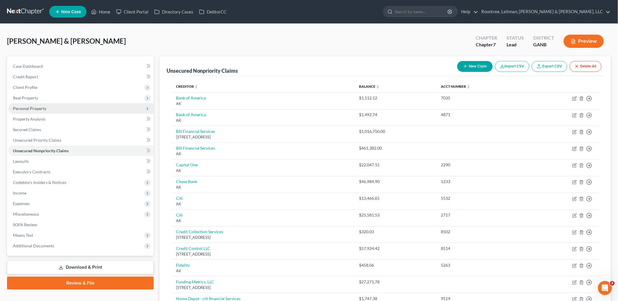
click at [52, 110] on span "Personal Property" at bounding box center [80, 108] width 145 height 11
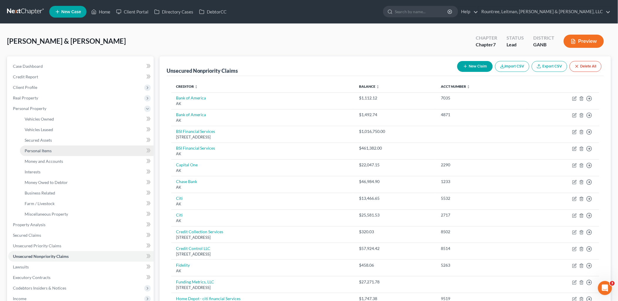
click at [53, 150] on link "Personal Items" at bounding box center [87, 150] width 134 height 11
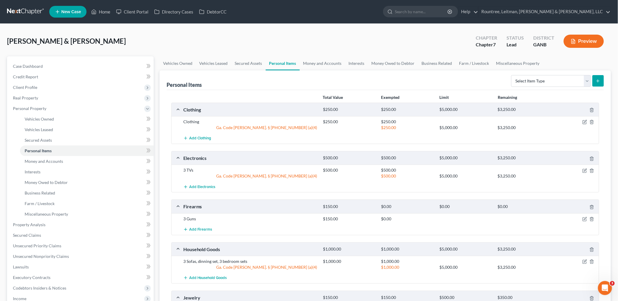
scroll to position [33, 0]
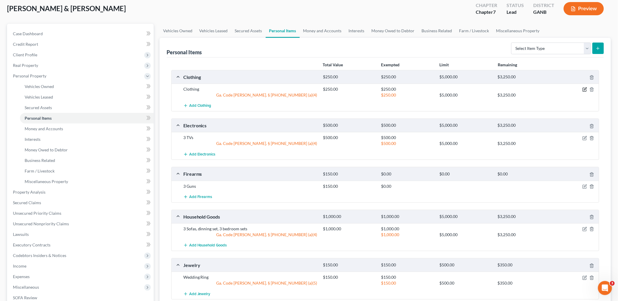
click at [583, 89] on icon "button" at bounding box center [585, 89] width 5 height 5
select select "2"
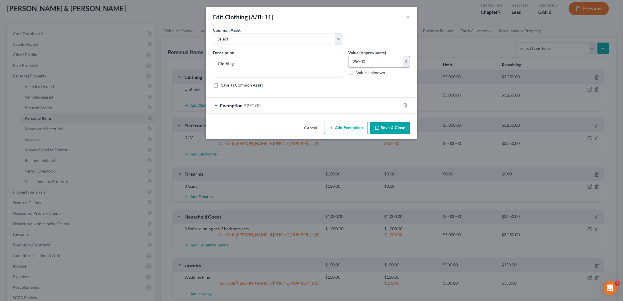
click at [382, 62] on input "250.00" at bounding box center [375, 61] width 54 height 11
type input "750"
click at [379, 104] on div "Exemption $250.00" at bounding box center [303, 106] width 195 height 16
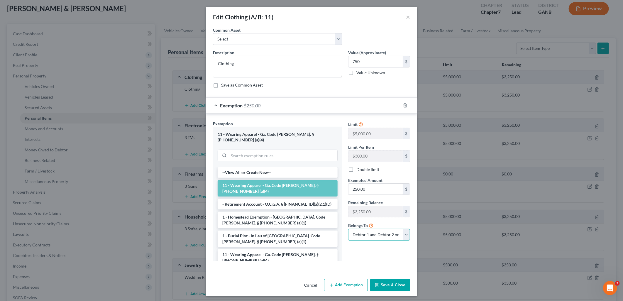
click at [385, 240] on select "Debtor 1 only Debtor 2 only Debtor 1 and Debtor 2 only" at bounding box center [379, 235] width 62 height 12
click at [383, 236] on select "Debtor 1 only Debtor 2 only Debtor 1 and Debtor 2 only" at bounding box center [379, 235] width 62 height 12
click at [380, 189] on input "250.00" at bounding box center [375, 189] width 54 height 11
type input "750"
click at [392, 279] on button "Save & Close" at bounding box center [390, 285] width 40 height 12
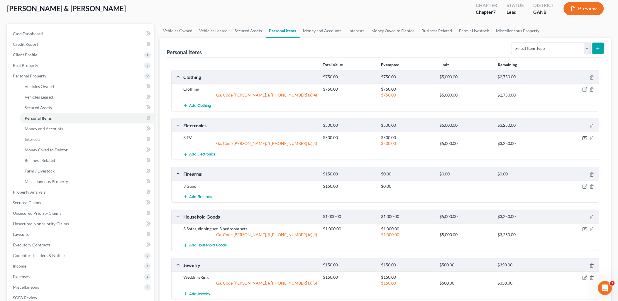
click at [584, 138] on icon "button" at bounding box center [585, 138] width 5 height 5
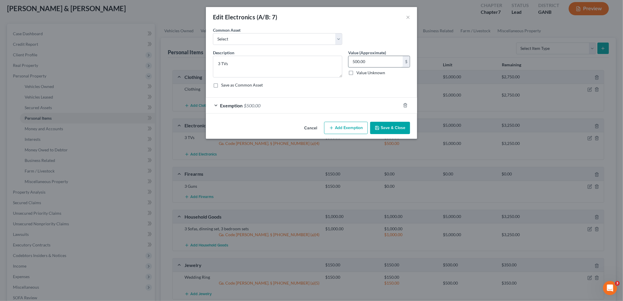
click at [382, 59] on input "500.00" at bounding box center [375, 61] width 54 height 11
type input "800"
click at [346, 107] on div "Exemption $500.00" at bounding box center [303, 106] width 195 height 16
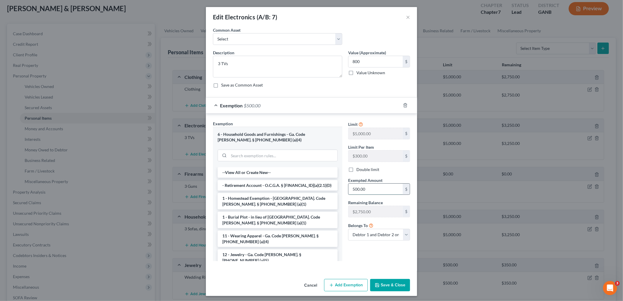
click at [371, 192] on input "500.00" at bounding box center [375, 189] width 54 height 11
type input "800"
click at [388, 285] on button "Save & Close" at bounding box center [390, 285] width 40 height 12
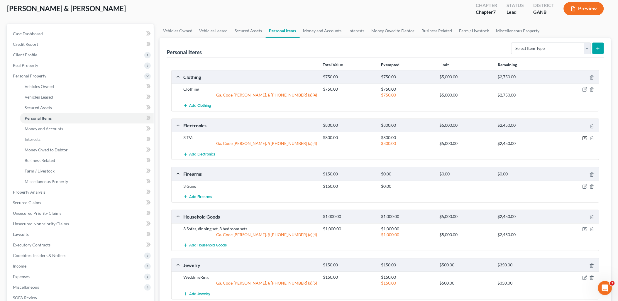
click at [583, 138] on div at bounding box center [576, 138] width 47 height 6
click at [583, 138] on icon "button" at bounding box center [585, 138] width 5 height 5
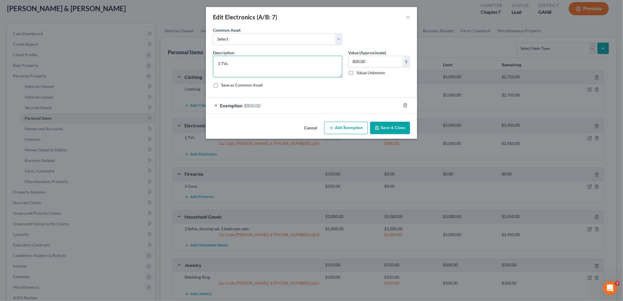
click at [251, 64] on textarea "3 TVs" at bounding box center [277, 67] width 129 height 22
type textarea "3 TVs, phones"
click at [405, 128] on button "Save & Close" at bounding box center [390, 128] width 40 height 12
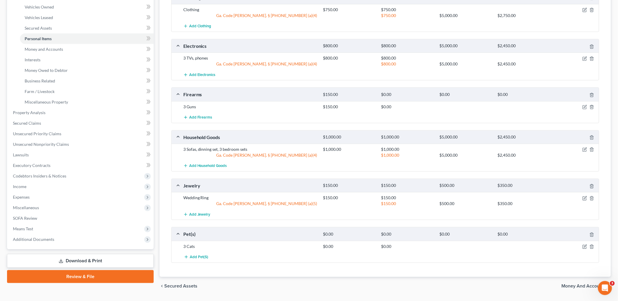
scroll to position [96, 0]
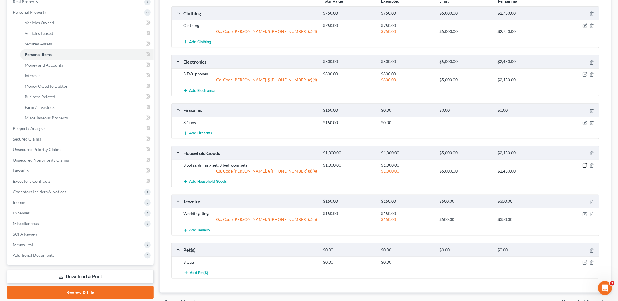
click at [584, 165] on icon "button" at bounding box center [585, 165] width 5 height 5
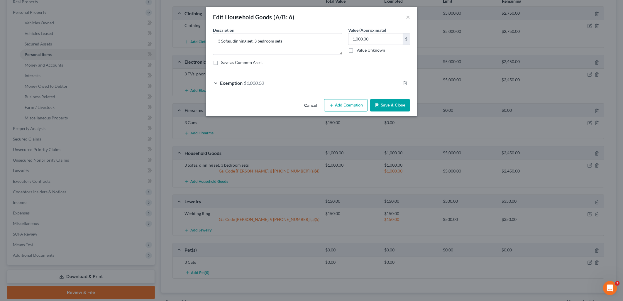
click at [380, 33] on label "Value (Approximate)" at bounding box center [367, 30] width 38 height 6
click at [380, 38] on input "1,000.00" at bounding box center [375, 38] width 54 height 11
type input "3,000"
click at [353, 82] on div "Exemption $1,000.00" at bounding box center [303, 83] width 195 height 16
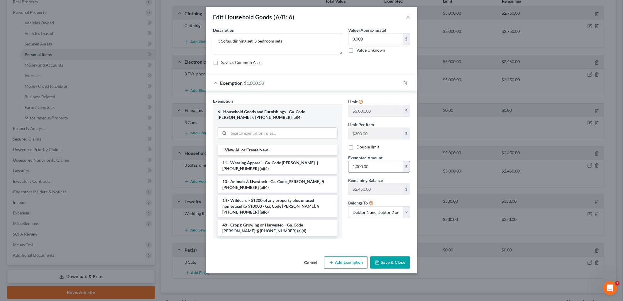
click at [377, 170] on input "1,000.00" at bounding box center [375, 166] width 54 height 11
type input "3,000"
click at [383, 262] on button "Save & Close" at bounding box center [390, 262] width 40 height 12
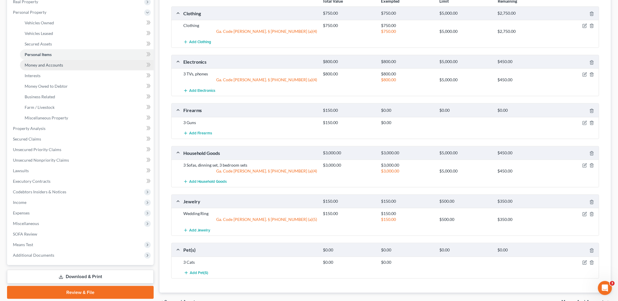
click at [82, 69] on link "Money and Accounts" at bounding box center [87, 65] width 134 height 11
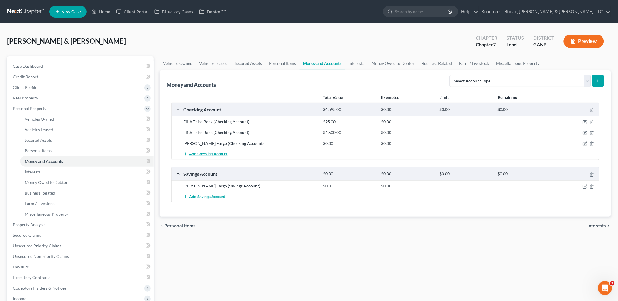
click at [208, 155] on span "Add Checking Account" at bounding box center [208, 154] width 38 height 5
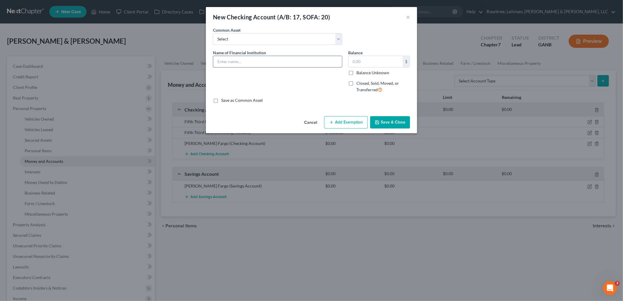
click at [257, 66] on input "text" at bounding box center [277, 61] width 129 height 11
type input "Capital One"
click at [367, 59] on input "text" at bounding box center [375, 61] width 54 height 11
type input "0.00"
click at [389, 119] on button "Save & Close" at bounding box center [390, 122] width 40 height 12
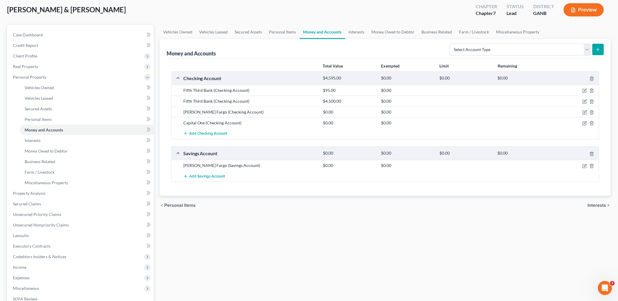
scroll to position [33, 0]
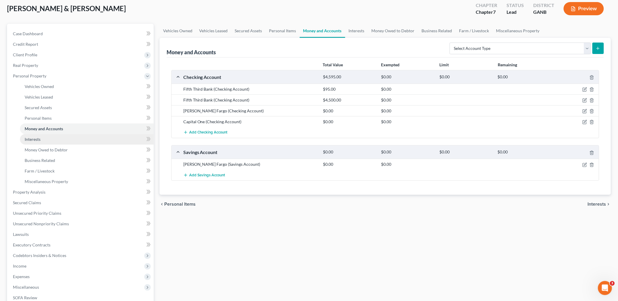
click at [94, 139] on link "Interests" at bounding box center [87, 139] width 134 height 11
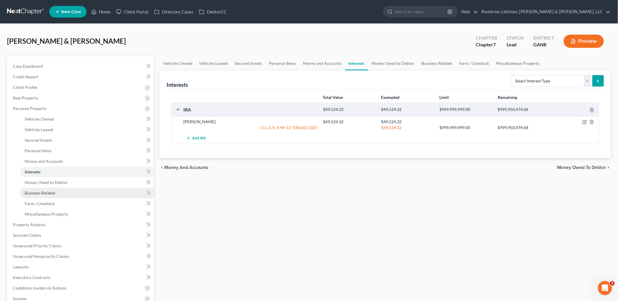
click at [79, 191] on link "Business Related" at bounding box center [87, 193] width 134 height 11
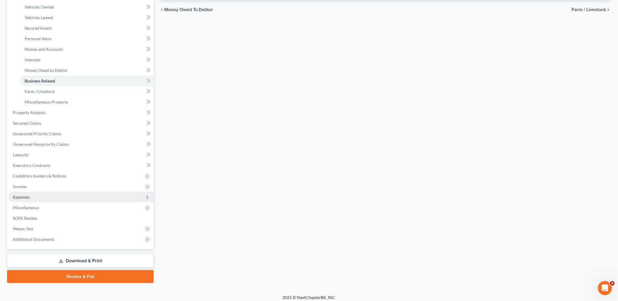
scroll to position [116, 0]
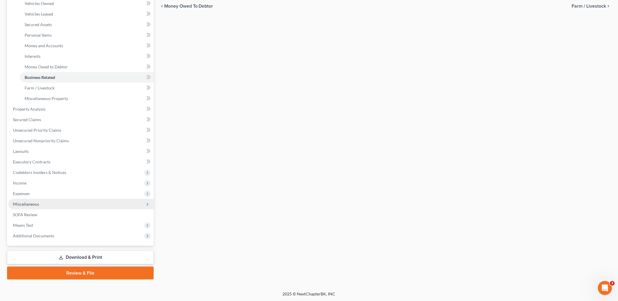
click at [68, 203] on span "Miscellaneous" at bounding box center [80, 204] width 145 height 11
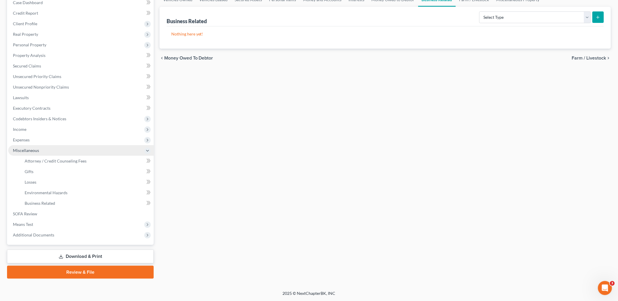
scroll to position [63, 0]
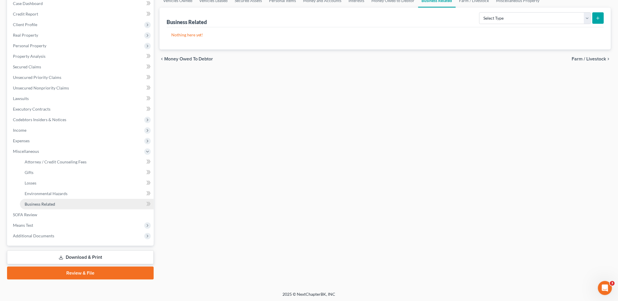
click at [65, 200] on link "Business Related" at bounding box center [87, 204] width 134 height 11
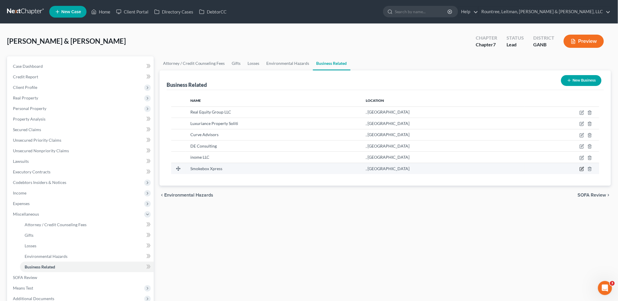
click at [582, 169] on icon "button" at bounding box center [582, 169] width 5 height 5
select select "sole_proprietor"
select select "10"
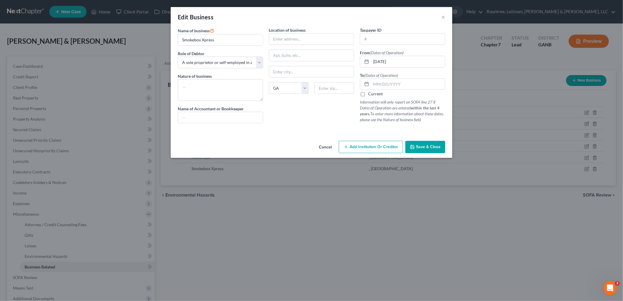
click at [368, 94] on label "Current" at bounding box center [375, 94] width 15 height 6
click at [370, 94] on input "Current" at bounding box center [372, 93] width 4 height 4
checkbox input "true"
click at [235, 62] on select "Select A member of a limited liability company (LLC) or limited liability partn…" at bounding box center [220, 63] width 85 height 12
select select "member"
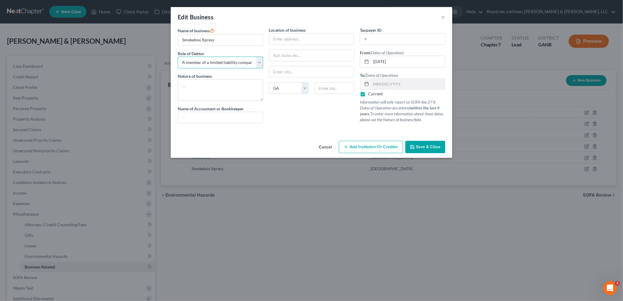
click at [178, 57] on select "Select A member of a limited liability company (LLC) or limited liability partn…" at bounding box center [220, 63] width 85 height 12
click at [423, 149] on span "Save & Close" at bounding box center [428, 146] width 25 height 5
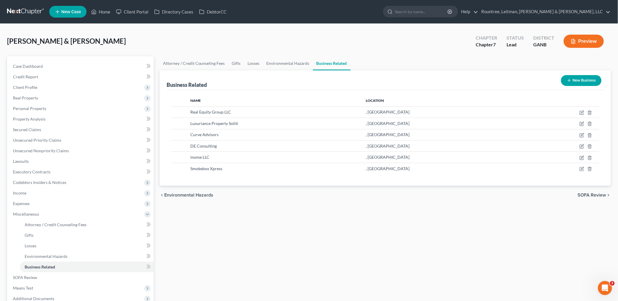
click at [289, 38] on div "Anderson, Dareen & Alkobadi, Adam Upgraded Chapter Chapter 7 Status Lead Distri…" at bounding box center [309, 44] width 604 height 26
click at [281, 229] on div "Attorney / Credit Counseling Fees Gifts Losses Environmental Hazards Business R…" at bounding box center [385, 199] width 457 height 286
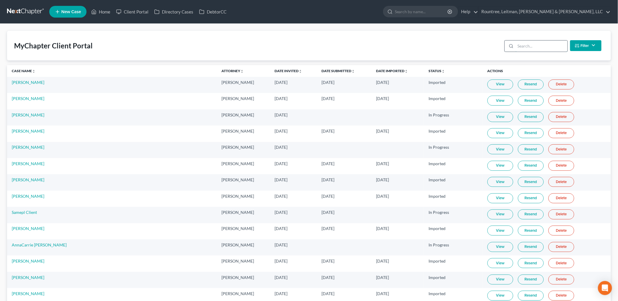
click at [541, 46] on input "search" at bounding box center [542, 45] width 52 height 11
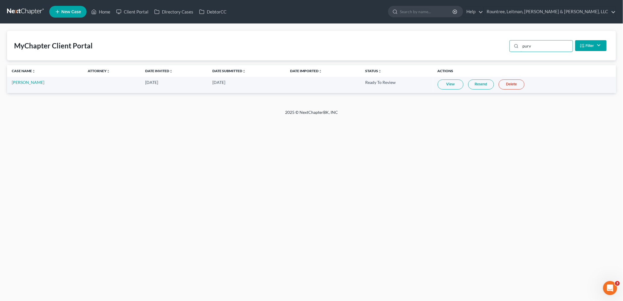
type input "purv"
click at [447, 82] on link "View" at bounding box center [451, 84] width 26 height 10
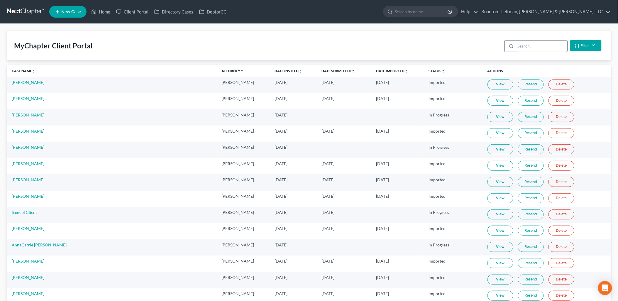
click at [525, 48] on input "search" at bounding box center [542, 45] width 52 height 11
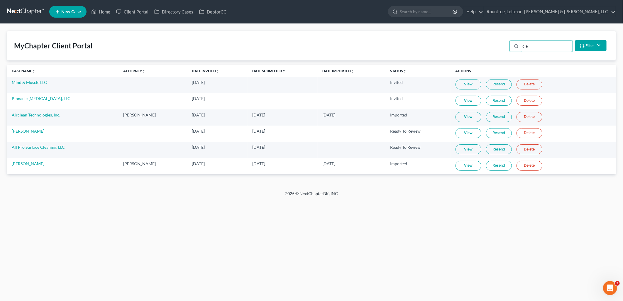
type input "cle"
click at [466, 135] on link "View" at bounding box center [469, 133] width 26 height 10
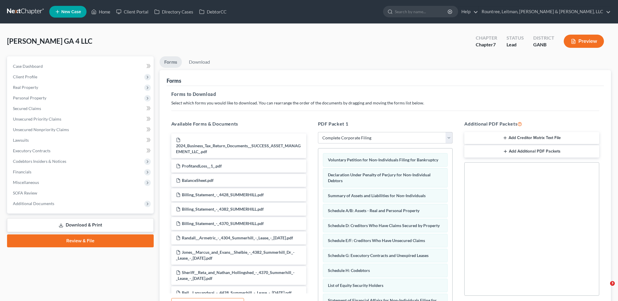
select select "5"
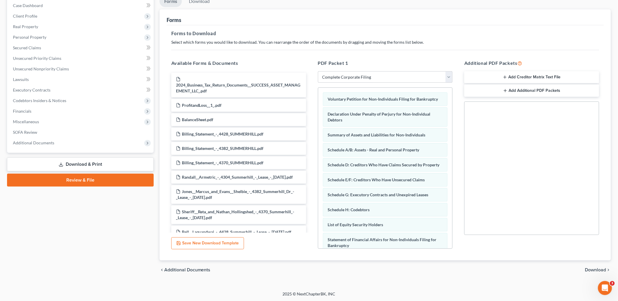
scroll to position [61, 0]
click at [594, 267] on span "Download" at bounding box center [595, 269] width 21 height 5
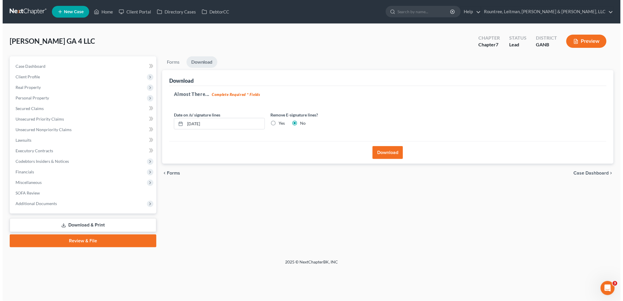
scroll to position [0, 0]
drag, startPoint x: 323, startPoint y: 180, endPoint x: 172, endPoint y: 145, distance: 155.5
click at [322, 179] on div "chevron_left Forms Case Dashboard chevron_right" at bounding box center [388, 173] width 455 height 19
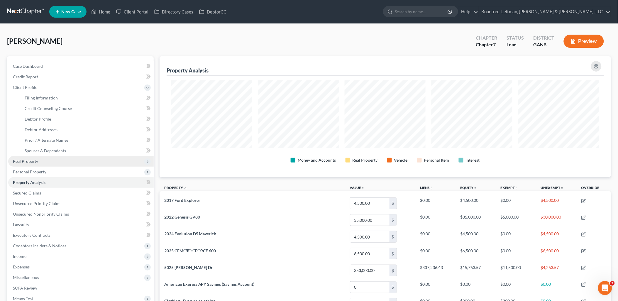
scroll to position [33, 0]
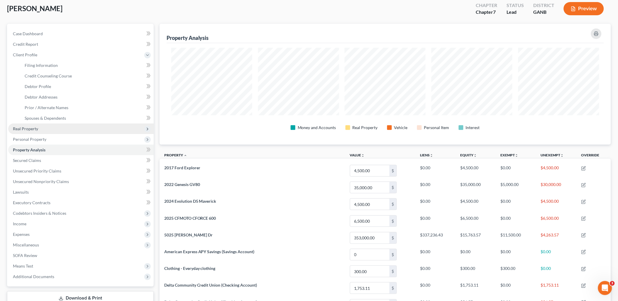
click at [74, 127] on span "Real Property" at bounding box center [80, 128] width 145 height 11
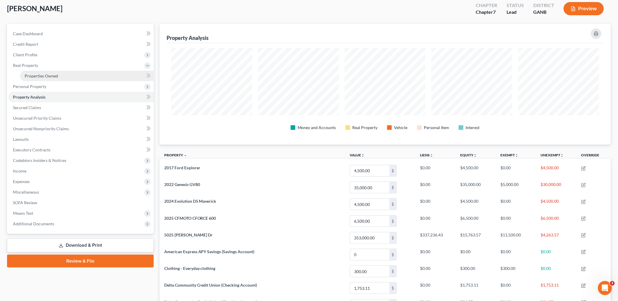
click at [60, 75] on link "Properties Owned" at bounding box center [87, 76] width 134 height 11
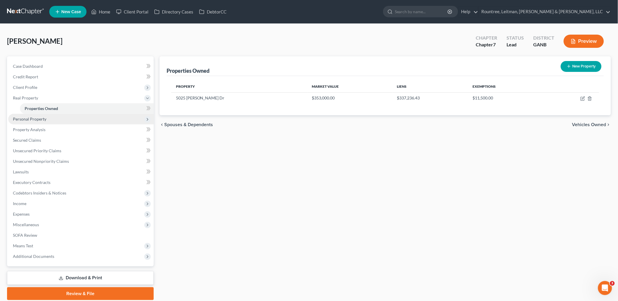
click at [70, 121] on span "Personal Property" at bounding box center [80, 119] width 145 height 11
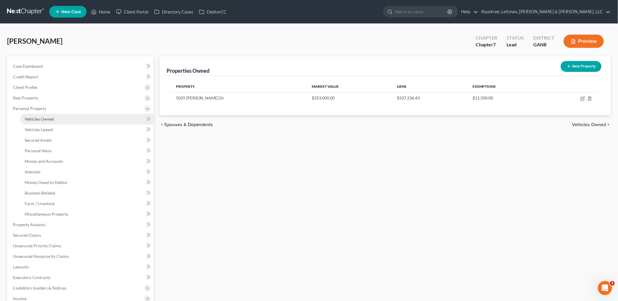
click at [55, 120] on link "Vehicles Owned" at bounding box center [87, 119] width 134 height 11
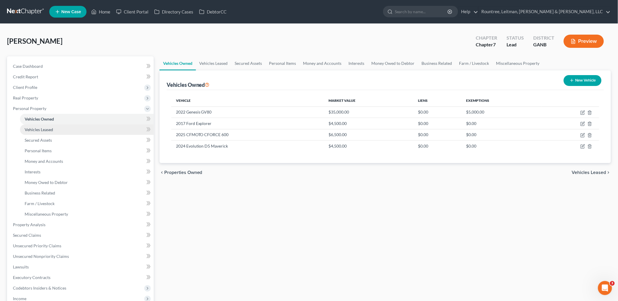
click at [58, 128] on link "Vehicles Leased" at bounding box center [87, 129] width 134 height 11
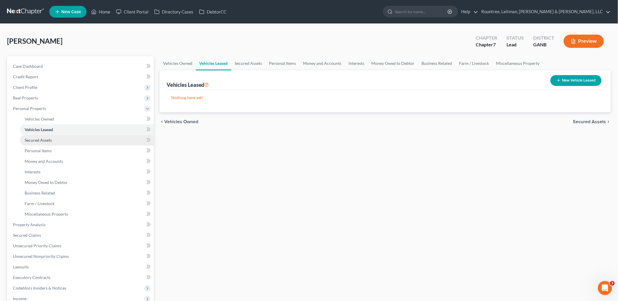
click at [55, 142] on link "Secured Assets" at bounding box center [87, 140] width 134 height 11
click at [57, 118] on link "Vehicles Owned" at bounding box center [87, 119] width 134 height 11
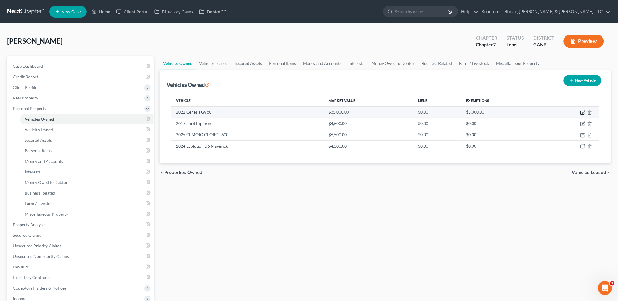
click at [582, 112] on icon "button" at bounding box center [583, 112] width 3 height 3
select select "0"
select select "4"
select select "2"
select select "0"
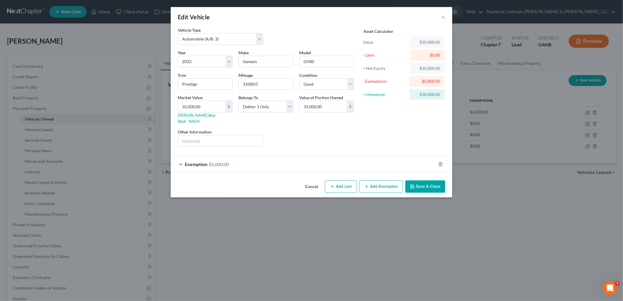
click at [310, 182] on button "Cancel" at bounding box center [311, 187] width 22 height 12
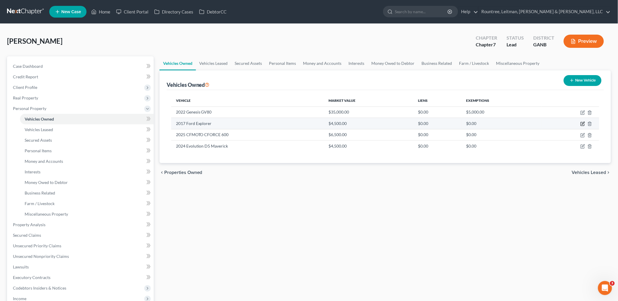
click at [582, 125] on icon "button" at bounding box center [582, 123] width 5 height 5
select select "0"
select select "9"
select select "3"
select select "0"
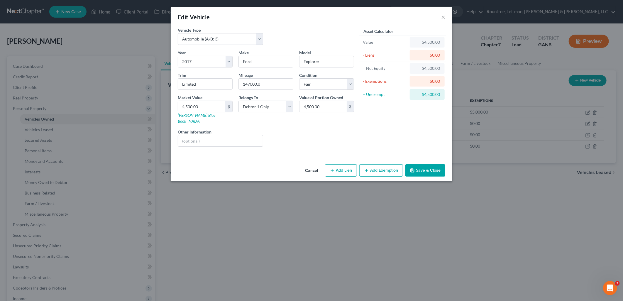
click at [385, 167] on button "Add Exemption" at bounding box center [381, 170] width 44 height 12
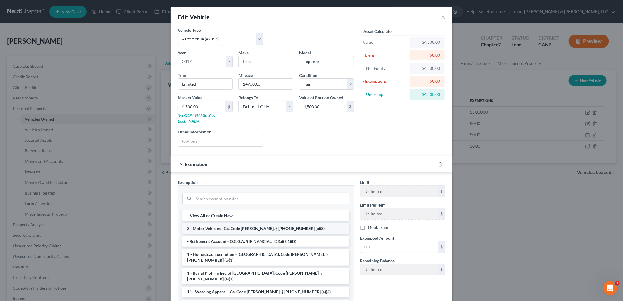
click at [272, 224] on li "3 - Motor Vehicles - Ga. Code [PERSON_NAME]. § [PHONE_NUMBER] (a)(3)" at bounding box center [265, 228] width 167 height 11
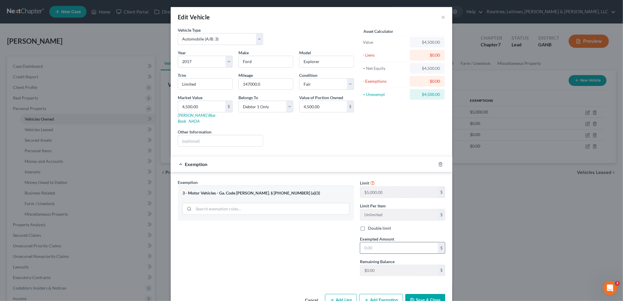
click at [382, 242] on input "text" at bounding box center [399, 247] width 78 height 11
type input "5,000"
click at [424, 294] on button "Save & Close" at bounding box center [425, 300] width 40 height 12
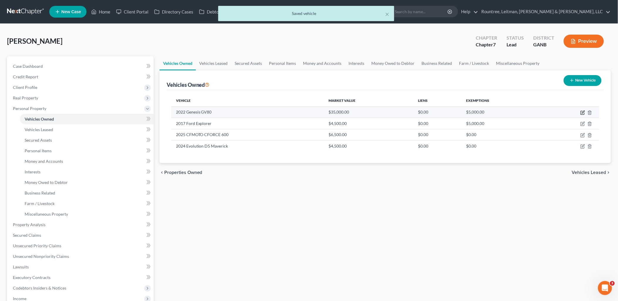
click at [583, 114] on icon "button" at bounding box center [582, 112] width 5 height 5
select select "0"
select select "4"
select select "2"
select select "0"
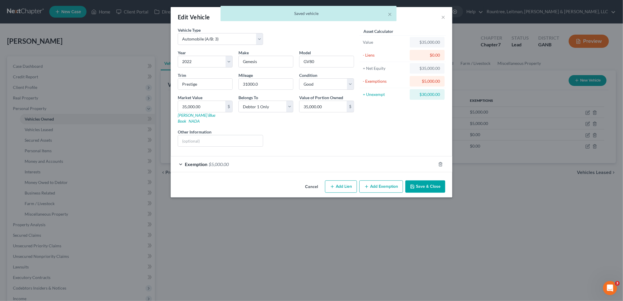
click at [310, 156] on div "Exemption $5,000.00" at bounding box center [303, 164] width 265 height 16
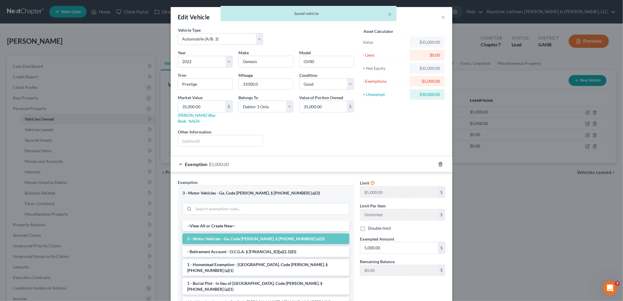
click at [439, 162] on icon "button" at bounding box center [440, 164] width 5 height 5
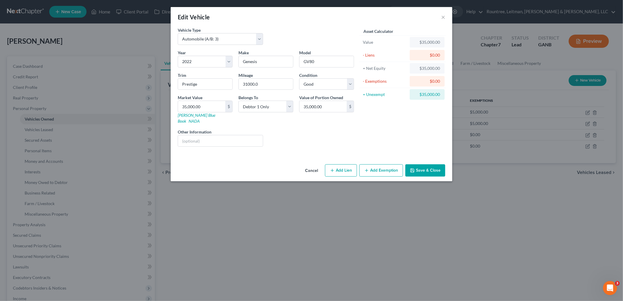
click at [381, 164] on button "Add Exemption" at bounding box center [381, 170] width 44 height 12
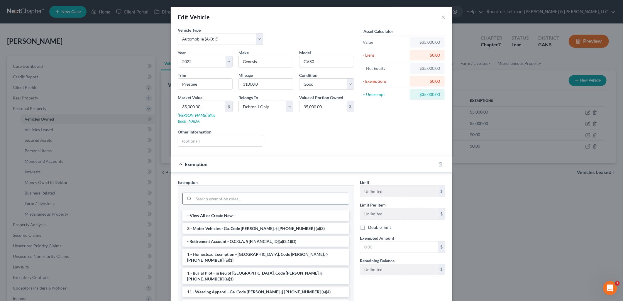
click at [259, 193] on input "search" at bounding box center [271, 198] width 155 height 11
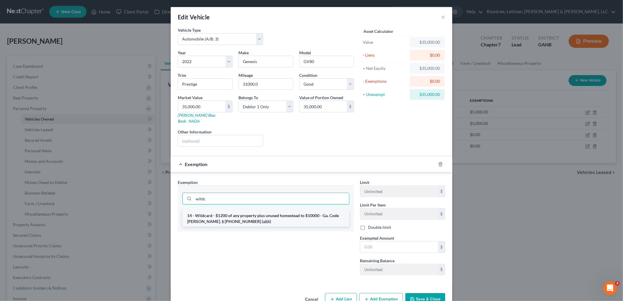
type input "wildc"
click at [268, 210] on li "14 - Wildcard - $1200 of any property plus unused homestead to $10000 - Ga. Cod…" at bounding box center [265, 218] width 167 height 16
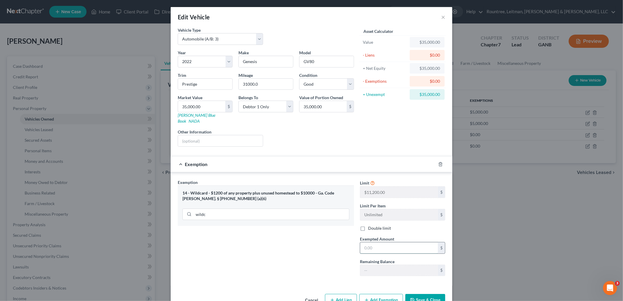
click at [378, 242] on input "text" at bounding box center [399, 247] width 78 height 11
type input "10,000"
type input "1"
type input "8,399"
click at [328, 258] on div "Exemption Set must be selected for CA. Exemption * 14 - Wildcard - $1200 of any…" at bounding box center [266, 229] width 182 height 101
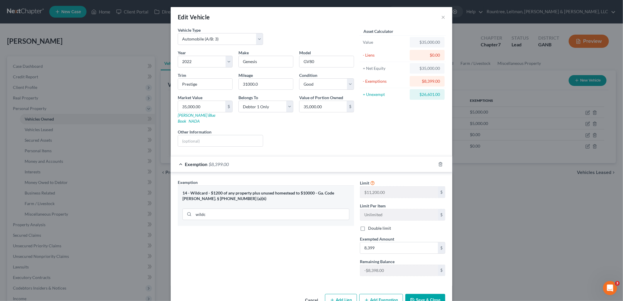
click at [421, 294] on button "Save & Close" at bounding box center [425, 300] width 40 height 12
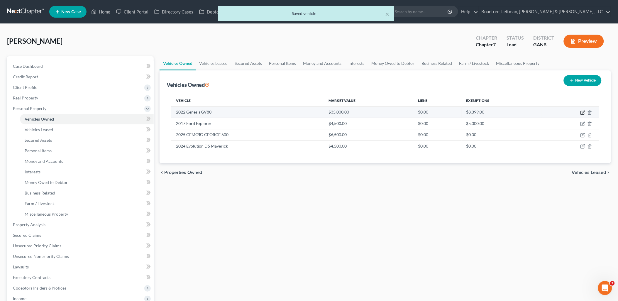
click at [582, 111] on icon "button" at bounding box center [582, 112] width 5 height 5
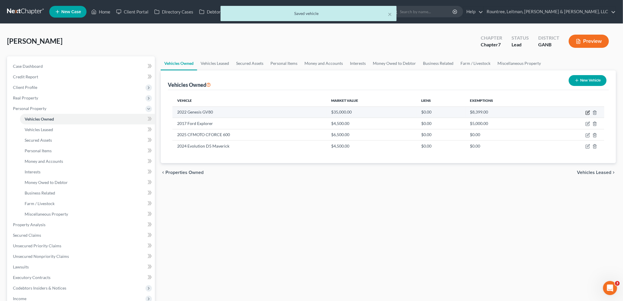
select select "0"
select select "4"
select select "2"
select select "0"
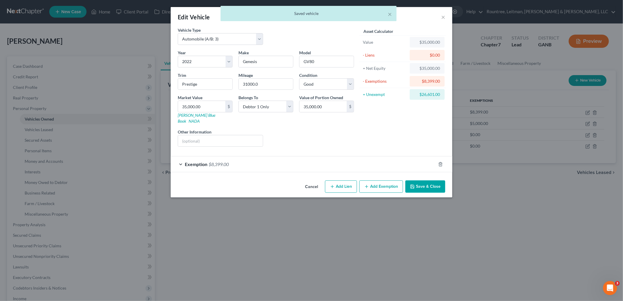
click at [386, 156] on div "Exemption $8,399.00" at bounding box center [303, 164] width 265 height 16
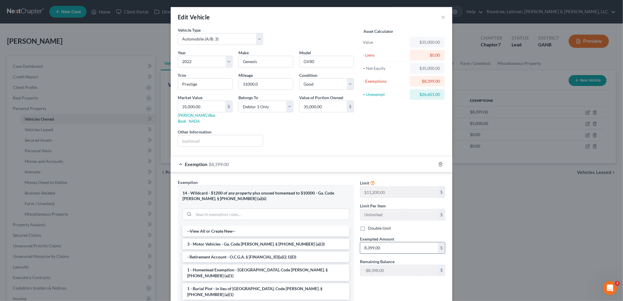
click at [403, 245] on input "8,399.00" at bounding box center [399, 247] width 78 height 11
type input "1"
click at [422, 226] on div "Limit $11,200.00 $ Limit Per Item Unlimited $ Double limit Exempted Amount * $ …" at bounding box center [402, 229] width 91 height 101
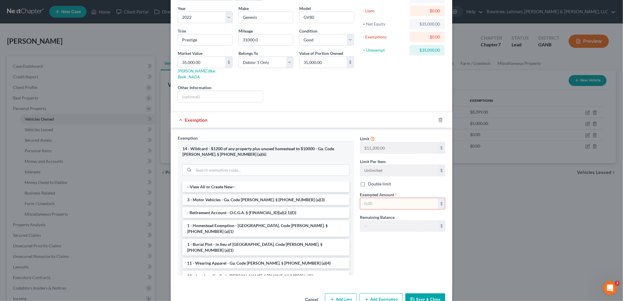
scroll to position [55, 0]
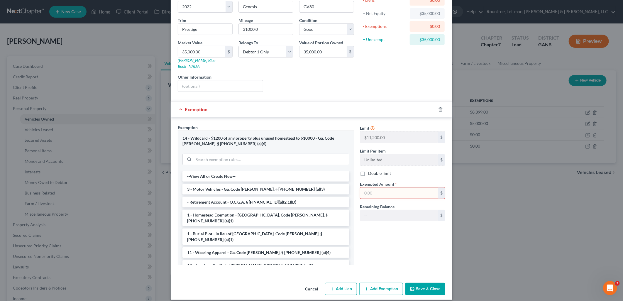
click at [406, 187] on input "text" at bounding box center [399, 192] width 78 height 11
type input "1"
click at [380, 231] on div "Limit $11,200.00 $ Limit Per Item Unlimited $ Double limit Exempted Amount * $ …" at bounding box center [402, 196] width 91 height 145
click at [438, 107] on icon "button" at bounding box center [440, 109] width 5 height 5
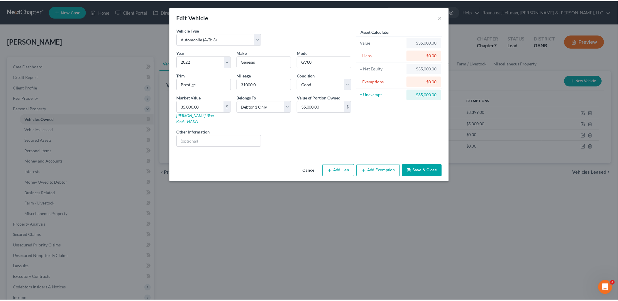
scroll to position [0, 0]
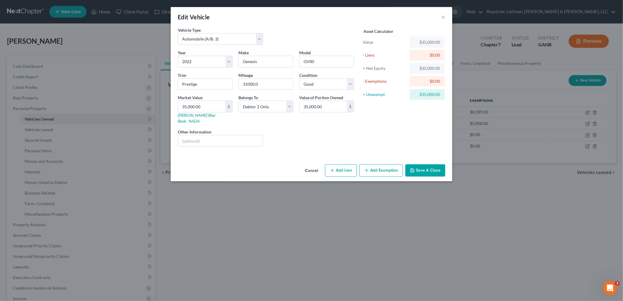
click at [431, 168] on button "Save & Close" at bounding box center [425, 170] width 40 height 12
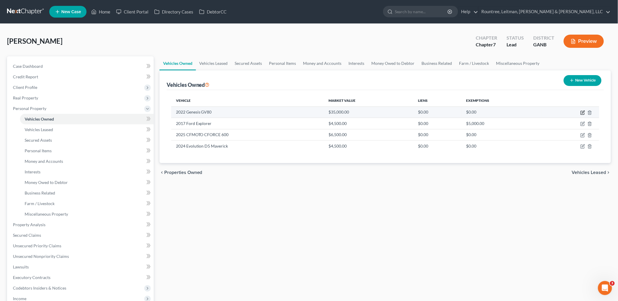
click at [582, 112] on icon "button" at bounding box center [582, 112] width 5 height 5
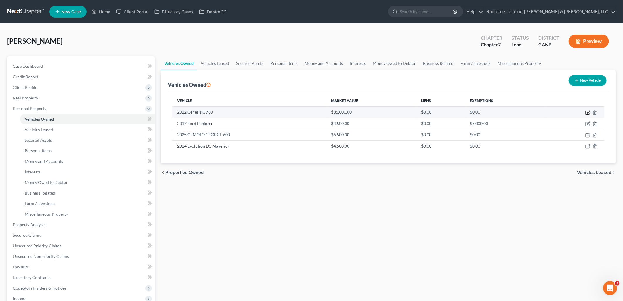
select select "0"
select select "4"
select select "2"
select select "0"
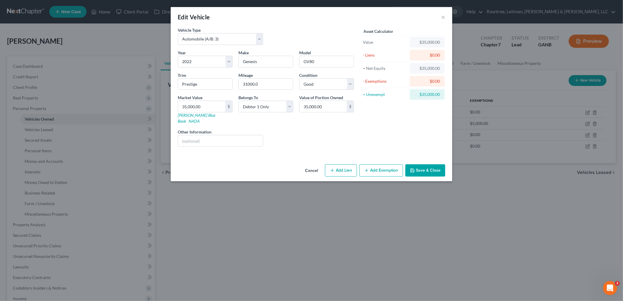
click at [391, 165] on button "Add Exemption" at bounding box center [381, 170] width 44 height 12
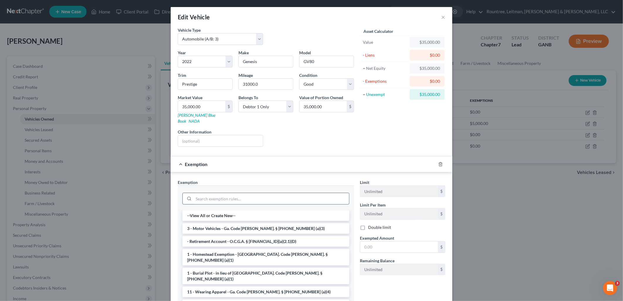
click at [279, 193] on div at bounding box center [265, 199] width 167 height 12
click at [279, 193] on input "search" at bounding box center [271, 198] width 155 height 11
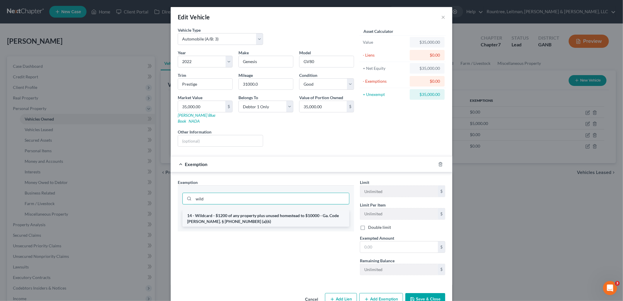
type input "wild"
click at [276, 213] on li "14 - Wildcard - $1200 of any property plus unused homestead to $10000 - Ga. Cod…" at bounding box center [265, 218] width 167 height 16
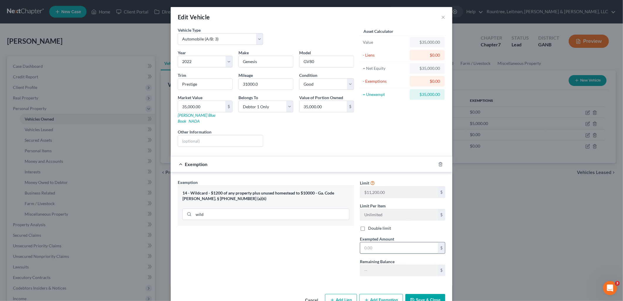
click at [397, 246] on input "text" at bounding box center [399, 247] width 78 height 11
type input "1"
type input "8,399"
click at [430, 294] on button "Save & Close" at bounding box center [425, 300] width 40 height 12
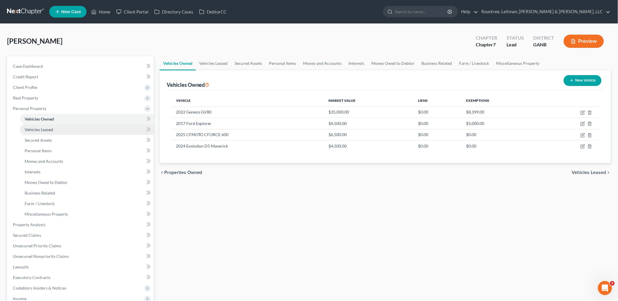
click at [75, 129] on link "Vehicles Leased" at bounding box center [87, 129] width 134 height 11
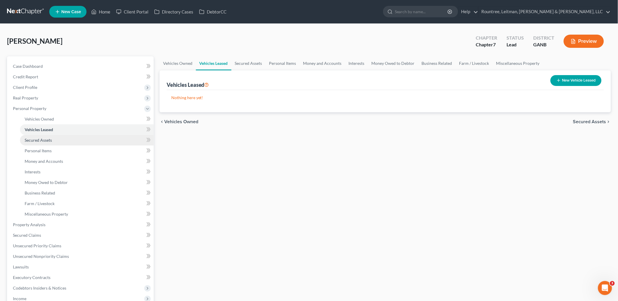
click at [71, 139] on link "Secured Assets" at bounding box center [87, 140] width 134 height 11
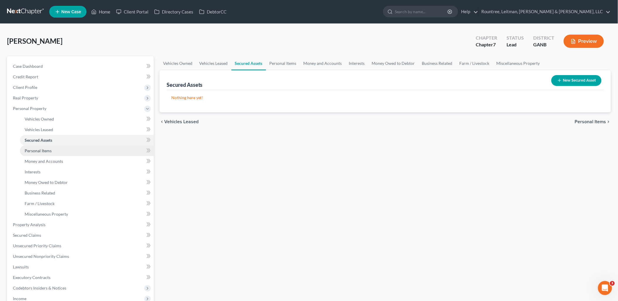
click at [63, 152] on link "Personal Items" at bounding box center [87, 150] width 134 height 11
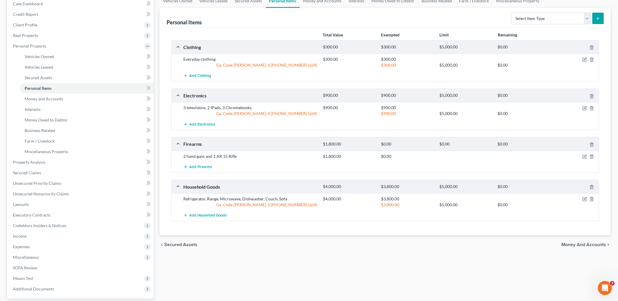
scroll to position [65, 0]
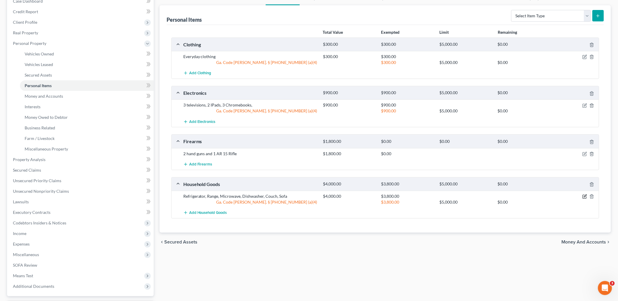
click at [585, 198] on icon "button" at bounding box center [585, 196] width 5 height 5
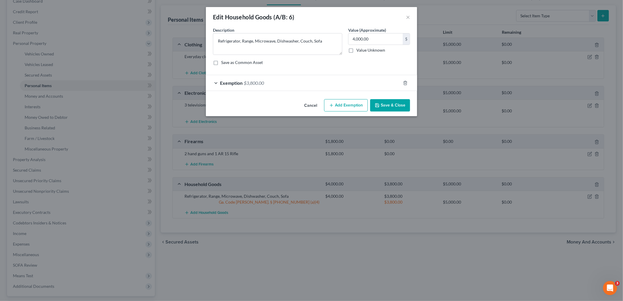
click at [361, 85] on div "Exemption $3,800.00" at bounding box center [303, 83] width 195 height 16
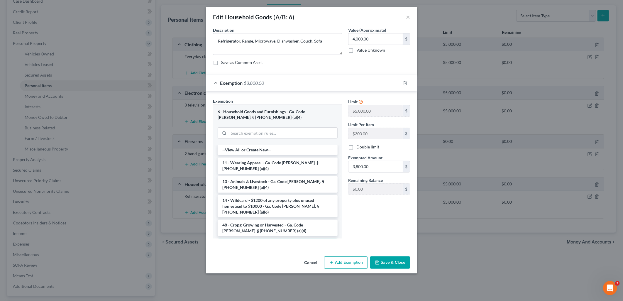
click at [387, 261] on button "Save & Close" at bounding box center [390, 262] width 40 height 12
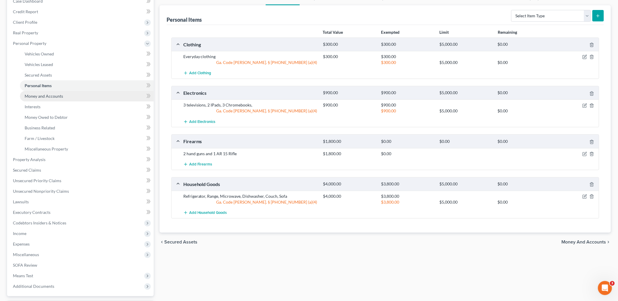
click at [55, 94] on span "Money and Accounts" at bounding box center [44, 96] width 38 height 5
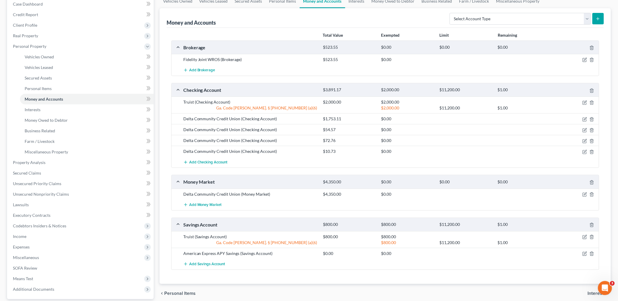
scroll to position [65, 0]
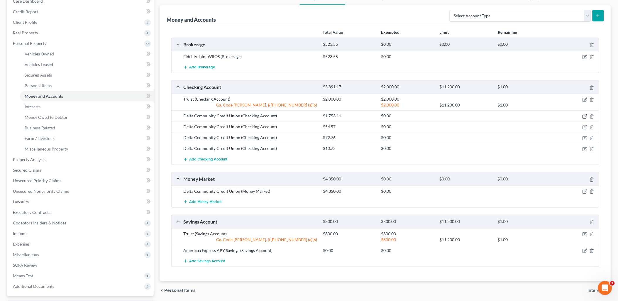
click at [585, 115] on icon "button" at bounding box center [585, 117] width 4 height 4
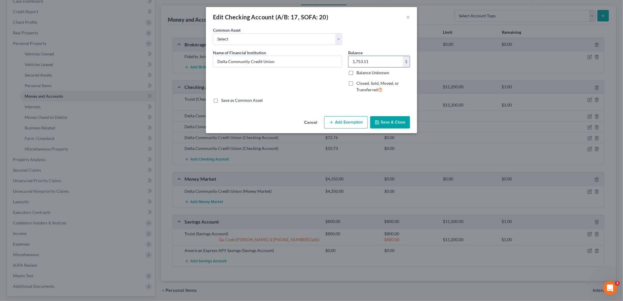
click at [380, 59] on input "1,753.11" at bounding box center [375, 61] width 54 height 11
type input "0.00"
click at [390, 126] on button "Save & Close" at bounding box center [390, 122] width 40 height 12
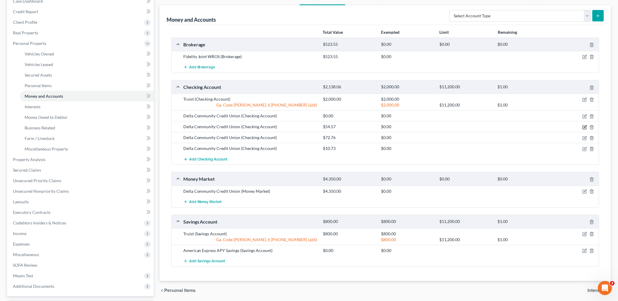
click at [584, 128] on icon "button" at bounding box center [585, 127] width 5 height 5
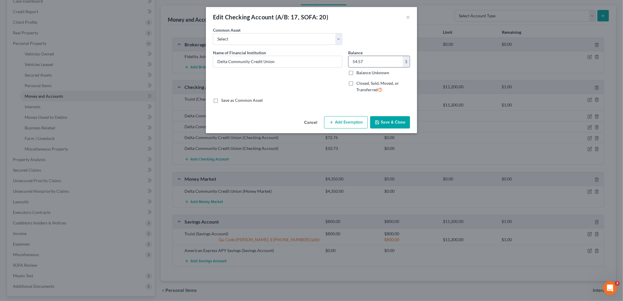
click at [374, 57] on input "54.57" at bounding box center [375, 61] width 54 height 11
type input "0.00"
click at [397, 121] on button "Save & Close" at bounding box center [390, 122] width 40 height 12
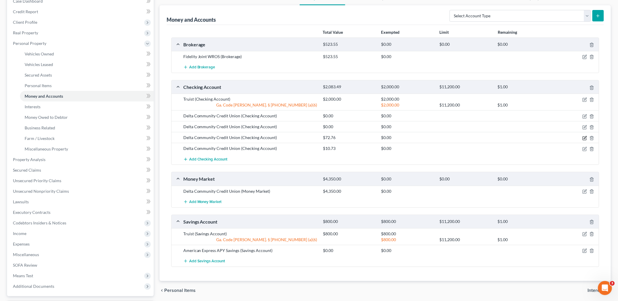
click at [584, 138] on icon "button" at bounding box center [585, 138] width 5 height 5
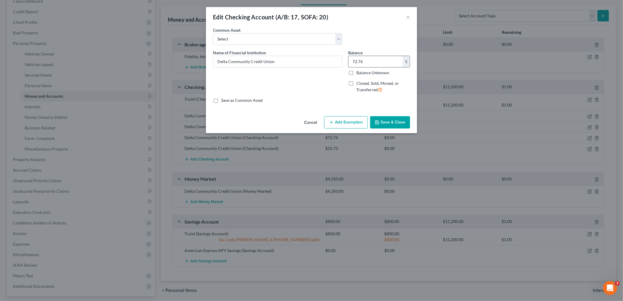
click at [378, 59] on input "72.76" at bounding box center [375, 61] width 54 height 11
type input "0.00"
click at [394, 122] on button "Save & Close" at bounding box center [390, 122] width 40 height 12
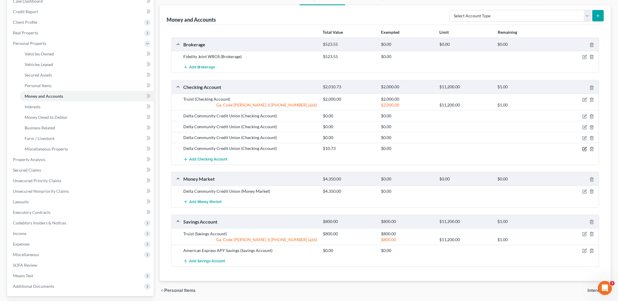
click at [584, 149] on icon "button" at bounding box center [585, 149] width 5 height 5
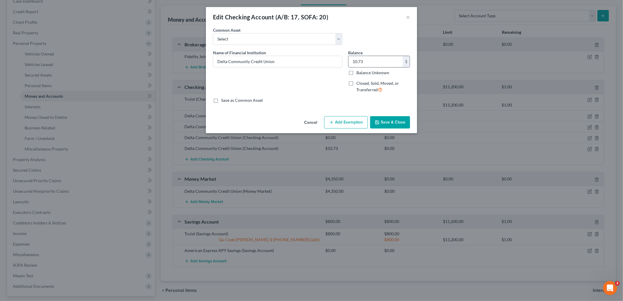
click at [370, 59] on input "10.73" at bounding box center [375, 61] width 54 height 11
type input "0.00"
click at [392, 122] on button "Save & Close" at bounding box center [390, 122] width 40 height 12
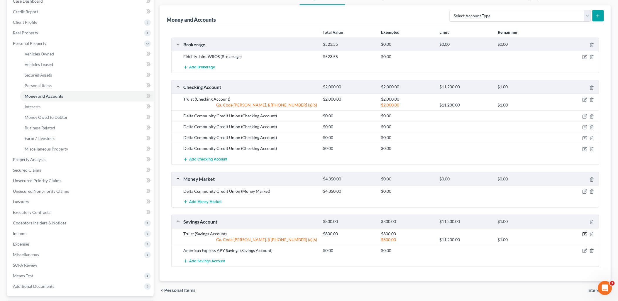
click at [584, 236] on icon "button" at bounding box center [585, 234] width 5 height 5
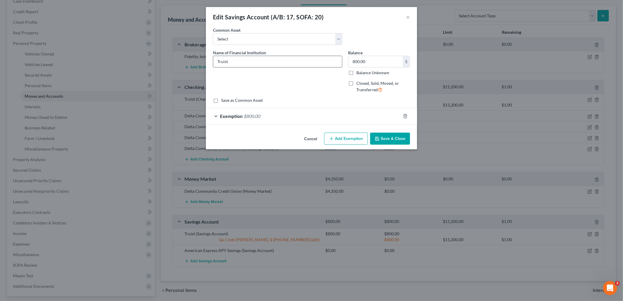
click at [271, 61] on input "Truist" at bounding box center [277, 61] width 129 height 11
type input "Truist 7549"
click at [367, 62] on input "800.00" at bounding box center [375, 61] width 54 height 11
type input "3,500"
click at [303, 118] on div "Exemption $800.00" at bounding box center [303, 116] width 195 height 16
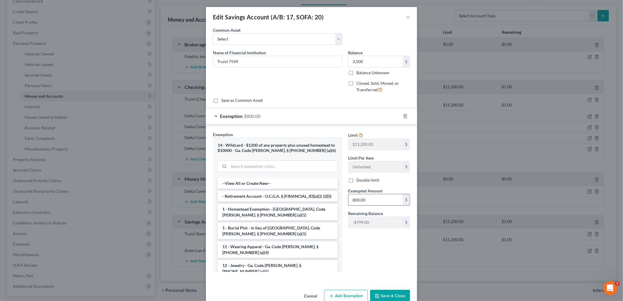
click at [374, 199] on input "800.00" at bounding box center [375, 199] width 54 height 11
click at [390, 238] on div "Limit $11,200.00 $ Limit Per Item Unlimited $ Double limit Exempted Amount * $ …" at bounding box center [379, 203] width 68 height 145
click at [404, 114] on icon "button" at bounding box center [405, 116] width 3 height 4
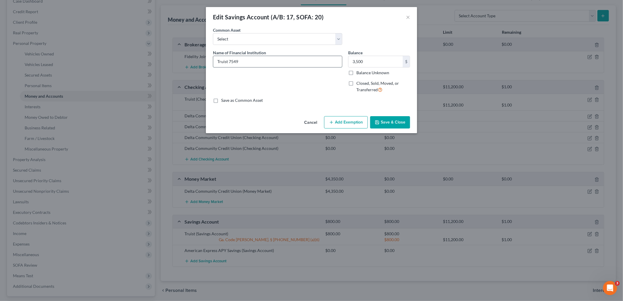
click at [274, 57] on input "Truist 7549" at bounding box center [277, 61] width 129 height 11
type input "Truist Joint with NF Spouse 7549"
click at [390, 117] on button "Save & Close" at bounding box center [390, 122] width 40 height 12
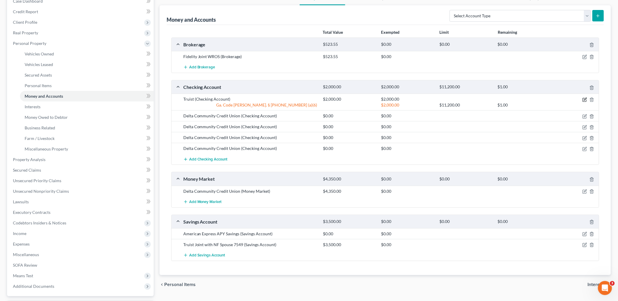
click at [583, 99] on icon "button" at bounding box center [585, 99] width 5 height 5
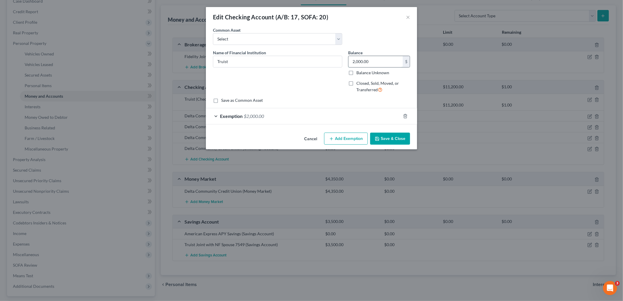
click at [377, 60] on input "2,000.00" at bounding box center [375, 61] width 54 height 11
type input "1,923.48"
click at [286, 115] on div "Exemption $2,000.00" at bounding box center [303, 116] width 195 height 16
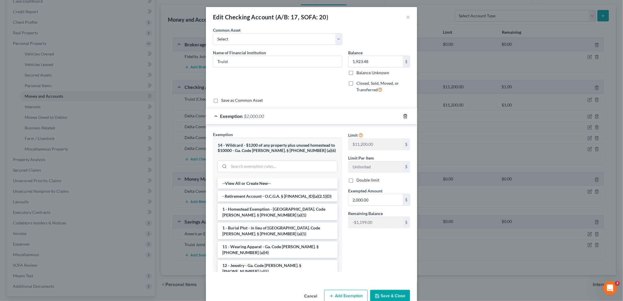
click at [403, 115] on icon "button" at bounding box center [405, 116] width 5 height 5
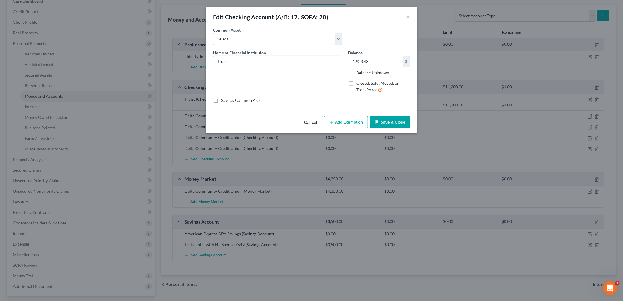
click at [289, 62] on input "Truist" at bounding box center [277, 61] width 129 height 11
type input "Truist Joint with NF Spouse 8552"
click at [400, 118] on button "Save & Close" at bounding box center [390, 122] width 40 height 12
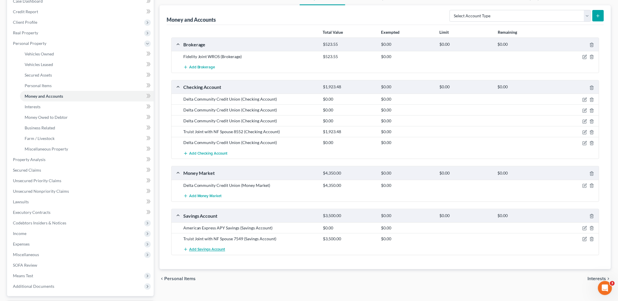
click at [220, 250] on span "Add Savings Account" at bounding box center [207, 249] width 36 height 5
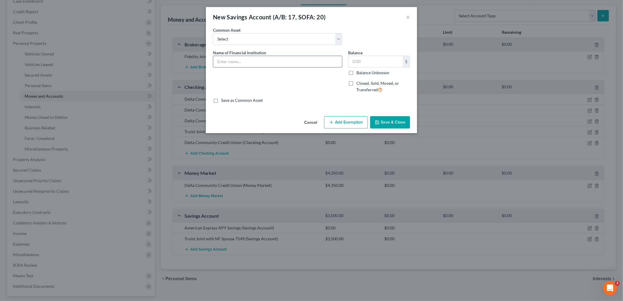
click at [292, 60] on input "text" at bounding box center [277, 61] width 129 height 11
type input "Truist 5955"
click at [364, 60] on input "text" at bounding box center [375, 61] width 54 height 11
type input "600"
click at [387, 121] on button "Save & Close" at bounding box center [390, 122] width 40 height 12
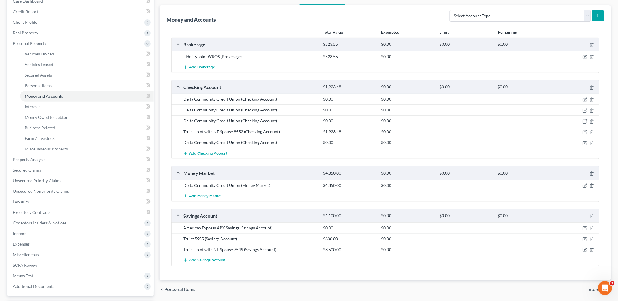
click at [214, 152] on span "Add Checking Account" at bounding box center [208, 153] width 38 height 5
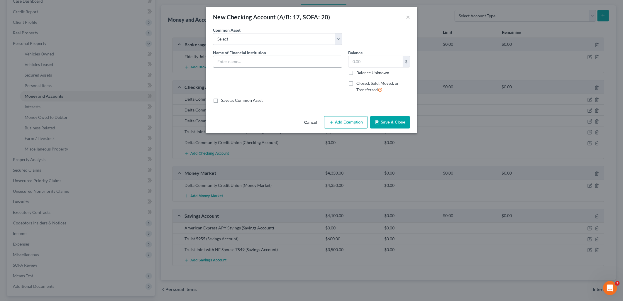
click at [245, 64] on input "text" at bounding box center [277, 61] width 129 height 11
type input "Truist Joint with NF Spouse 7224"
click at [383, 62] on input "text" at bounding box center [375, 61] width 54 height 11
type input "48.82"
click at [391, 122] on button "Save & Close" at bounding box center [390, 122] width 40 height 12
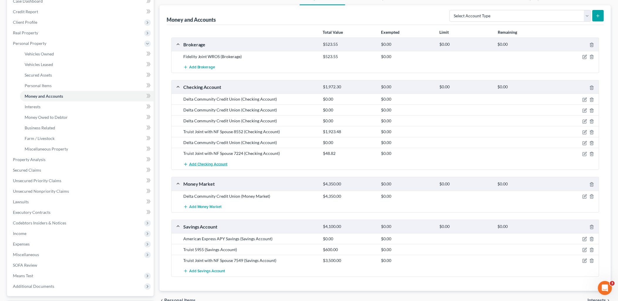
click at [217, 166] on button "Add Checking Account" at bounding box center [205, 164] width 44 height 11
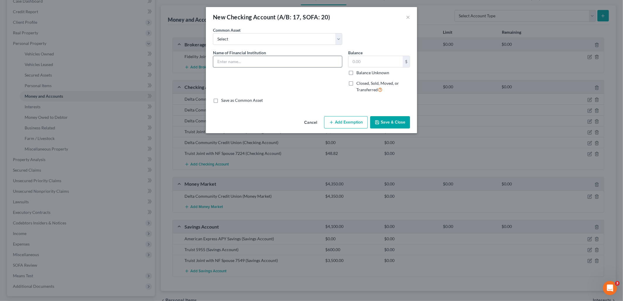
click at [265, 63] on input "text" at bounding box center [277, 61] width 129 height 11
type input "Truist Joint with Daughter 7232"
click at [364, 59] on input "text" at bounding box center [375, 61] width 54 height 11
type input "100"
click at [393, 118] on button "Save & Close" at bounding box center [390, 122] width 40 height 12
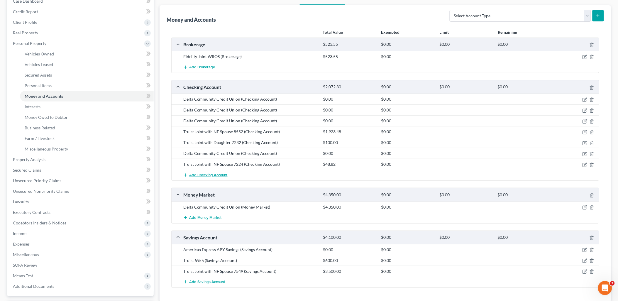
click at [212, 175] on span "Add Checking Account" at bounding box center [208, 175] width 38 height 5
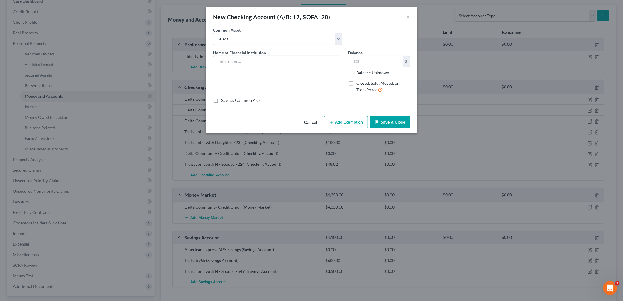
click at [263, 60] on input "text" at bounding box center [277, 61] width 129 height 11
type input "Truist 7240"
click at [377, 63] on input "text" at bounding box center [375, 61] width 54 height 11
type input "100"
click at [393, 120] on button "Save & Close" at bounding box center [390, 122] width 40 height 12
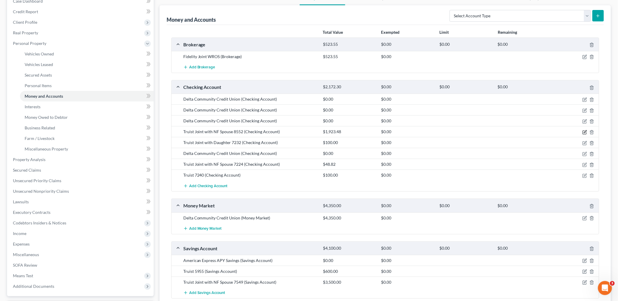
click at [585, 131] on icon "button" at bounding box center [585, 133] width 4 height 4
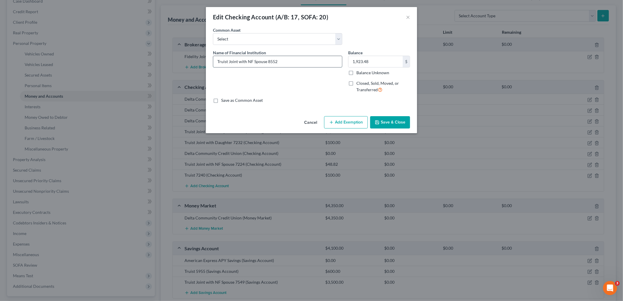
drag, startPoint x: 267, startPoint y: 61, endPoint x: 229, endPoint y: 63, distance: 37.9
click at [229, 63] on input "Truist Joint with NF Spouse 8552" at bounding box center [277, 61] width 129 height 11
click at [259, 62] on input "Truist Joint with NF Spouse 8552" at bounding box center [277, 61] width 129 height 11
click at [308, 123] on button "Cancel" at bounding box center [310, 123] width 22 height 12
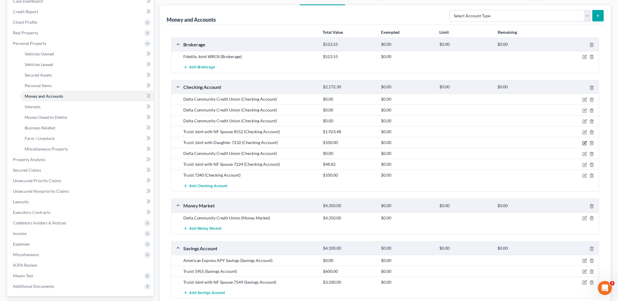
click at [585, 144] on icon "button" at bounding box center [585, 143] width 5 height 5
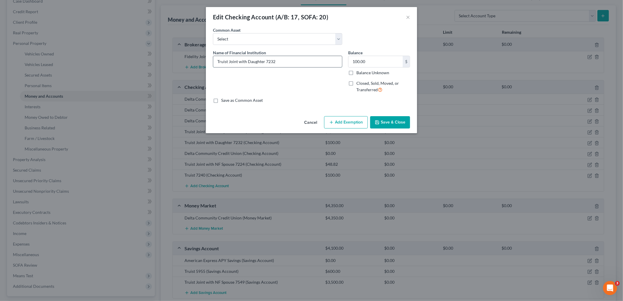
drag, startPoint x: 264, startPoint y: 60, endPoint x: 247, endPoint y: 64, distance: 17.4
click at [247, 64] on input "Truist Joint with Daughter 7232" at bounding box center [277, 61] width 129 height 11
type input "Truist Joint with NF Spouse 7232"
click at [396, 123] on button "Save & Close" at bounding box center [390, 122] width 40 height 12
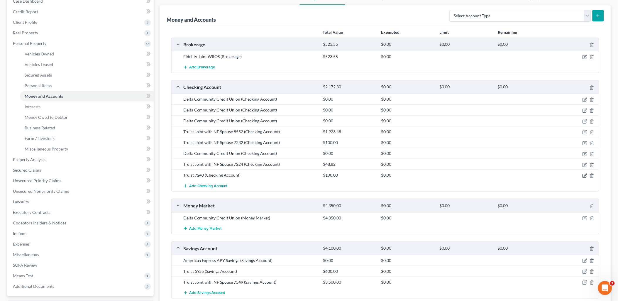
click at [584, 175] on icon "button" at bounding box center [585, 175] width 5 height 5
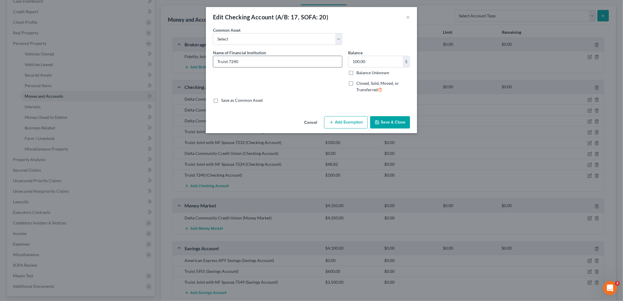
click at [231, 63] on input "Truist 7240" at bounding box center [277, 61] width 129 height 11
type input "Truist Joint with NF Spouse 7240"
click at [392, 123] on button "Save & Close" at bounding box center [390, 122] width 40 height 12
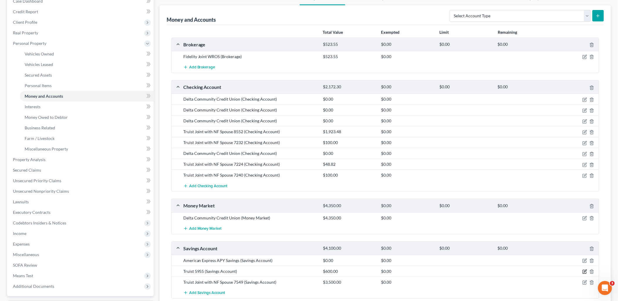
click at [584, 271] on icon "button" at bounding box center [585, 271] width 5 height 5
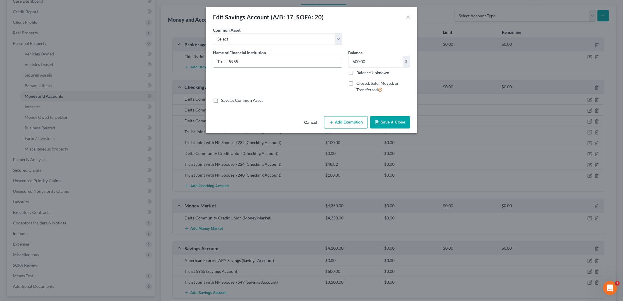
click at [229, 63] on input "Truist 5955" at bounding box center [277, 61] width 129 height 11
type input "Truist Joint with NF Spouse 5955"
click at [387, 121] on button "Save & Close" at bounding box center [390, 122] width 40 height 12
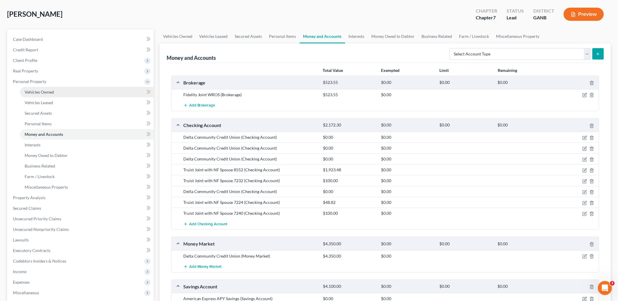
scroll to position [20, 0]
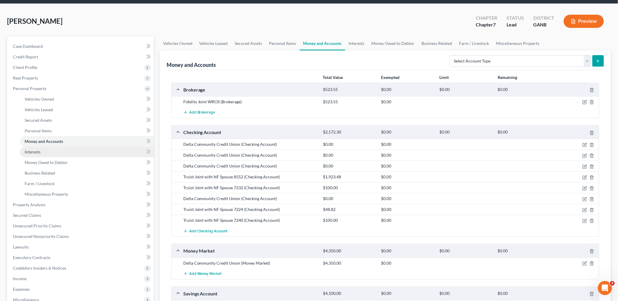
click at [55, 148] on link "Interests" at bounding box center [87, 152] width 134 height 11
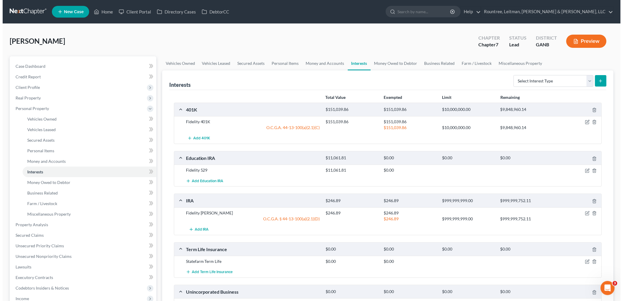
scroll to position [33, 0]
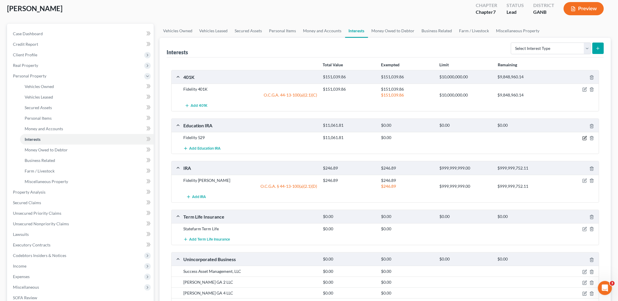
click at [585, 138] on icon "button" at bounding box center [585, 138] width 5 height 5
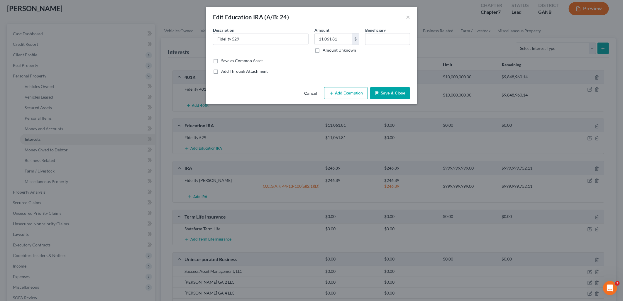
click at [339, 92] on button "Add Exemption" at bounding box center [346, 93] width 44 height 12
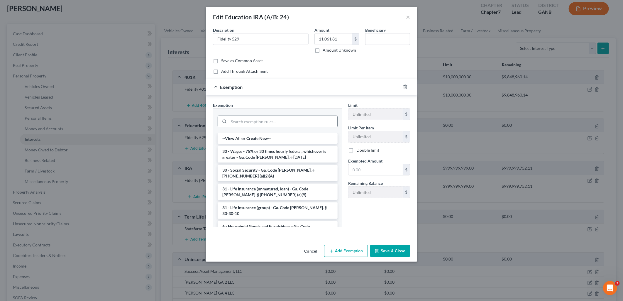
click at [290, 118] on input "search" at bounding box center [283, 121] width 109 height 11
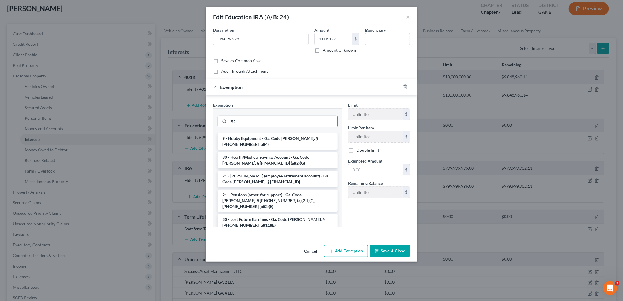
type input "5"
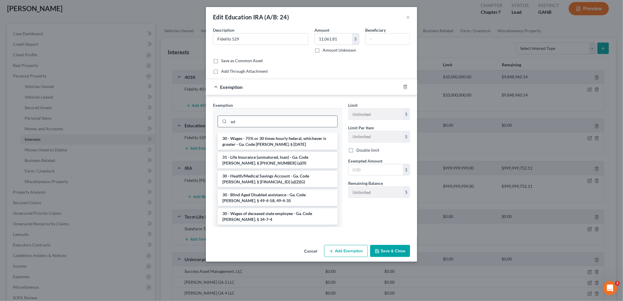
type input "e"
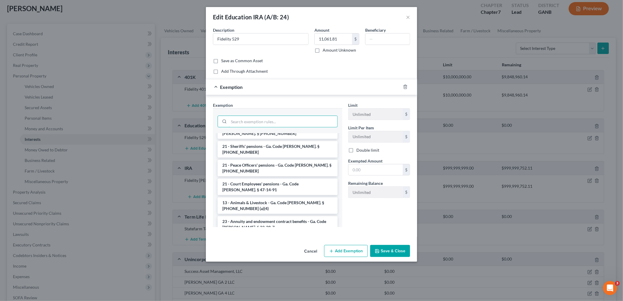
scroll to position [853, 0]
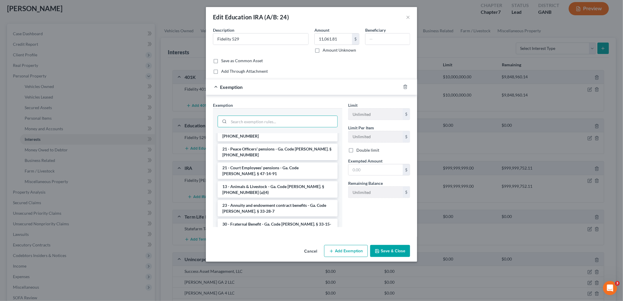
click at [400, 252] on button "Save & Close" at bounding box center [390, 251] width 40 height 12
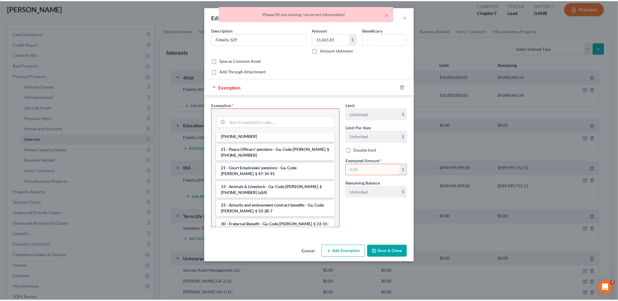
scroll to position [859, 0]
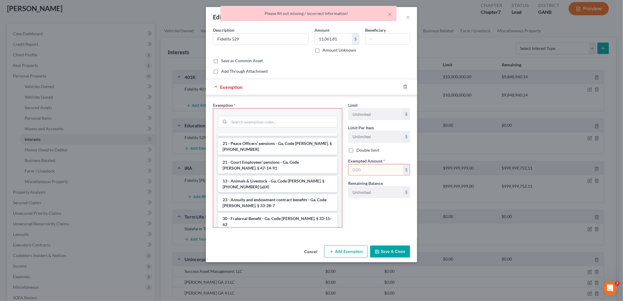
click at [406, 89] on div at bounding box center [409, 86] width 16 height 9
click at [406, 87] on line "button" at bounding box center [406, 87] width 0 height 1
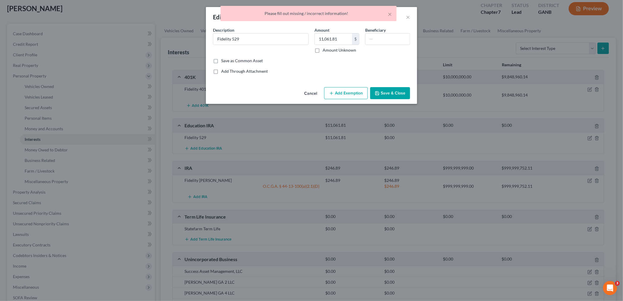
click at [405, 95] on button "Save & Close" at bounding box center [390, 93] width 40 height 12
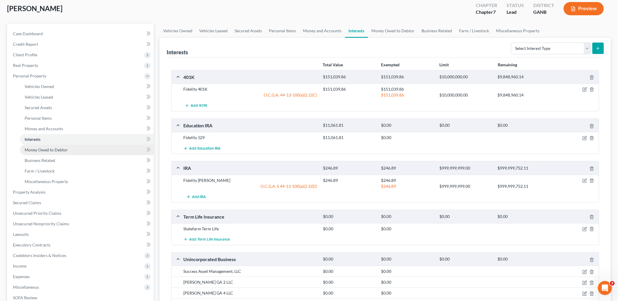
click at [84, 148] on link "Money Owed to Debtor" at bounding box center [87, 150] width 134 height 11
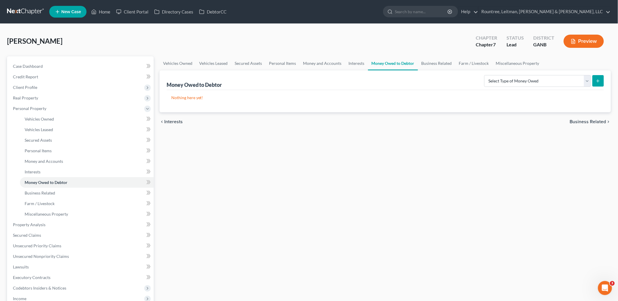
click at [522, 88] on div "Money Owed to Debtor Select Type of Money Owed Accounts Receivable (A/B: 38) Al…" at bounding box center [385, 80] width 437 height 20
click at [522, 80] on select "Select Type of Money Owed Accounts Receivable (A/B: 38) Alimony (A/B: 29) Child…" at bounding box center [537, 81] width 107 height 12
select select "expected_tax_refund"
click at [486, 75] on select "Select Type of Money Owed Accounts Receivable (A/B: 38) Alimony (A/B: 29) Child…" at bounding box center [537, 81] width 107 height 12
click at [575, 82] on select "Select Type of Money Owed Accounts Receivable (A/B: 38) Alimony (A/B: 29) Child…" at bounding box center [537, 81] width 107 height 12
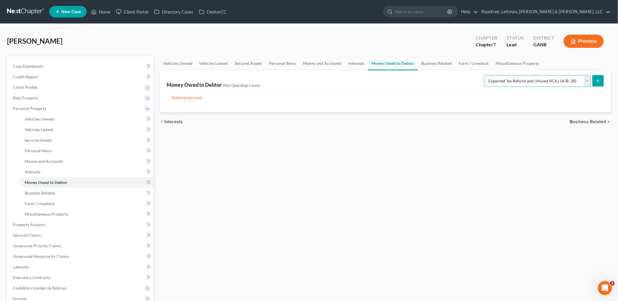
click at [575, 82] on select "Select Type of Money Owed Accounts Receivable (A/B: 38) Alimony (A/B: 29) Child…" at bounding box center [537, 81] width 107 height 12
click at [600, 81] on icon "submit" at bounding box center [598, 81] width 5 height 5
select select "0"
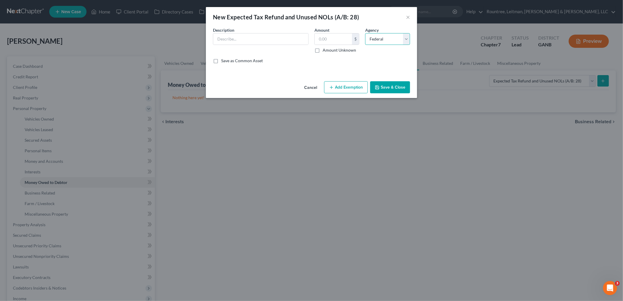
click at [380, 38] on select "Select Federal State Local" at bounding box center [387, 39] width 45 height 12
click at [310, 84] on button "Cancel" at bounding box center [310, 88] width 22 height 12
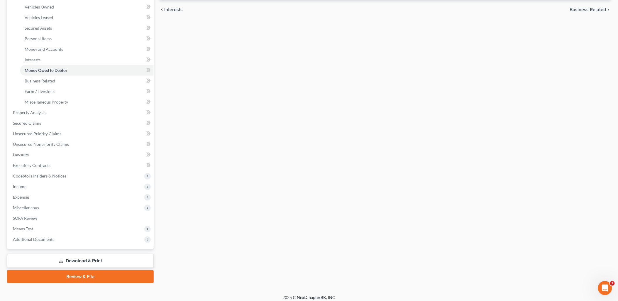
scroll to position [116, 0]
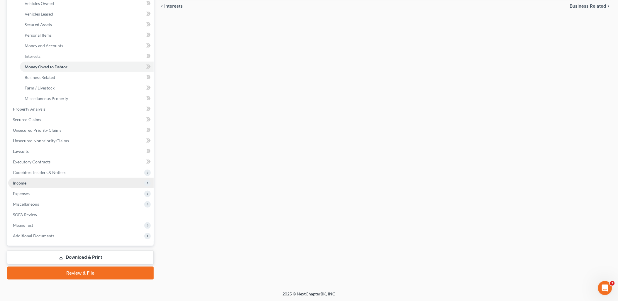
click at [68, 180] on span "Income" at bounding box center [80, 183] width 145 height 11
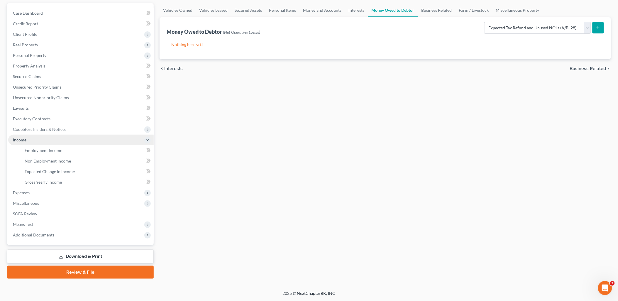
scroll to position [52, 0]
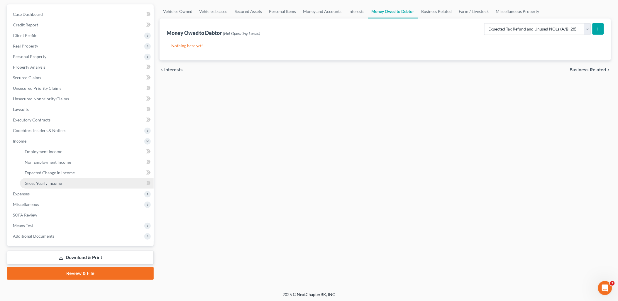
click at [66, 178] on link "Gross Yearly Income" at bounding box center [87, 183] width 134 height 11
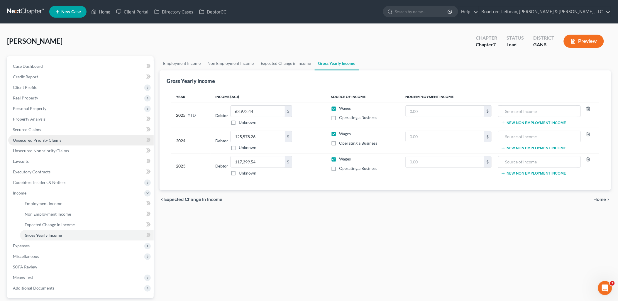
click at [68, 136] on link "Unsecured Priority Claims" at bounding box center [80, 140] width 145 height 11
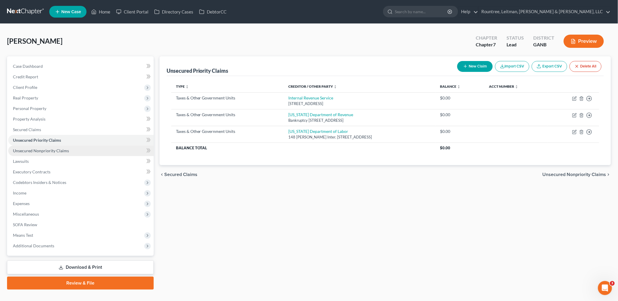
click at [68, 151] on link "Unsecured Nonpriority Claims" at bounding box center [80, 150] width 145 height 11
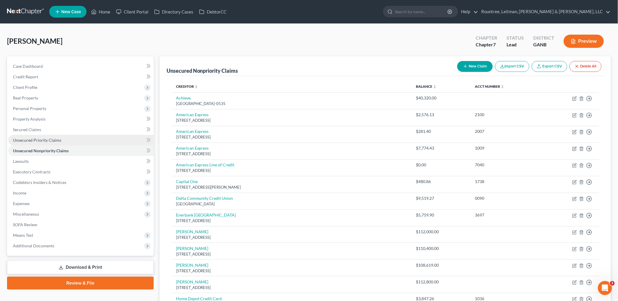
click at [79, 136] on link "Unsecured Priority Claims" at bounding box center [80, 140] width 145 height 11
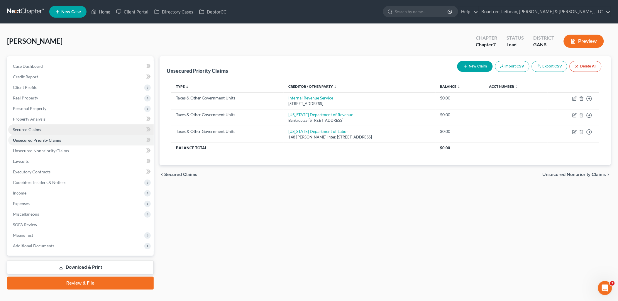
click at [75, 132] on link "Secured Claims" at bounding box center [80, 129] width 145 height 11
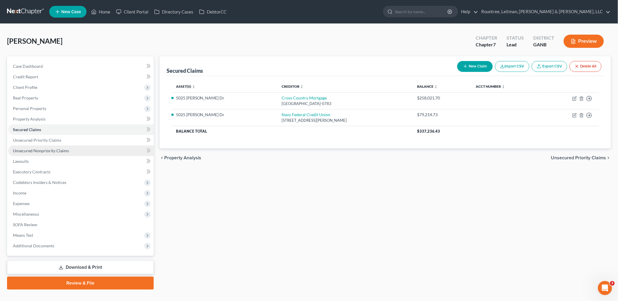
click at [73, 148] on link "Unsecured Nonpriority Claims" at bounding box center [80, 150] width 145 height 11
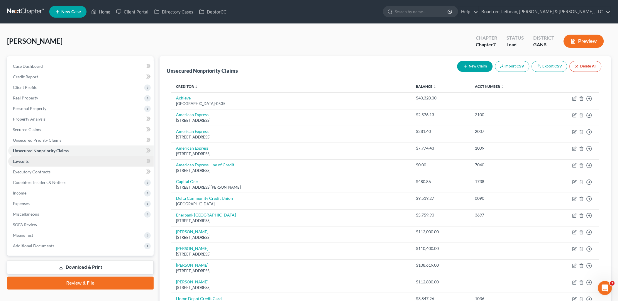
click at [69, 160] on link "Lawsuits" at bounding box center [80, 161] width 145 height 11
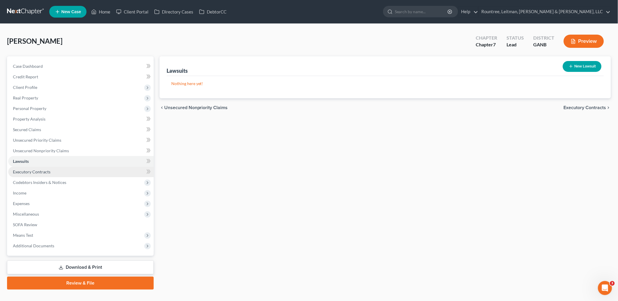
click at [67, 170] on link "Executory Contracts" at bounding box center [80, 172] width 145 height 11
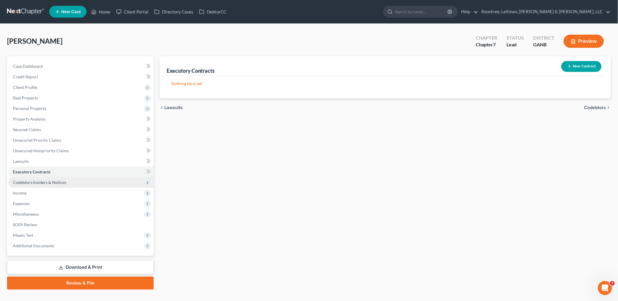
click at [62, 183] on span "Codebtors Insiders & Notices" at bounding box center [39, 182] width 53 height 5
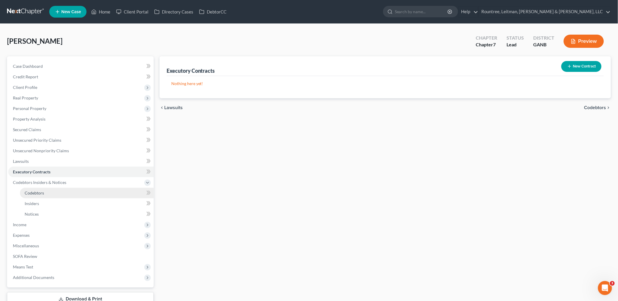
click at [56, 192] on link "Codebtors" at bounding box center [87, 193] width 134 height 11
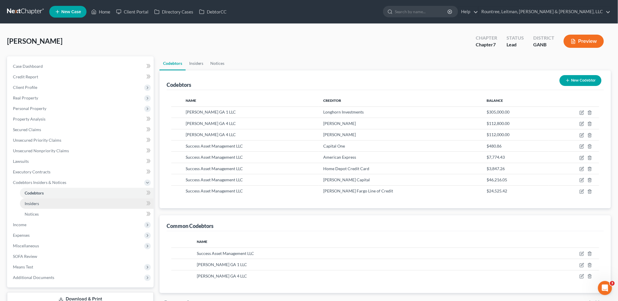
click at [51, 201] on link "Insiders" at bounding box center [87, 203] width 134 height 11
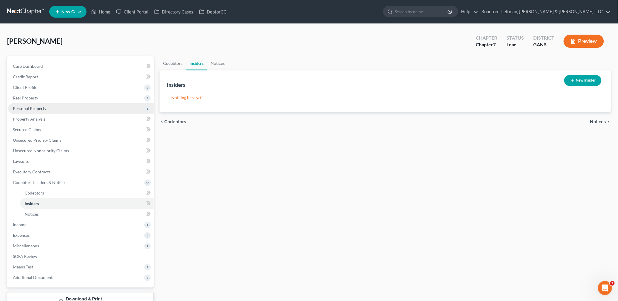
click at [52, 112] on span "Personal Property" at bounding box center [80, 108] width 145 height 11
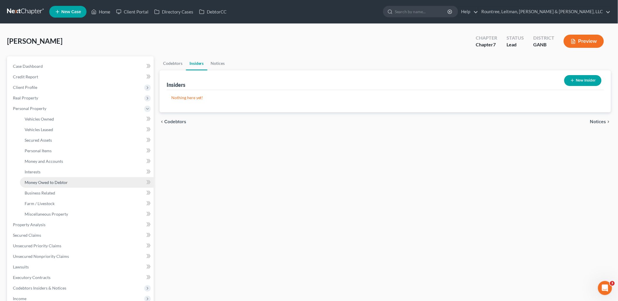
click at [52, 181] on span "Money Owed to Debtor" at bounding box center [46, 182] width 43 height 5
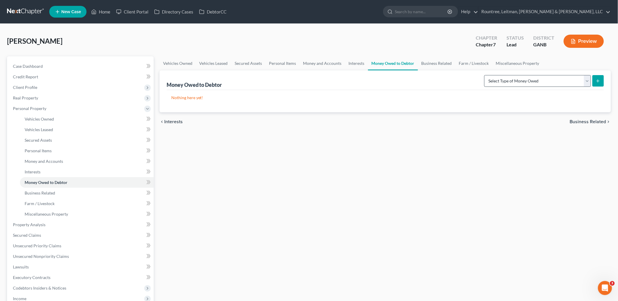
drag, startPoint x: 527, startPoint y: 72, endPoint x: 527, endPoint y: 81, distance: 8.2
click at [527, 73] on div "Select Type of Money Owed Accounts Receivable (A/B: 38) Alimony (A/B: 29) Child…" at bounding box center [543, 81] width 122 height 16
click at [527, 81] on select "Select Type of Money Owed Accounts Receivable (A/B: 38) Alimony (A/B: 29) Child…" at bounding box center [537, 81] width 107 height 12
click at [533, 84] on select "Select Type of Money Owed Accounts Receivable (A/B: 38) Alimony (A/B: 29) Child…" at bounding box center [537, 81] width 107 height 12
click at [515, 111] on div "Nothing here yet!" at bounding box center [385, 101] width 437 height 22
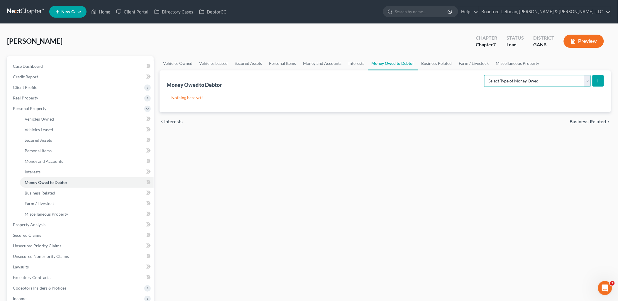
click at [530, 79] on select "Select Type of Money Owed Accounts Receivable (A/B: 38) Alimony (A/B: 29) Child…" at bounding box center [537, 81] width 107 height 12
select select "expected_tax_refund"
click at [486, 75] on select "Select Type of Money Owed Accounts Receivable (A/B: 38) Alimony (A/B: 29) Child…" at bounding box center [537, 81] width 107 height 12
click at [600, 83] on icon "submit" at bounding box center [598, 81] width 5 height 5
select select "0"
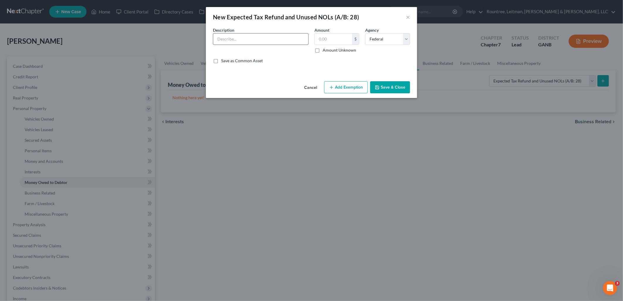
click at [262, 44] on input "text" at bounding box center [260, 38] width 95 height 11
click at [267, 28] on div "Description *" at bounding box center [260, 40] width 101 height 26
drag, startPoint x: 309, startPoint y: 44, endPoint x: 291, endPoint y: 41, distance: 18.1
click at [307, 43] on div "Description *" at bounding box center [260, 40] width 101 height 26
click at [285, 40] on input "text" at bounding box center [260, 38] width 95 height 11
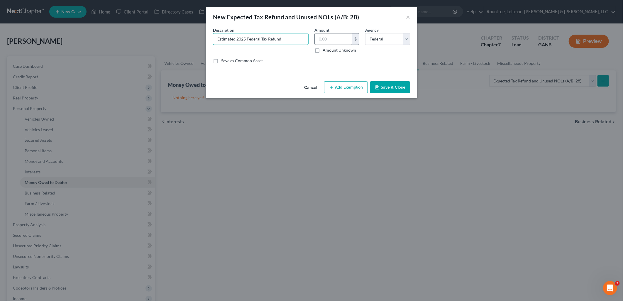
type input "Estimated 2025 Federal Tax Refund"
click at [346, 37] on input "text" at bounding box center [333, 38] width 37 height 11
type input "11,000"
click at [382, 87] on button "Save & Close" at bounding box center [390, 87] width 40 height 12
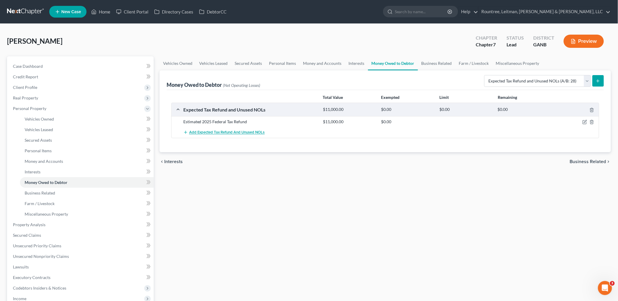
click at [254, 133] on span "Add Expected Tax Refund and Unused NOLs" at bounding box center [227, 132] width 76 height 5
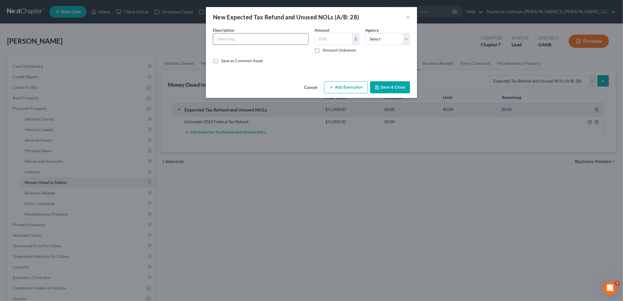
click at [264, 39] on input "text" at bounding box center [260, 38] width 95 height 11
type input "Estimated 2025 State Tax Refund"
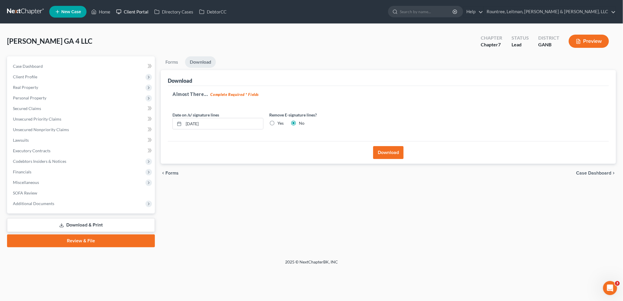
click at [143, 9] on link "Client Portal" at bounding box center [132, 11] width 38 height 11
click at [56, 85] on span "Real Property" at bounding box center [81, 87] width 147 height 11
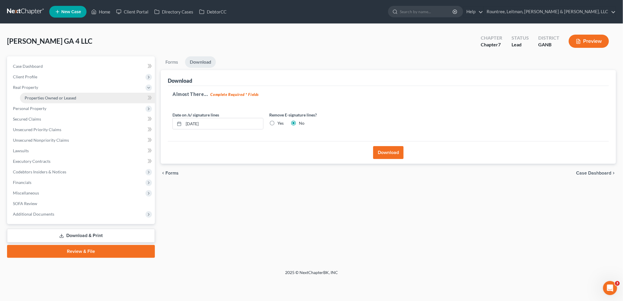
click at [58, 100] on span "Properties Owned or Leased" at bounding box center [51, 97] width 52 height 5
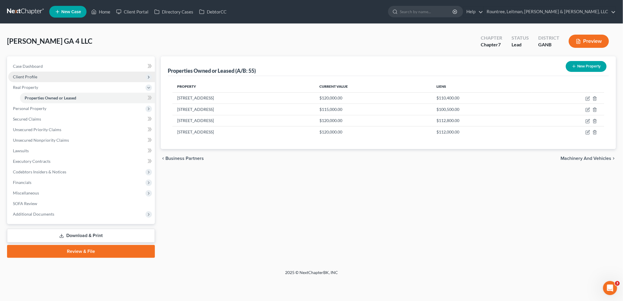
click at [62, 78] on span "Client Profile" at bounding box center [81, 77] width 147 height 11
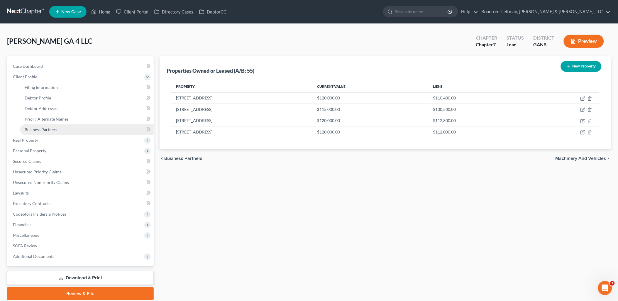
click at [62, 131] on link "Business Partners" at bounding box center [87, 129] width 134 height 11
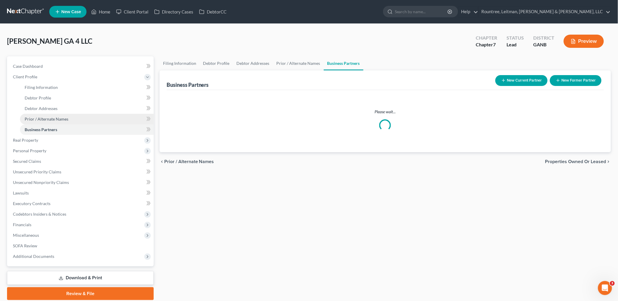
click at [62, 119] on span "Prior / Alternate Names" at bounding box center [47, 118] width 44 height 5
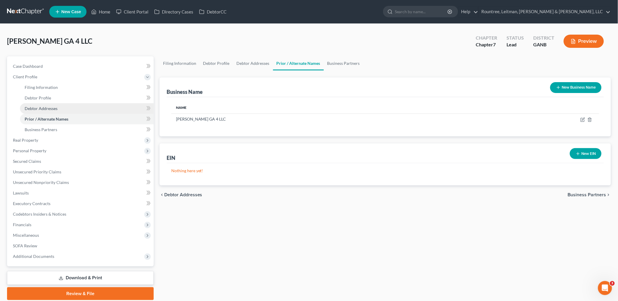
click at [63, 106] on link "Debtor Addresses" at bounding box center [87, 108] width 134 height 11
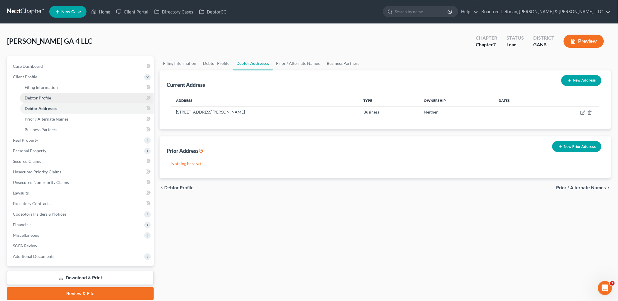
click at [59, 99] on link "Debtor Profile" at bounding box center [87, 98] width 134 height 11
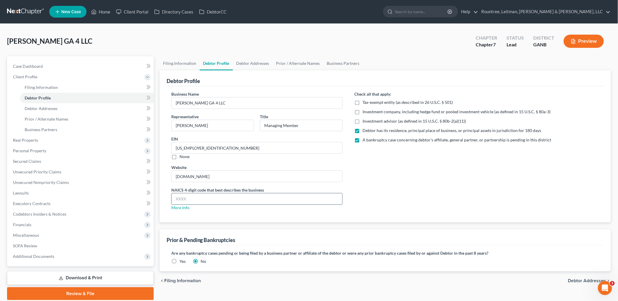
click at [199, 199] on input "text" at bounding box center [257, 198] width 171 height 11
type input "5313"
click at [403, 207] on div "Check all that apply: Tax-exempt entity (as described in 26 U.S.C. § 501) Inves…" at bounding box center [476, 153] width 257 height 124
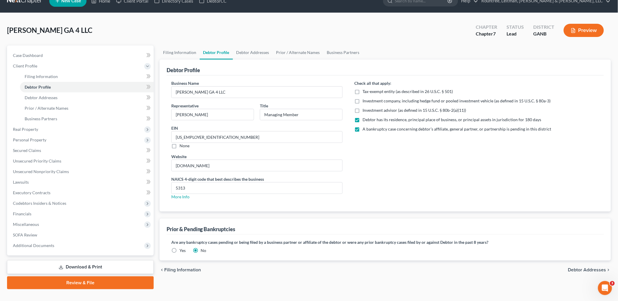
scroll to position [21, 0]
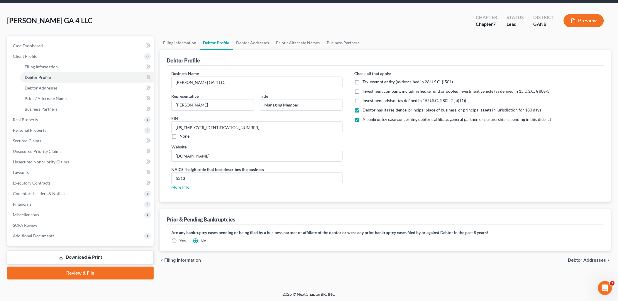
click at [110, 255] on link "Download & Print" at bounding box center [80, 257] width 147 height 14
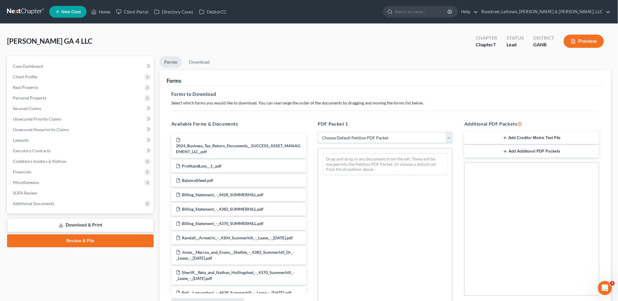
click at [333, 133] on select "Choose Default Petition PDF Packet Complete Bankruptcy Petition (all forms and …" at bounding box center [385, 138] width 135 height 12
select select "5"
click at [318, 132] on select "Choose Default Petition PDF Packet Complete Bankruptcy Petition (all forms and …" at bounding box center [385, 138] width 135 height 12
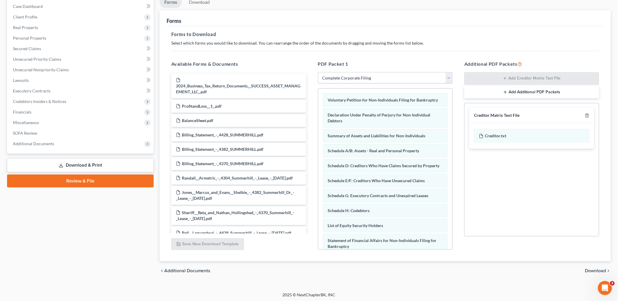
scroll to position [61, 0]
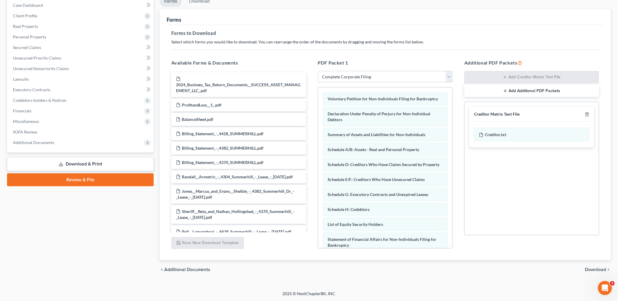
click at [601, 269] on span "Download" at bounding box center [595, 269] width 21 height 5
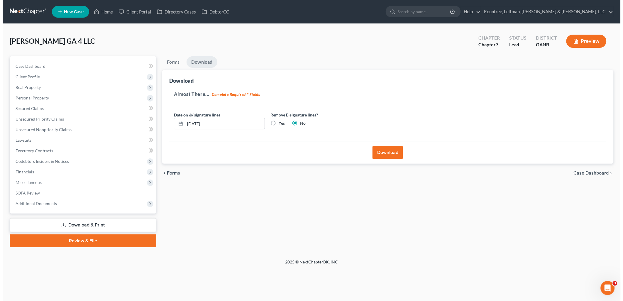
scroll to position [0, 0]
click at [392, 152] on button "Download" at bounding box center [388, 152] width 31 height 13
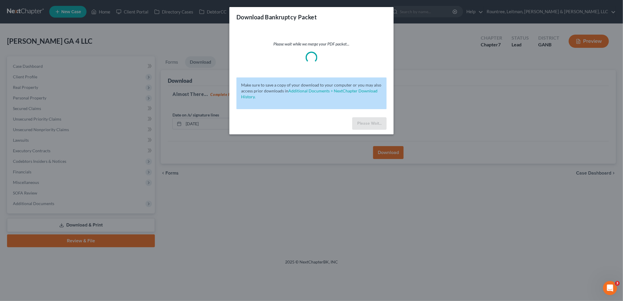
click at [203, 93] on div "Download Bankruptcy Packet Please wait while we merge your PDF packet... Make s…" at bounding box center [311, 150] width 623 height 301
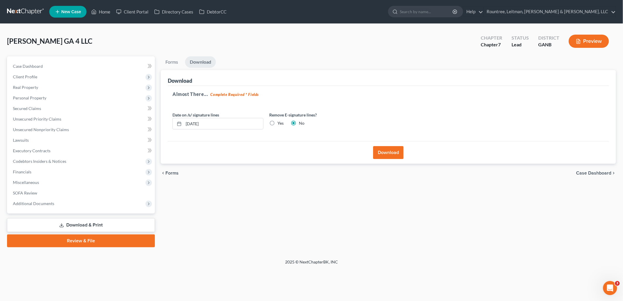
click at [402, 155] on button "Download" at bounding box center [388, 152] width 31 height 13
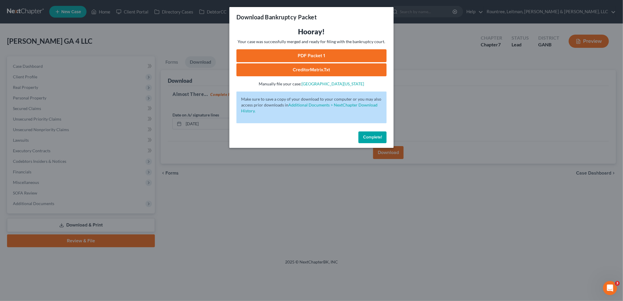
click at [353, 51] on link "PDF Packet 1" at bounding box center [311, 55] width 150 height 13
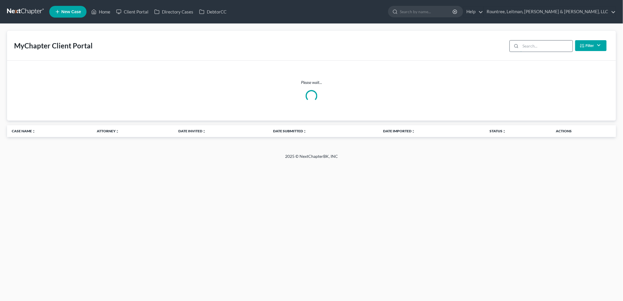
click at [531, 44] on input "search" at bounding box center [547, 45] width 52 height 11
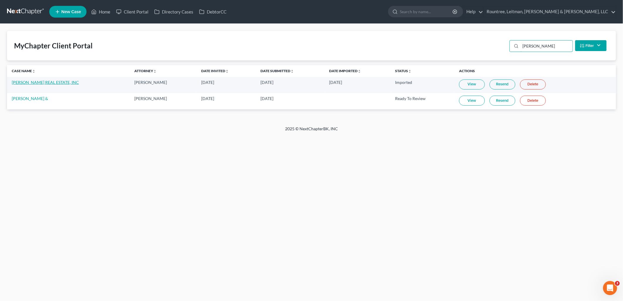
type input "[PERSON_NAME]"
click at [33, 81] on link "[PERSON_NAME] REAL ESTATE, INC" at bounding box center [45, 82] width 67 height 5
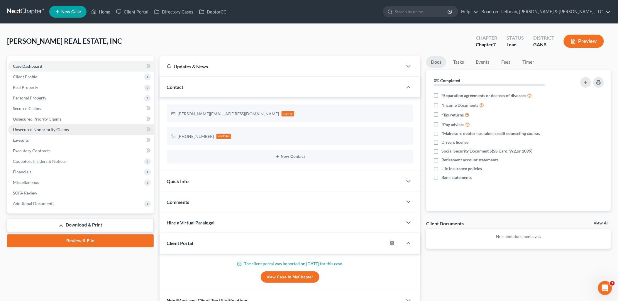
click at [52, 131] on span "Unsecured Nonpriority Claims" at bounding box center [41, 129] width 56 height 5
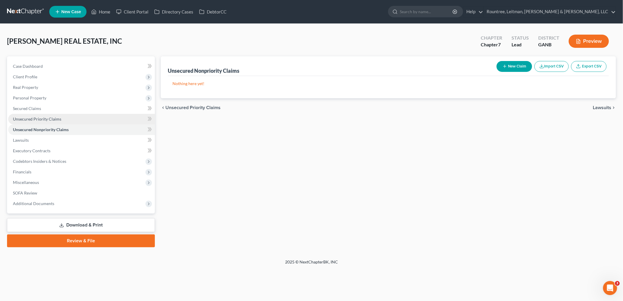
click at [55, 122] on link "Unsecured Priority Claims" at bounding box center [81, 119] width 147 height 11
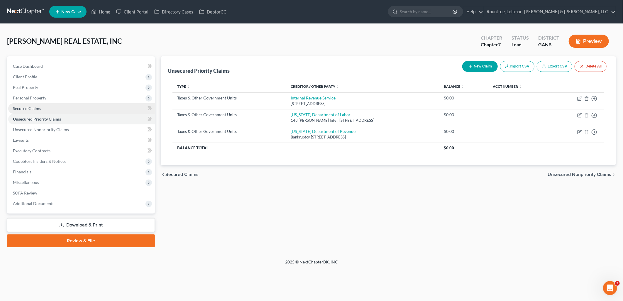
click at [53, 112] on link "Secured Claims" at bounding box center [81, 108] width 147 height 11
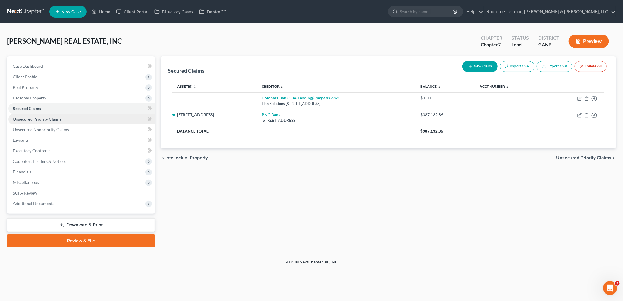
click at [53, 116] on span "Unsecured Priority Claims" at bounding box center [37, 118] width 48 height 5
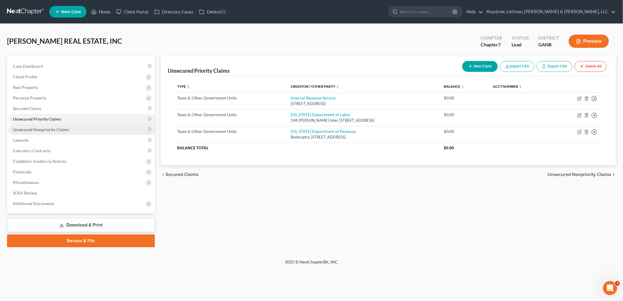
click at [53, 127] on span "Unsecured Nonpriority Claims" at bounding box center [41, 129] width 56 height 5
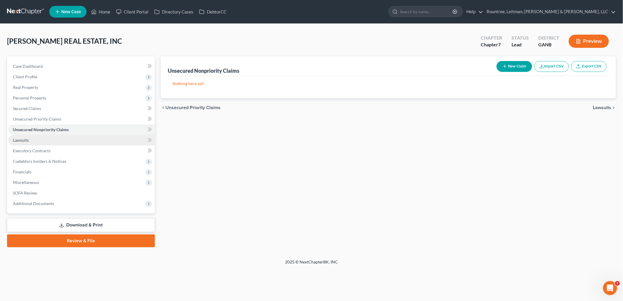
click at [52, 137] on link "Lawsuits" at bounding box center [81, 140] width 147 height 11
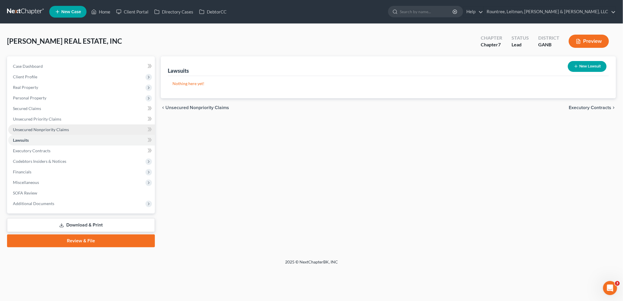
click at [50, 128] on span "Unsecured Nonpriority Claims" at bounding box center [41, 129] width 56 height 5
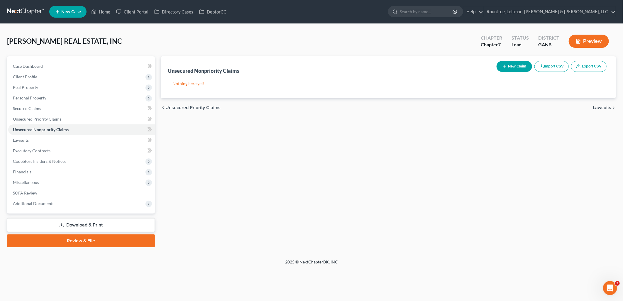
click at [520, 68] on button "New Claim" at bounding box center [514, 66] width 35 height 11
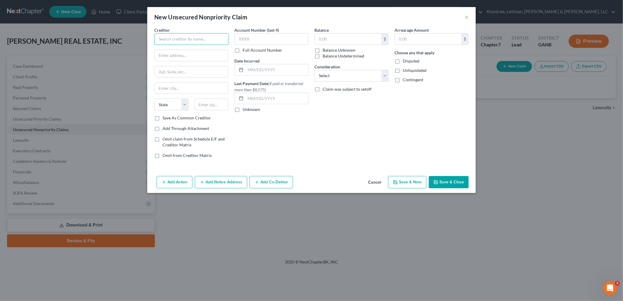
click at [183, 41] on input "text" at bounding box center [191, 39] width 74 height 12
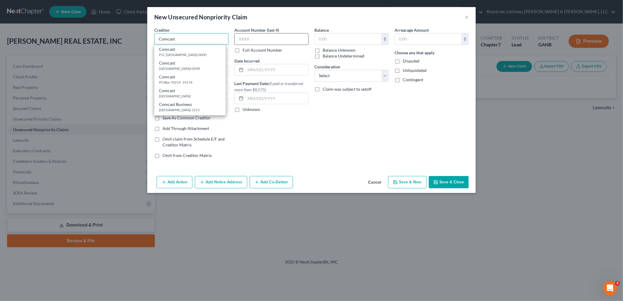
type input "Comcast"
click at [263, 40] on input "text" at bounding box center [271, 39] width 74 height 12
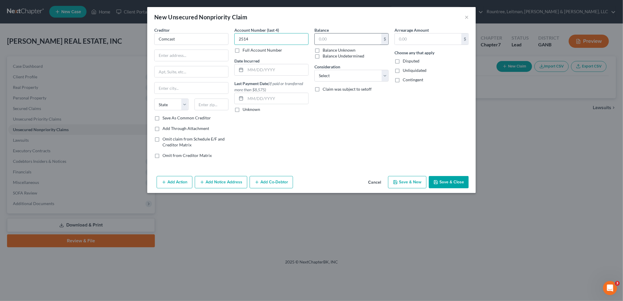
type input "2514"
click at [346, 37] on input "text" at bounding box center [348, 38] width 67 height 11
type input "1,240.09"
click at [346, 73] on select "Select Cable / Satellite Services Collection Agency Credit Card Debt Debt Couns…" at bounding box center [351, 76] width 74 height 12
select select "16"
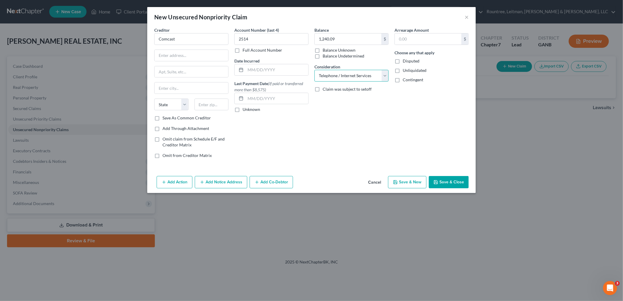
click at [314, 70] on select "Select Cable / Satellite Services Collection Agency Credit Card Debt Debt Couns…" at bounding box center [351, 76] width 74 height 12
click at [180, 56] on input "text" at bounding box center [192, 55] width 74 height 11
type input "2605 Circle 75 Pkwy SE"
type input "30339"
click at [360, 135] on div "Balance 1,240.09 $ Balance Unknown Balance Undetermined 1,240.09 $ Balance Unkn…" at bounding box center [351, 95] width 80 height 136
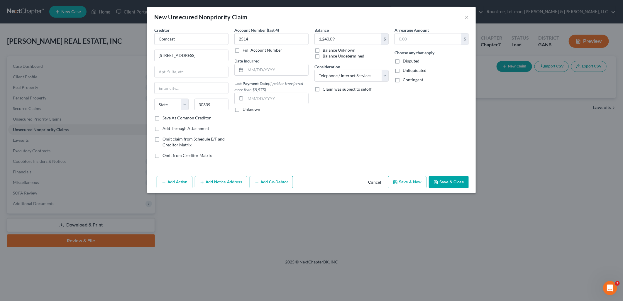
type input "Atlanta"
select select "10"
click at [450, 182] on button "Save & Close" at bounding box center [449, 182] width 40 height 12
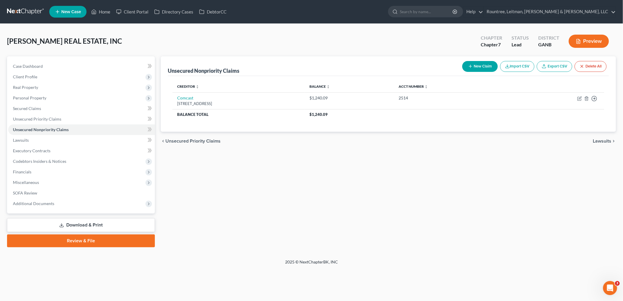
click at [470, 68] on icon "button" at bounding box center [470, 66] width 5 height 5
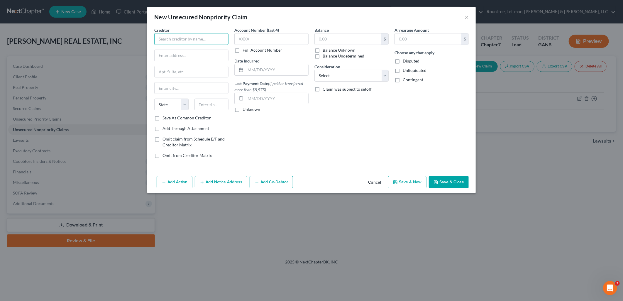
click at [192, 42] on input "text" at bounding box center [191, 39] width 74 height 12
type input "Gas South"
click at [299, 141] on div "Account Number (last 4) Full Account Number Date Incurred Last Payment Date (If…" at bounding box center [271, 95] width 80 height 136
click at [197, 57] on input "text" at bounding box center [192, 55] width 74 height 11
type input "PO Box 530552"
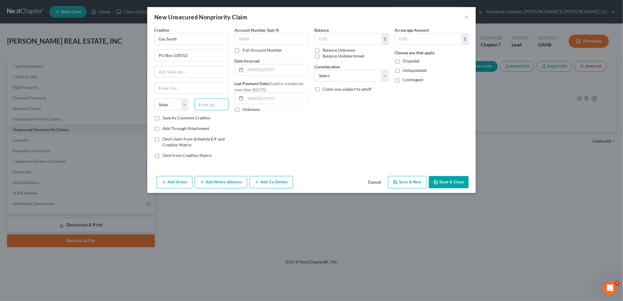
click at [217, 102] on input "text" at bounding box center [211, 105] width 34 height 12
type input "30353"
type input "Atlanta"
select select "10"
click at [307, 140] on div "Account Number (last 4) Full Account Number Date Incurred Last Payment Date (If…" at bounding box center [271, 95] width 80 height 136
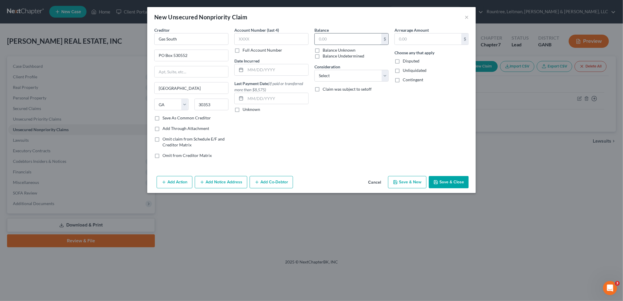
click at [344, 40] on input "text" at bounding box center [348, 38] width 67 height 11
type input "77.97"
click at [373, 133] on div "Balance 77.97 $ Balance Unknown Balance Undetermined 77.97 $ Balance Unknown Co…" at bounding box center [351, 95] width 80 height 136
click at [362, 75] on select "Select Cable / Satellite Services Collection Agency Credit Card Debt Debt Couns…" at bounding box center [351, 76] width 74 height 12
select select "18"
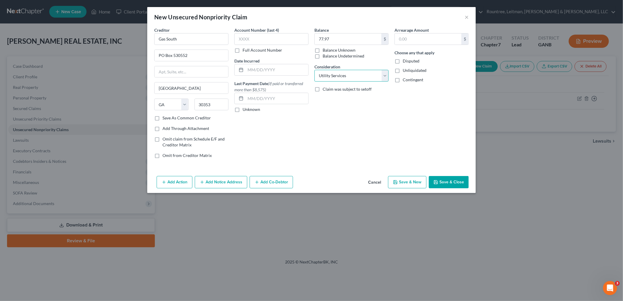
click at [314, 70] on select "Select Cable / Satellite Services Collection Agency Credit Card Debt Debt Couns…" at bounding box center [351, 76] width 74 height 12
click at [446, 180] on button "Save & Close" at bounding box center [449, 182] width 40 height 12
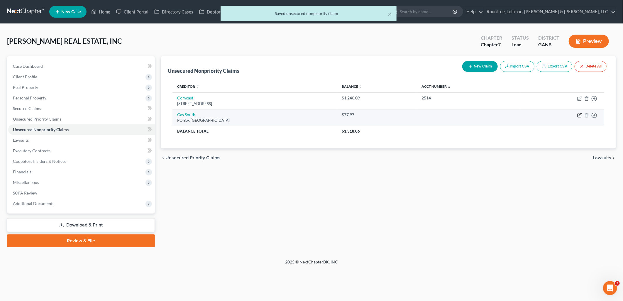
click at [578, 115] on icon "button" at bounding box center [579, 115] width 5 height 5
select select "10"
select select "18"
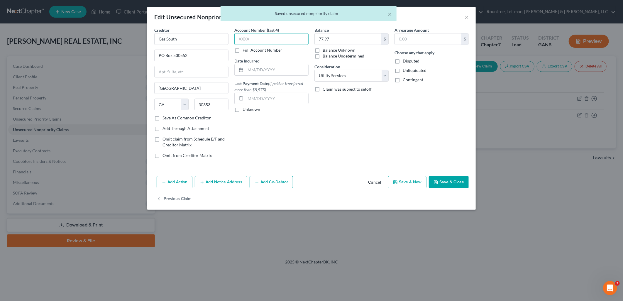
click at [271, 36] on input "text" at bounding box center [271, 39] width 74 height 12
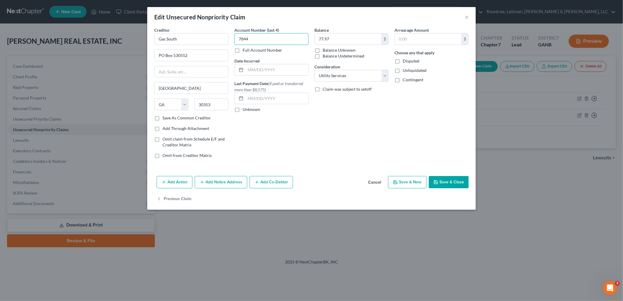
type input "7844"
click at [456, 181] on button "Save & Close" at bounding box center [449, 182] width 40 height 12
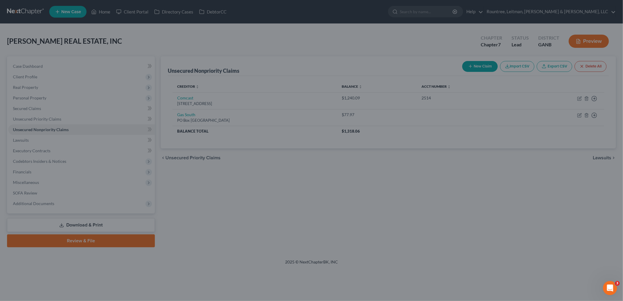
type input "0"
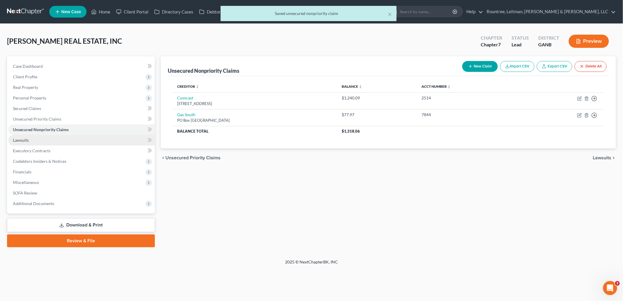
click at [64, 139] on link "Lawsuits" at bounding box center [81, 140] width 147 height 11
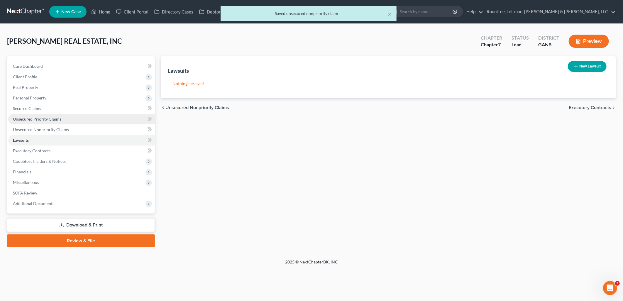
click at [67, 118] on link "Unsecured Priority Claims" at bounding box center [81, 119] width 147 height 11
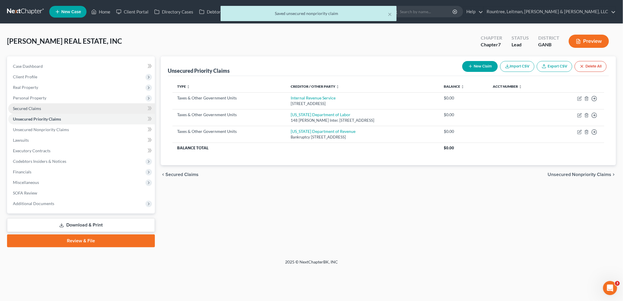
click at [64, 110] on link "Secured Claims" at bounding box center [81, 108] width 147 height 11
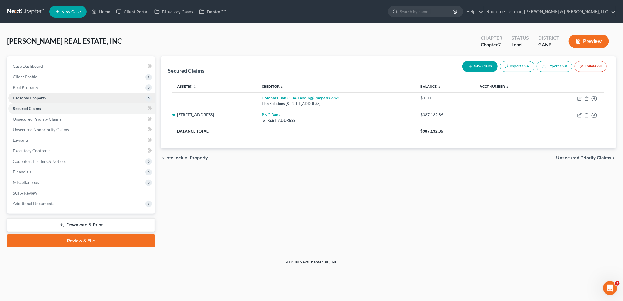
click at [62, 98] on span "Personal Property" at bounding box center [81, 98] width 147 height 11
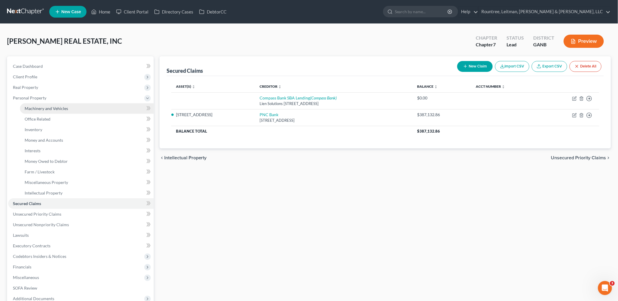
click at [58, 111] on link "Machinery and Vehicles" at bounding box center [87, 108] width 134 height 11
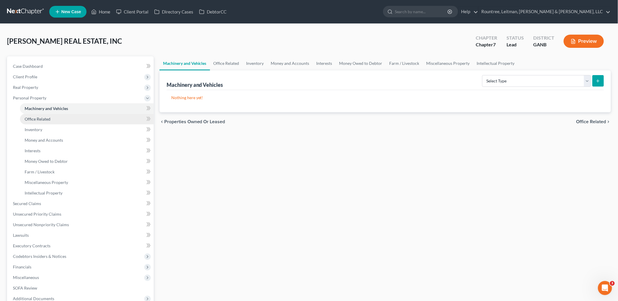
click at [55, 121] on link "Office Related" at bounding box center [87, 119] width 134 height 11
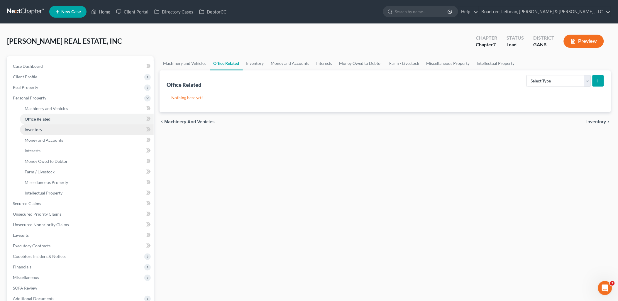
click at [50, 131] on link "Inventory" at bounding box center [87, 129] width 134 height 11
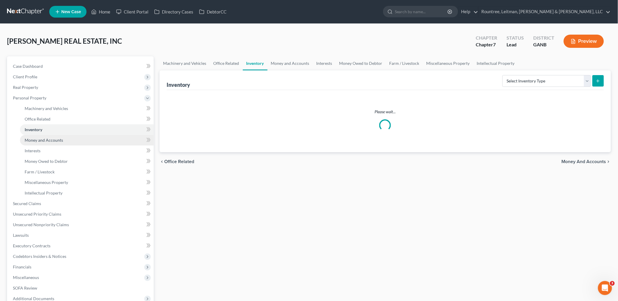
click at [55, 142] on link "Money and Accounts" at bounding box center [87, 140] width 134 height 11
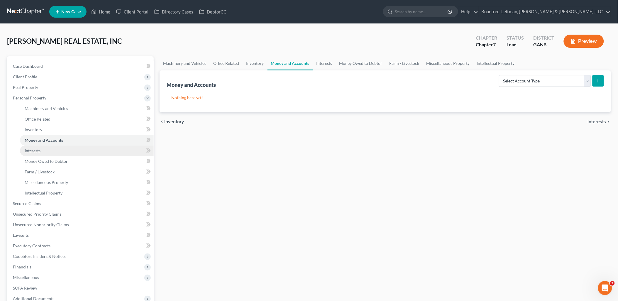
click at [56, 154] on link "Interests" at bounding box center [87, 150] width 134 height 11
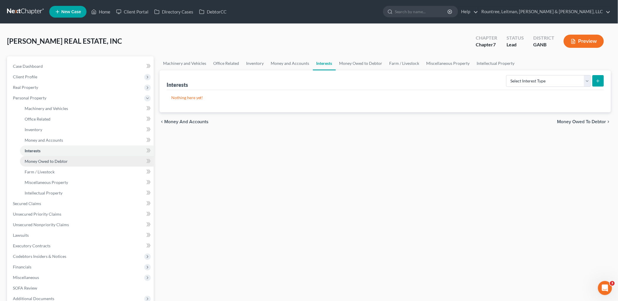
click at [58, 162] on span "Money Owed to Debtor" at bounding box center [46, 161] width 43 height 5
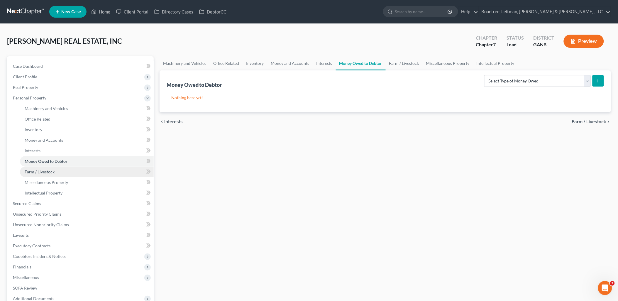
click at [59, 168] on link "Farm / Livestock" at bounding box center [87, 172] width 134 height 11
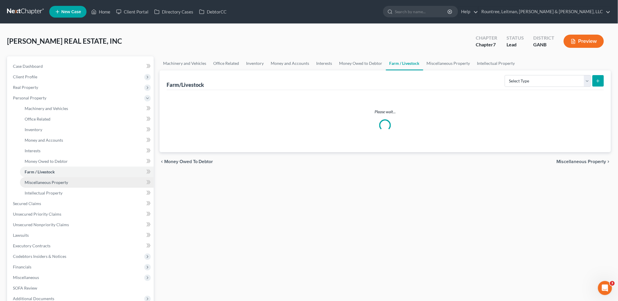
click at [60, 184] on span "Miscellaneous Property" at bounding box center [46, 182] width 43 height 5
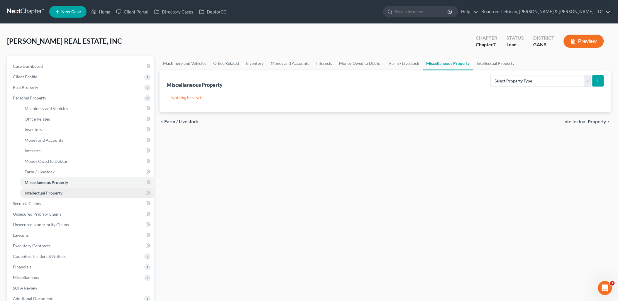
click at [54, 195] on span "Intellectual Property" at bounding box center [44, 192] width 38 height 5
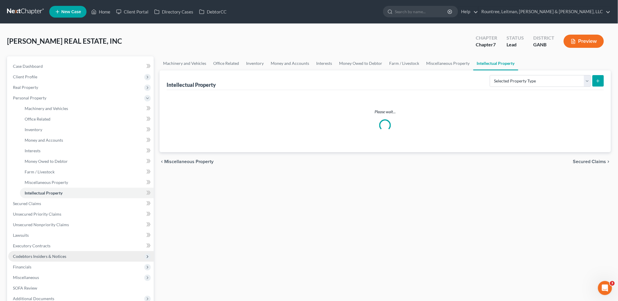
scroll to position [63, 0]
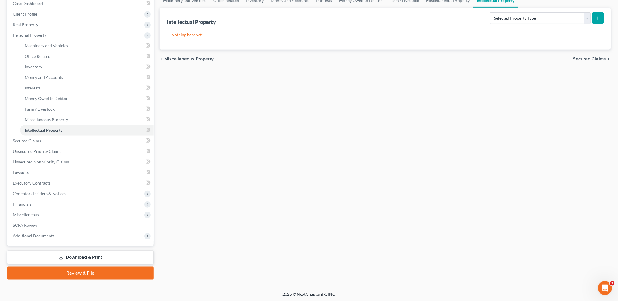
click at [87, 253] on link "Download & Print" at bounding box center [80, 257] width 147 height 14
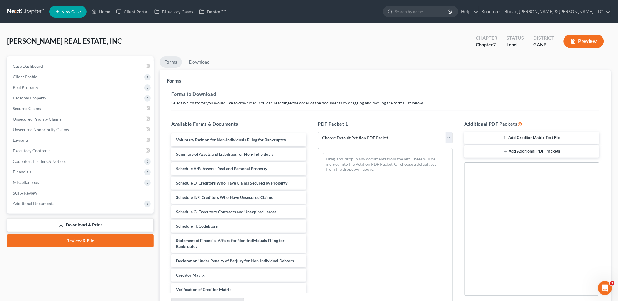
click at [351, 140] on select "Choose Default Petition PDF Packet Complete Bankruptcy Petition (all forms and …" at bounding box center [385, 138] width 135 height 12
select select "5"
click at [318, 132] on select "Choose Default Petition PDF Packet Complete Bankruptcy Petition (all forms and …" at bounding box center [385, 138] width 135 height 12
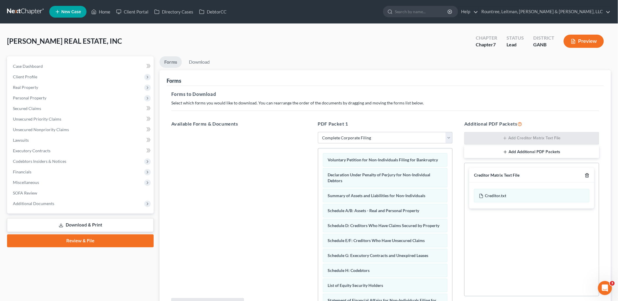
drag, startPoint x: 588, startPoint y: 175, endPoint x: 585, endPoint y: 181, distance: 6.7
click at [587, 175] on icon "button" at bounding box center [587, 175] width 5 height 5
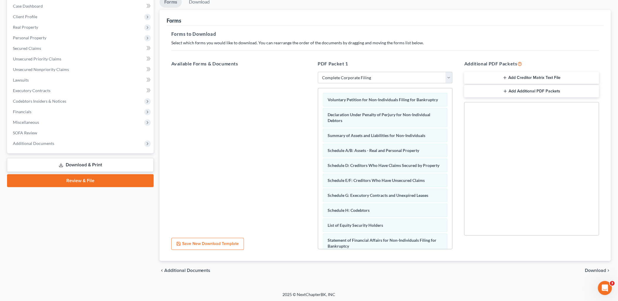
scroll to position [61, 0]
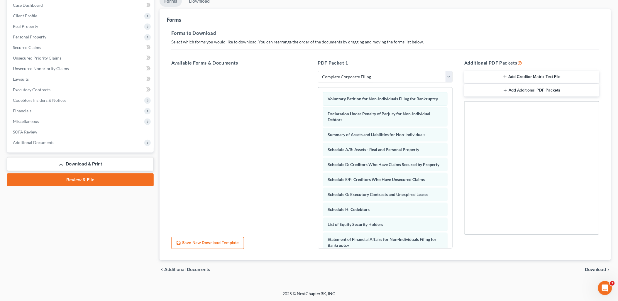
click at [602, 272] on div "chevron_left Additional Documents Download chevron_right" at bounding box center [385, 269] width 451 height 19
click at [594, 265] on div "chevron_left Additional Documents Download chevron_right" at bounding box center [385, 269] width 451 height 19
click at [587, 268] on span "Download" at bounding box center [595, 269] width 21 height 5
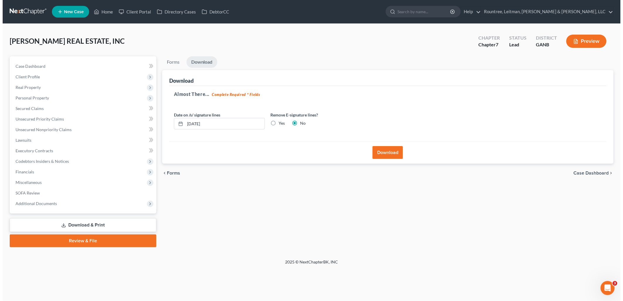
scroll to position [0, 0]
click at [392, 149] on button "Download" at bounding box center [388, 152] width 31 height 13
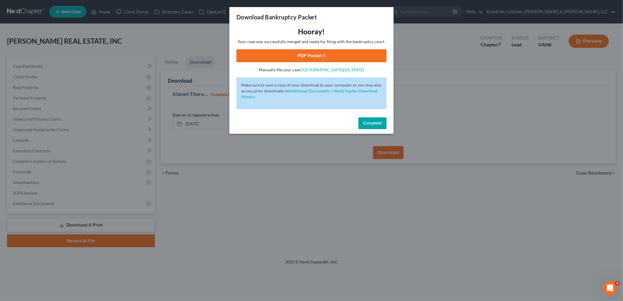
click at [335, 47] on div "Hooray! Your case was successfully merged and ready for filing with the bankrup…" at bounding box center [311, 50] width 150 height 46
click at [335, 50] on link "PDF Packet 1" at bounding box center [311, 55] width 150 height 13
